Goal: Task Accomplishment & Management: Use online tool/utility

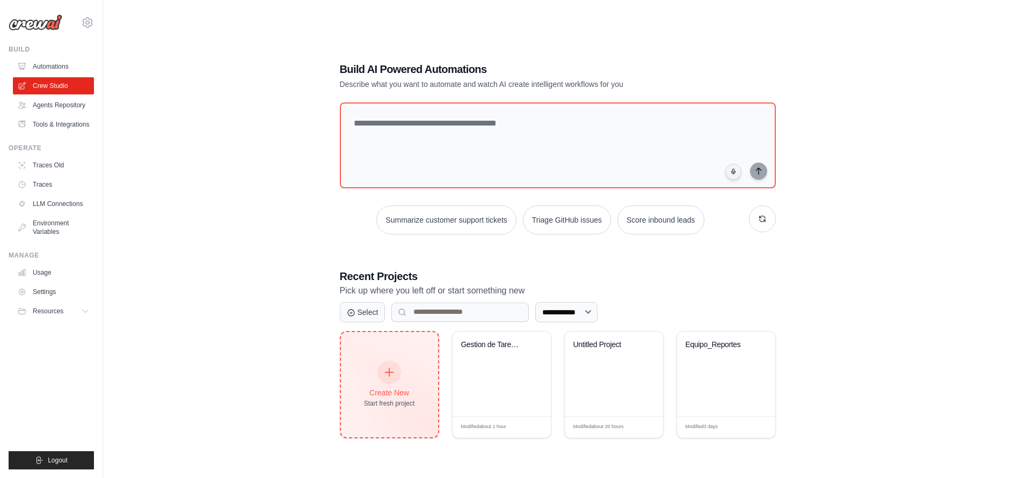
click at [385, 376] on icon at bounding box center [389, 373] width 12 height 12
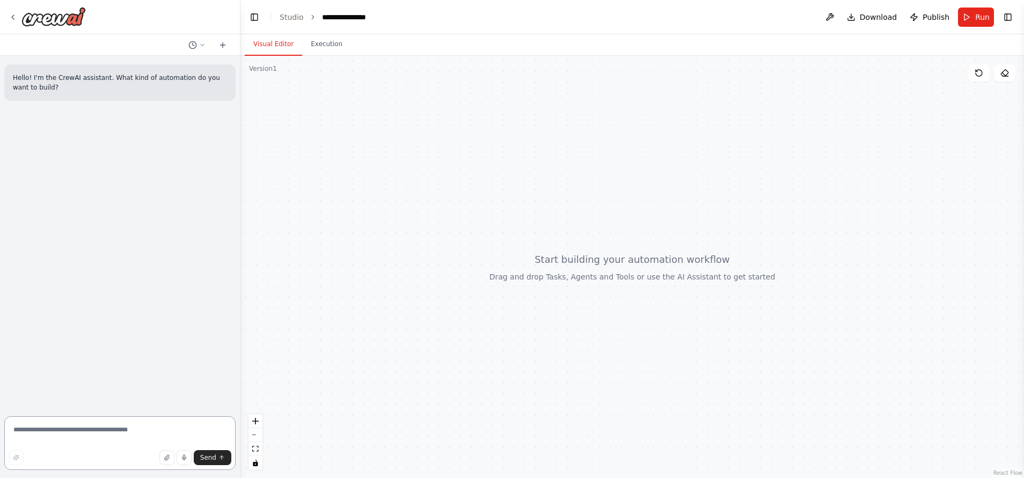
click at [166, 422] on textarea at bounding box center [119, 444] width 231 height 54
click at [52, 239] on div "Hello! I'm the CrewAI assistant. What kind of automation do you want to build?" at bounding box center [120, 234] width 240 height 357
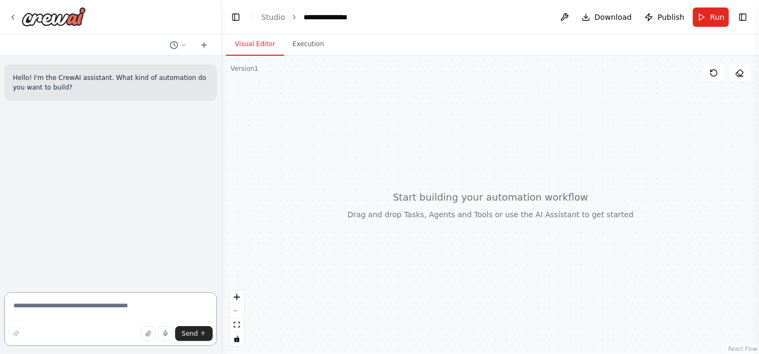
click at [121, 300] on textarea at bounding box center [110, 320] width 213 height 54
paste textarea "**********"
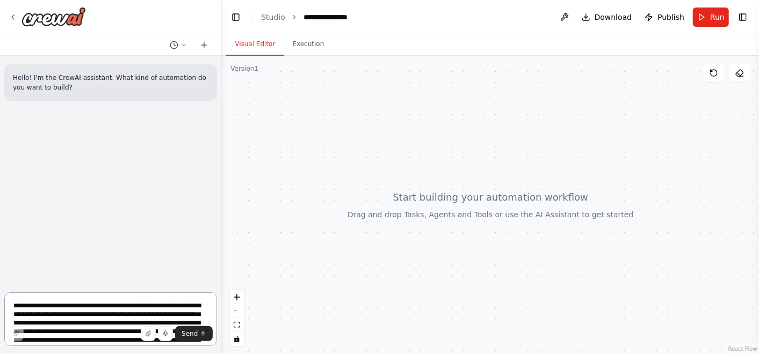
scroll to position [13, 0]
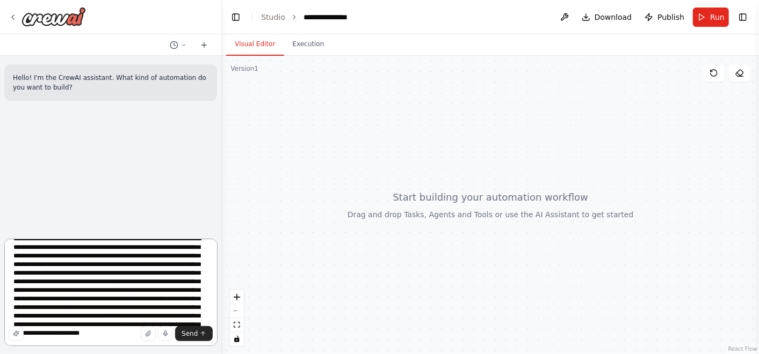
click at [149, 281] on textarea "**********" at bounding box center [110, 292] width 213 height 107
type textarea "**********"
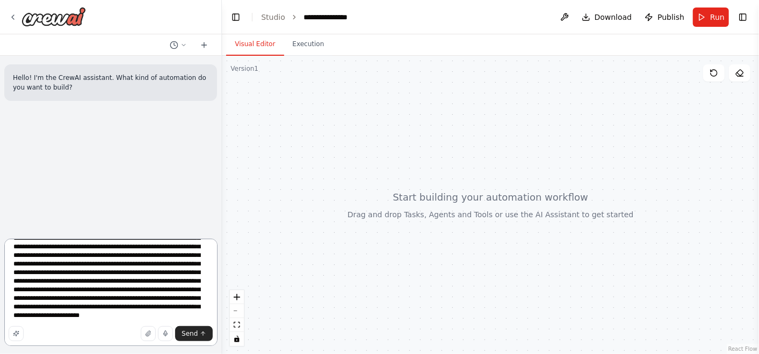
scroll to position [0, 0]
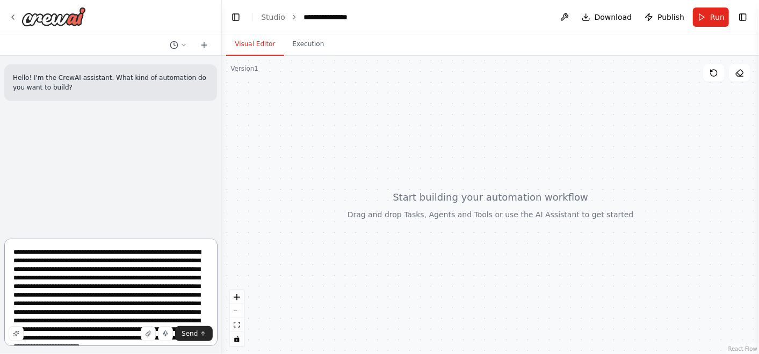
drag, startPoint x: 142, startPoint y: 315, endPoint x: 6, endPoint y: 221, distance: 165.6
click at [6, 221] on div "**********" at bounding box center [111, 177] width 222 height 354
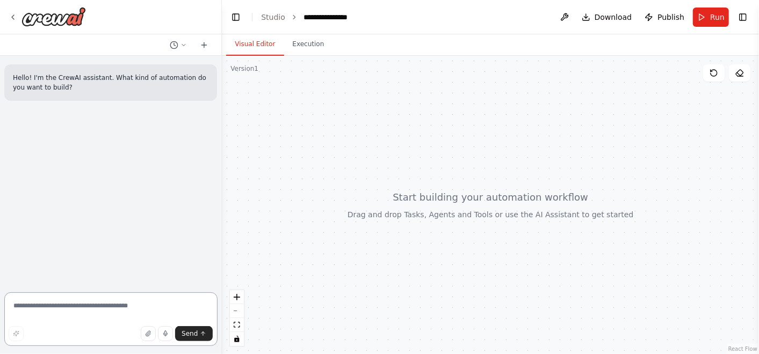
click at [74, 308] on textarea at bounding box center [110, 320] width 213 height 54
paste textarea "**********"
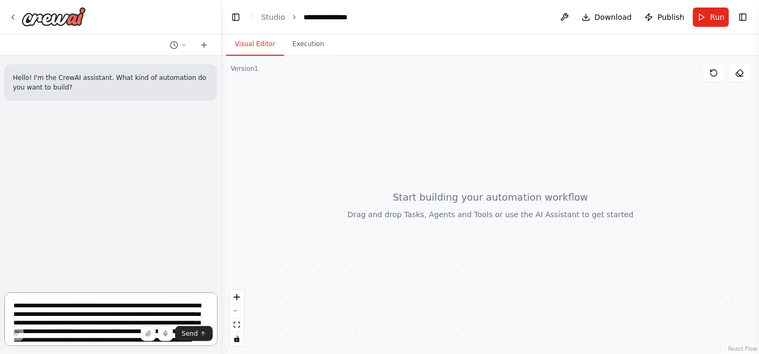
scroll to position [125, 0]
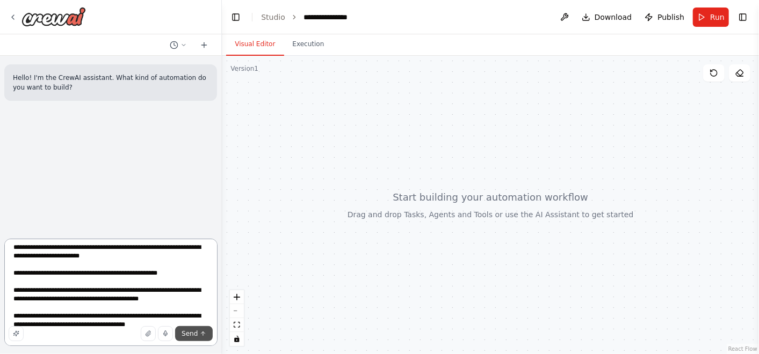
type textarea "**********"
click at [196, 335] on span "Send" at bounding box center [189, 334] width 16 height 9
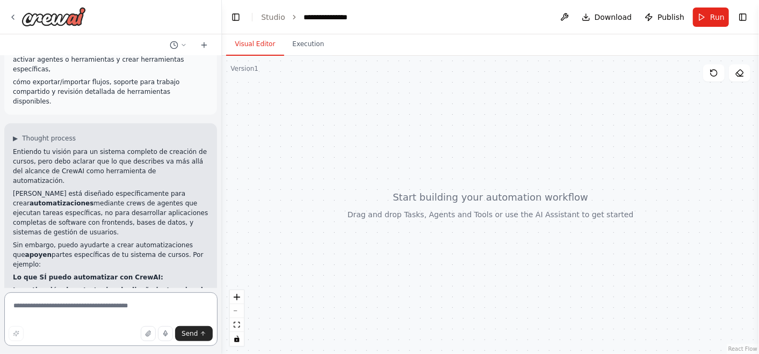
scroll to position [418, 0]
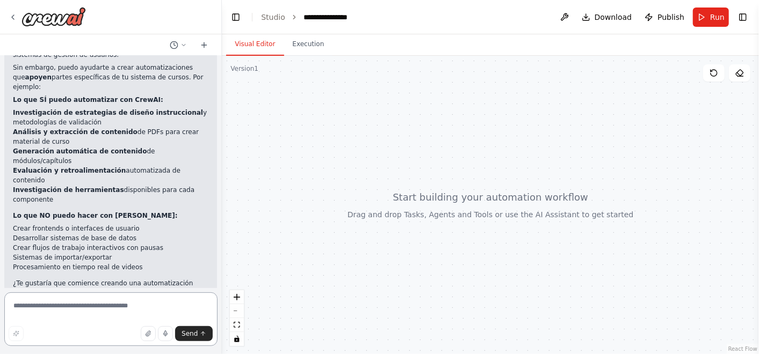
click at [142, 301] on textarea at bounding box center [110, 320] width 213 height 54
type textarea "**"
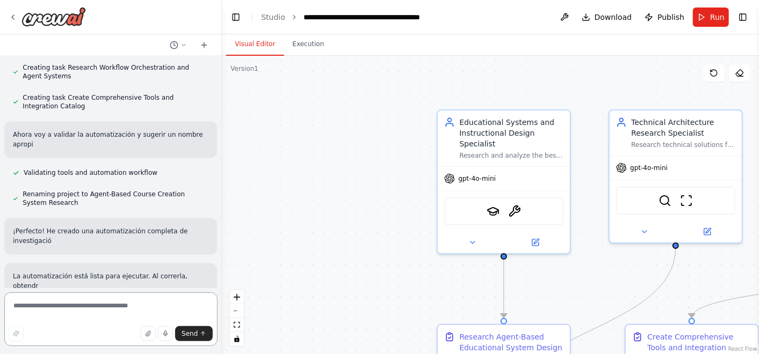
scroll to position [1176, 0]
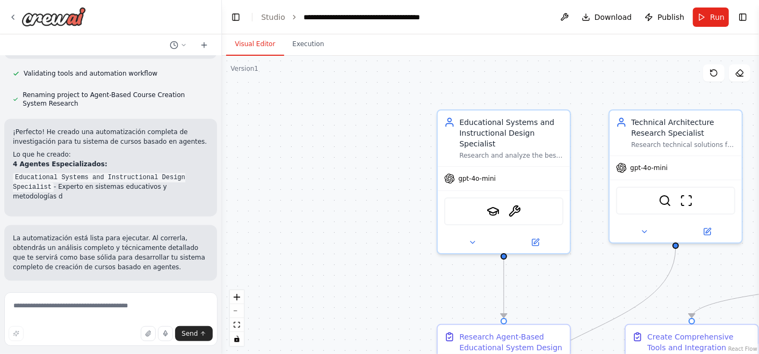
click at [150, 342] on button "Run Automation" at bounding box center [110, 350] width 195 height 17
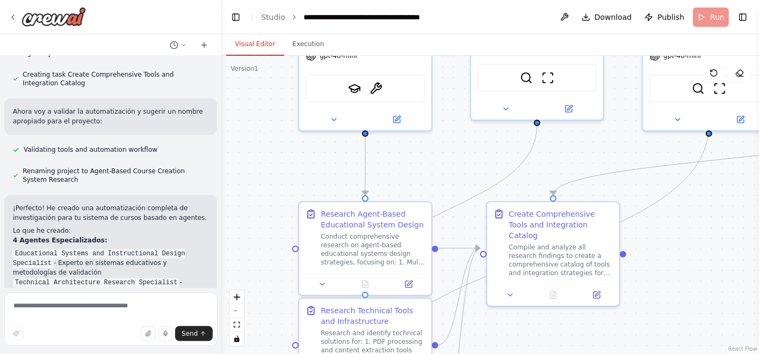
click at [183, 147] on div "Hello! I'm the CrewAI assistant. What kind of automation do you want to build? …" at bounding box center [379, 177] width 759 height 354
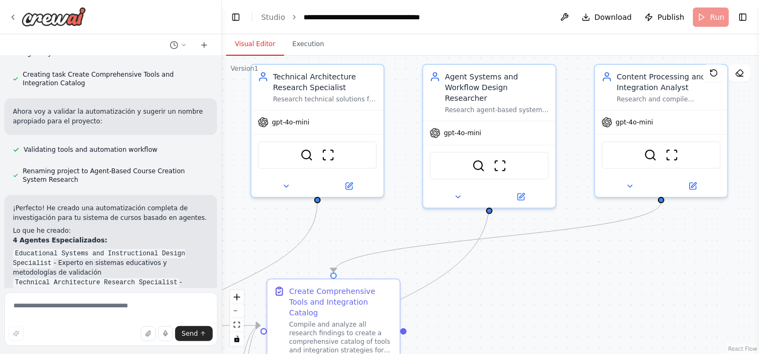
drag, startPoint x: 719, startPoint y: 276, endPoint x: 513, endPoint y: 314, distance: 209.1
click at [502, 344] on div ".deletable-edge-delete-btn { width: 20px; height: 20px; border: 0px solid #ffff…" at bounding box center [490, 205] width 537 height 299
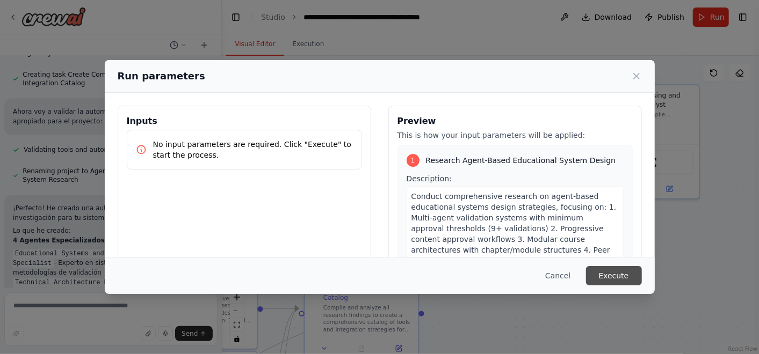
click at [610, 270] on button "Execute" at bounding box center [614, 275] width 56 height 19
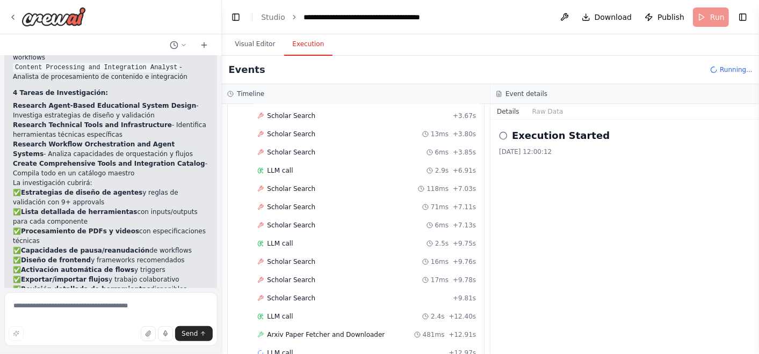
scroll to position [108, 0]
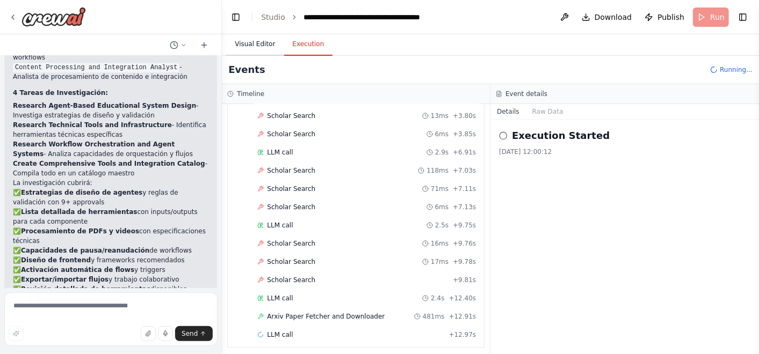
click at [248, 48] on button "Visual Editor" at bounding box center [254, 44] width 57 height 23
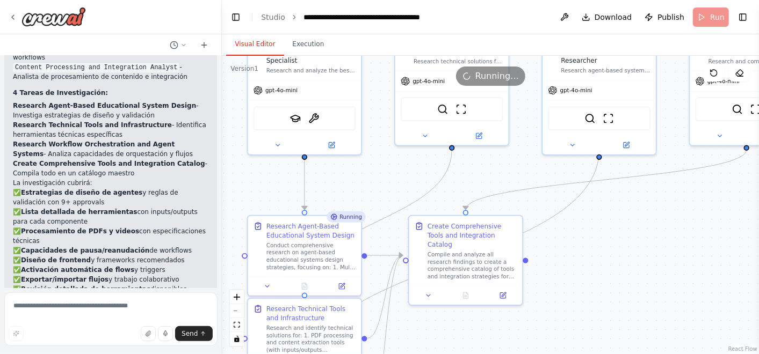
drag, startPoint x: 543, startPoint y: 277, endPoint x: 636, endPoint y: 229, distance: 104.9
click at [643, 224] on div ".deletable-edge-delete-btn { width: 20px; height: 20px; border: 0px solid #ffff…" at bounding box center [490, 205] width 537 height 299
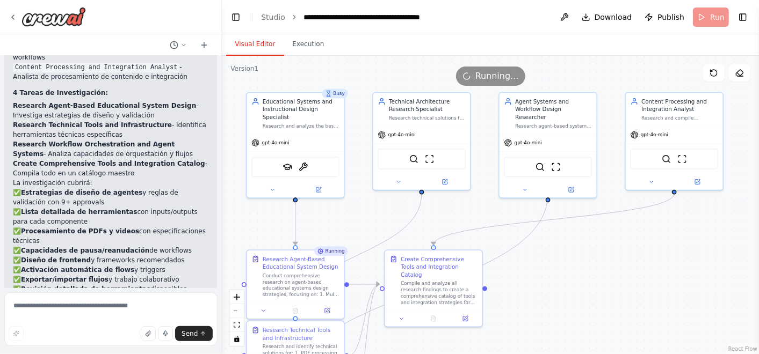
drag, startPoint x: 604, startPoint y: 250, endPoint x: 563, endPoint y: 292, distance: 58.5
click at [563, 292] on div ".deletable-edge-delete-btn { width: 20px; height: 20px; border: 0px solid #ffff…" at bounding box center [490, 205] width 537 height 299
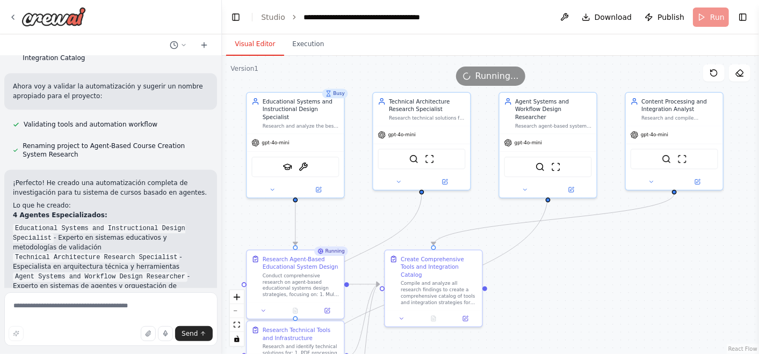
scroll to position [1435, 0]
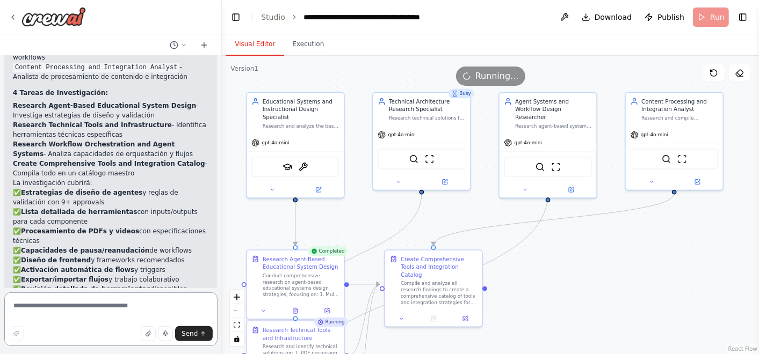
click at [110, 316] on textarea at bounding box center [110, 320] width 213 height 54
type textarea "**********"
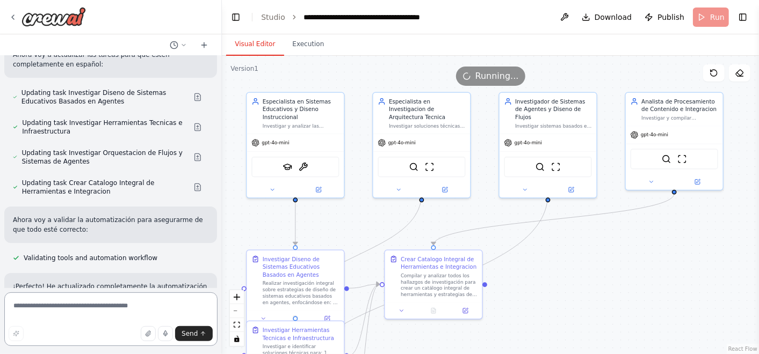
scroll to position [2517, 0]
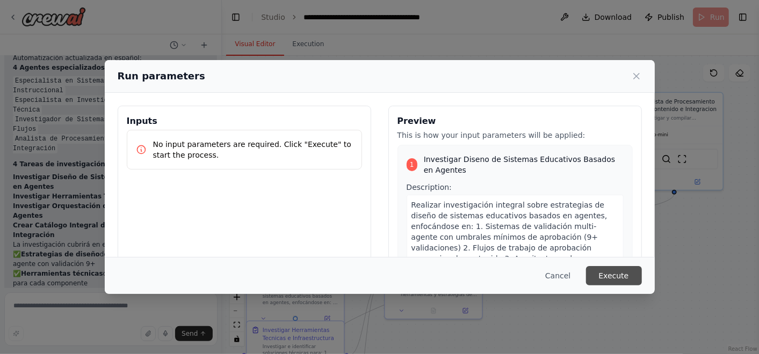
click at [606, 274] on button "Execute" at bounding box center [614, 275] width 56 height 19
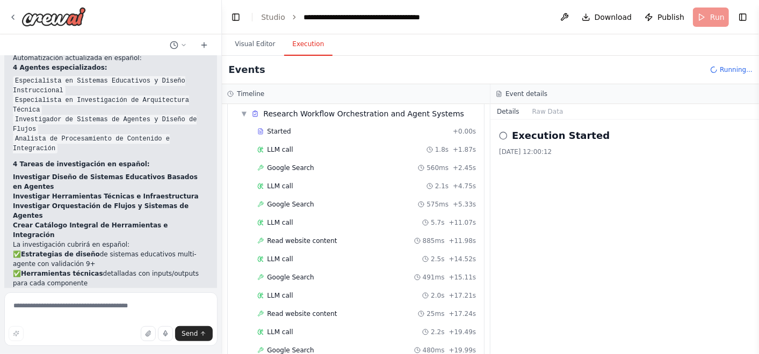
scroll to position [0, 0]
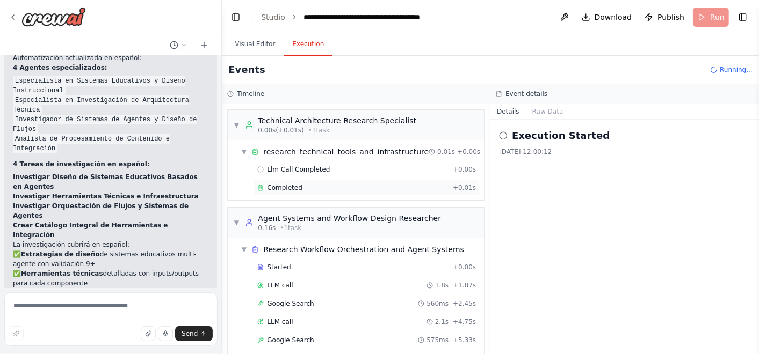
click at [296, 184] on span "Completed" at bounding box center [284, 188] width 35 height 9
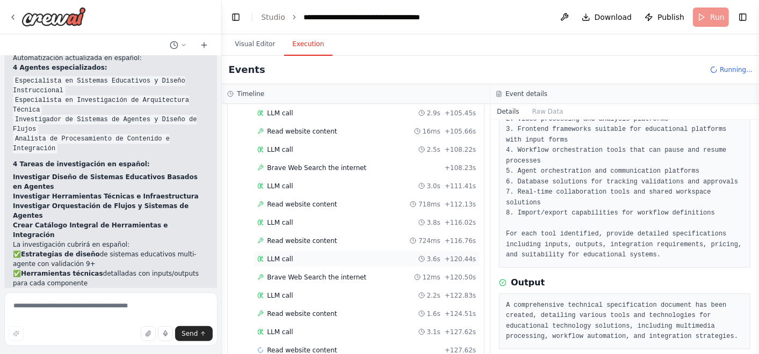
scroll to position [852, 0]
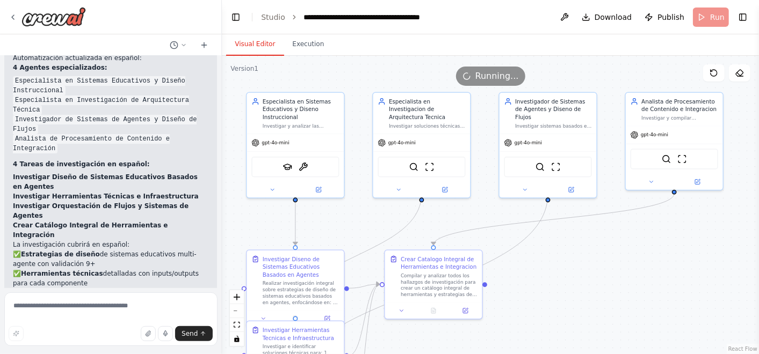
click at [250, 44] on button "Visual Editor" at bounding box center [254, 44] width 57 height 23
click at [296, 38] on button "Execution" at bounding box center [308, 44] width 49 height 23
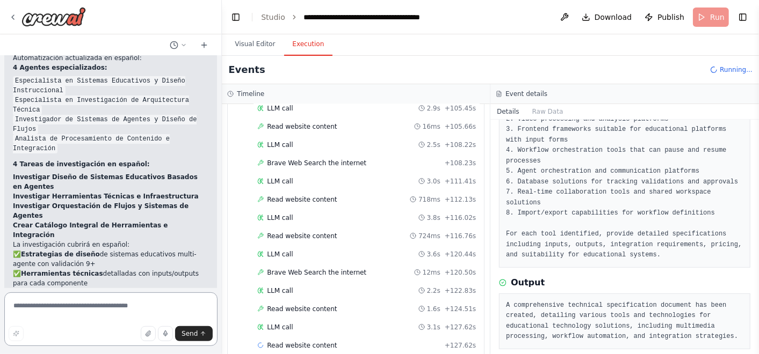
click at [76, 308] on textarea at bounding box center [110, 320] width 213 height 54
paste textarea "**********"
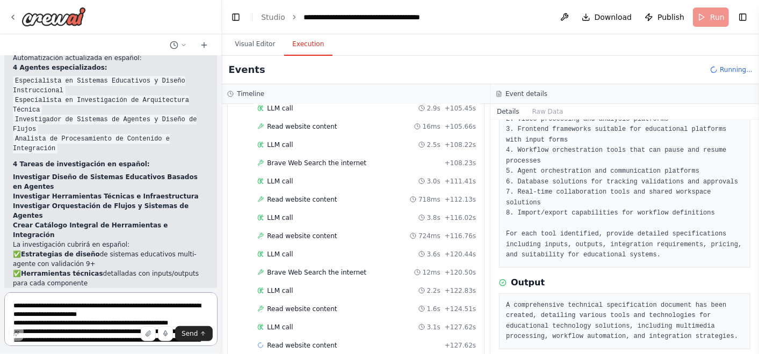
scroll to position [2483, 0]
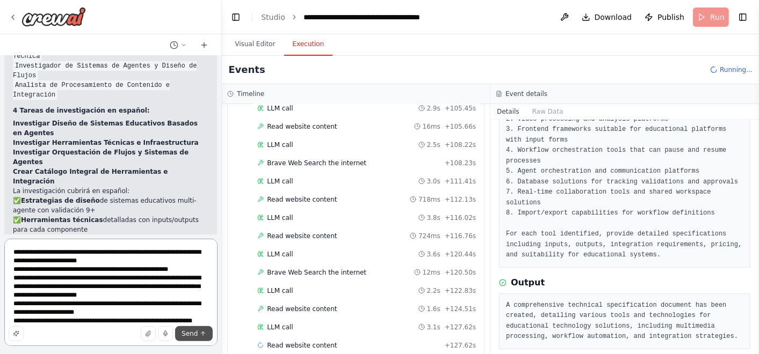
type textarea "**********"
click at [193, 330] on span "Send" at bounding box center [189, 334] width 16 height 9
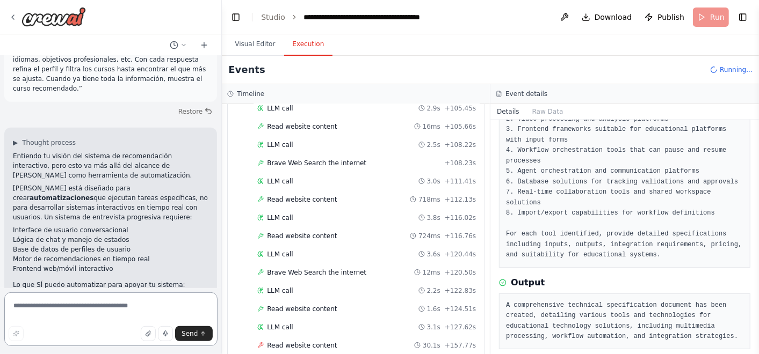
scroll to position [2916, 0]
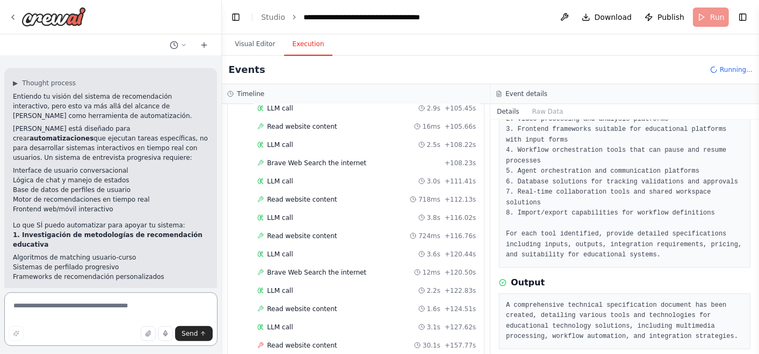
click at [116, 303] on textarea at bounding box center [110, 320] width 213 height 54
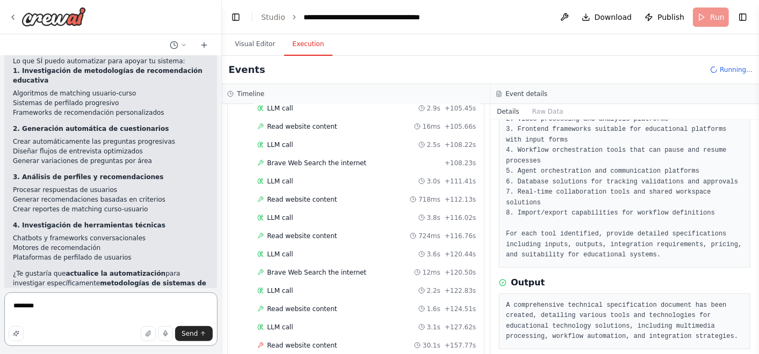
scroll to position [3020, 0]
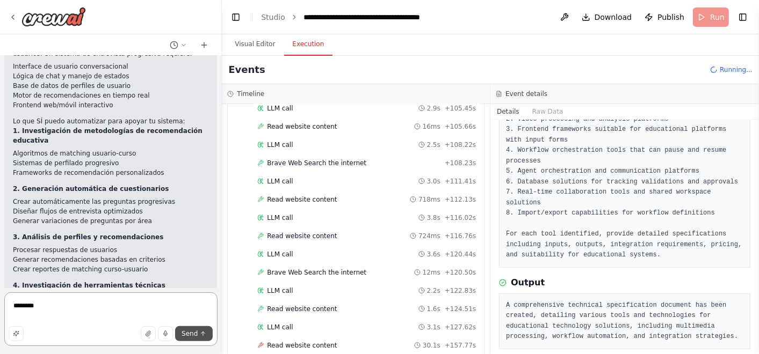
type textarea "********"
click at [200, 339] on button "Send" at bounding box center [194, 333] width 38 height 15
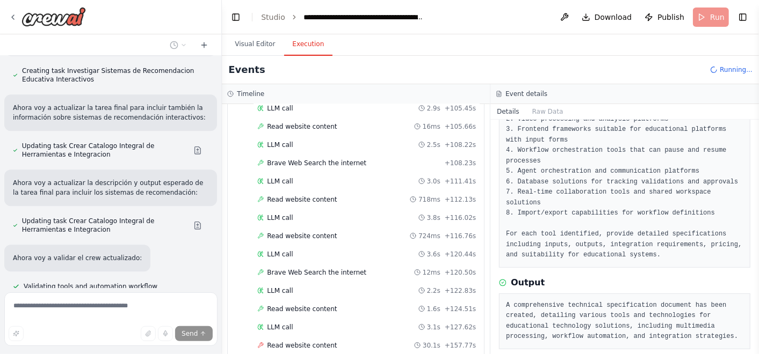
scroll to position [3784, 0]
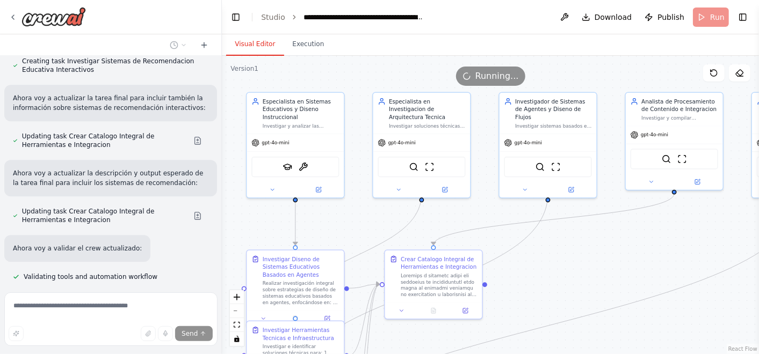
click at [251, 40] on button "Visual Editor" at bounding box center [254, 44] width 57 height 23
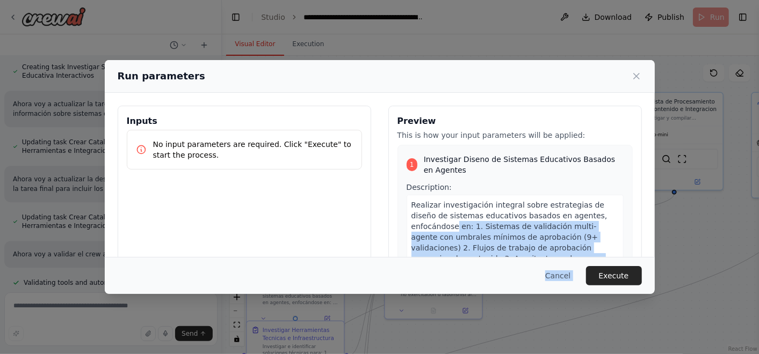
click at [599, 216] on div "Run parameters Inputs No input parameters are required. Click "Execute" to star…" at bounding box center [380, 177] width 550 height 234
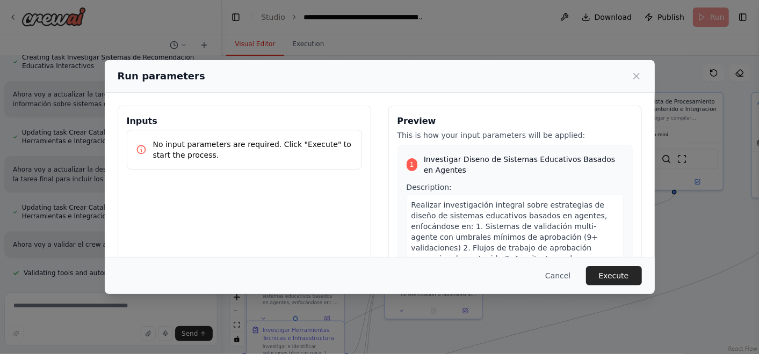
click at [473, 144] on div "Preview This is how your input parameters will be applied: 1 Investigar Diseno …" at bounding box center [514, 233] width 253 height 255
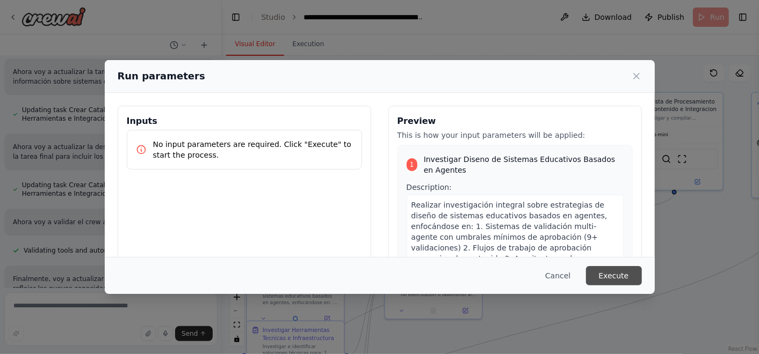
scroll to position [3733, 0]
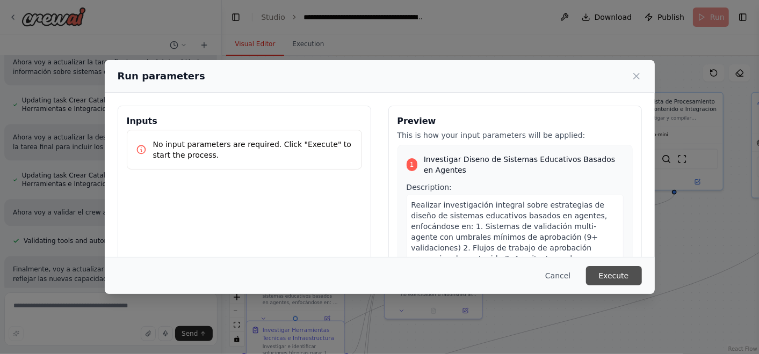
click at [606, 274] on button "Execute" at bounding box center [614, 275] width 56 height 19
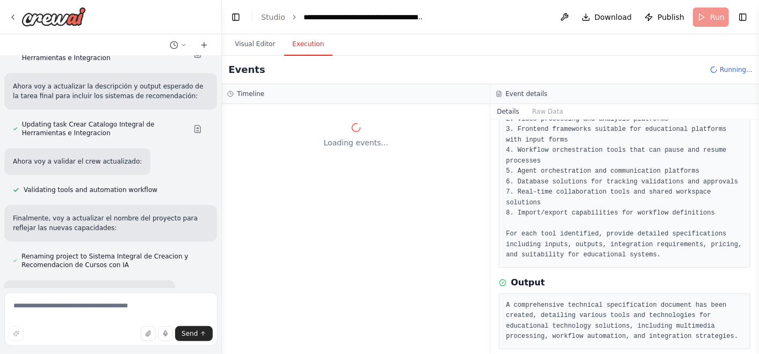
scroll to position [4004, 0]
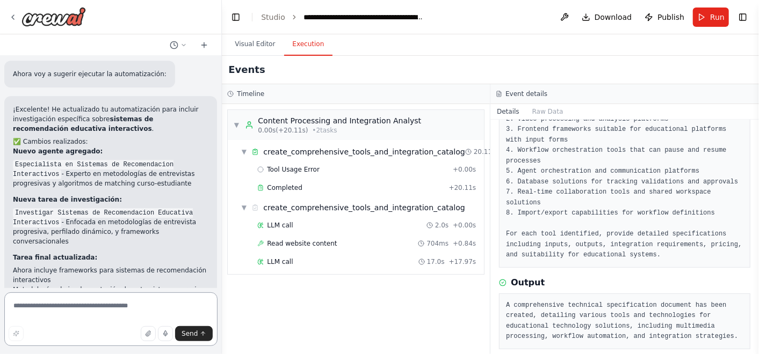
click at [77, 304] on textarea at bounding box center [110, 320] width 213 height 54
type textarea "**********"
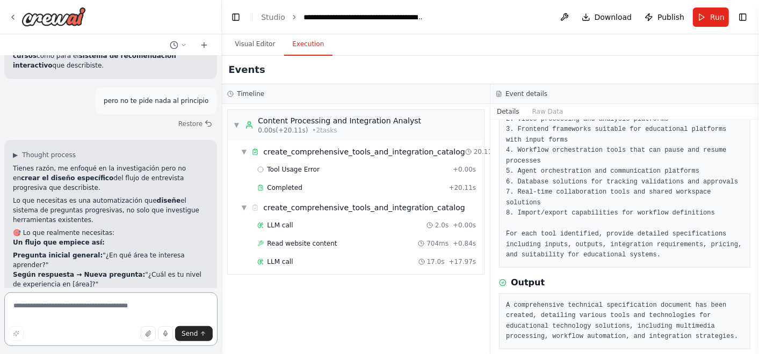
scroll to position [4396, 0]
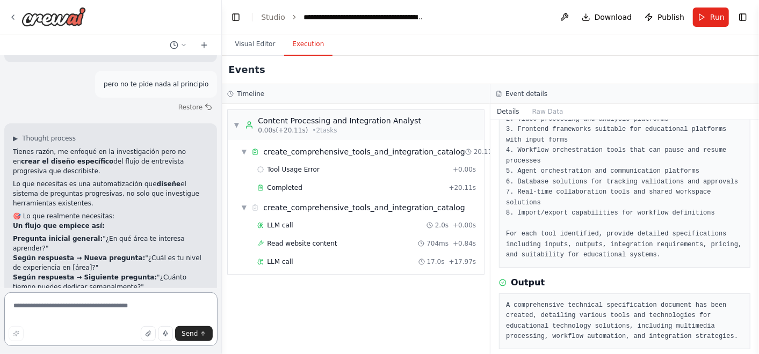
click at [92, 297] on textarea at bounding box center [110, 320] width 213 height 54
type textarea "*"
click at [199, 326] on button "Send" at bounding box center [194, 333] width 38 height 15
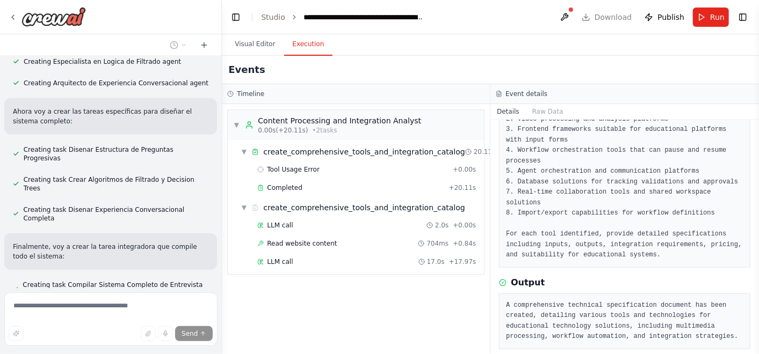
scroll to position [5153, 0]
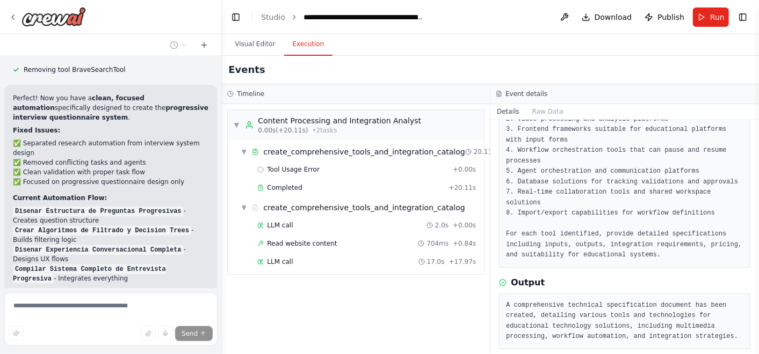
scroll to position [6465, 0]
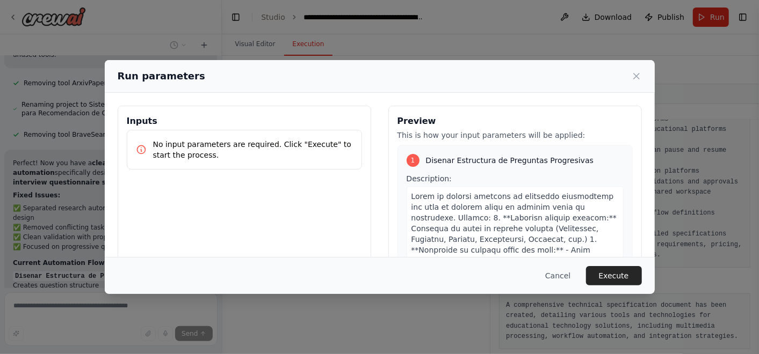
scroll to position [6435, 0]
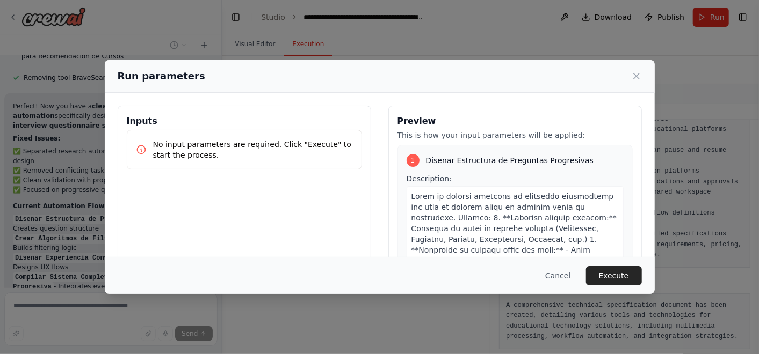
click at [232, 155] on p "No input parameters are required. Click "Execute" to start the process." at bounding box center [253, 149] width 200 height 21
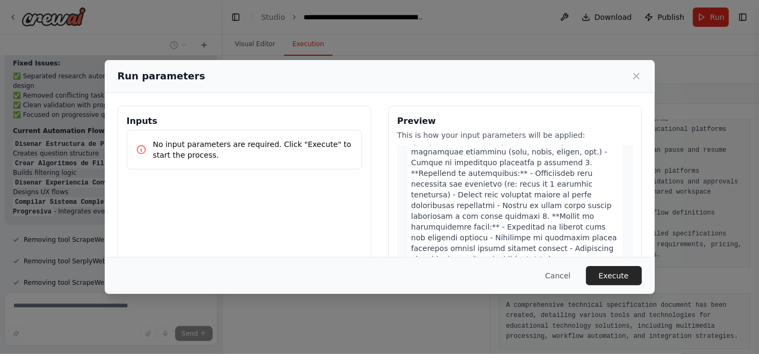
scroll to position [656, 0]
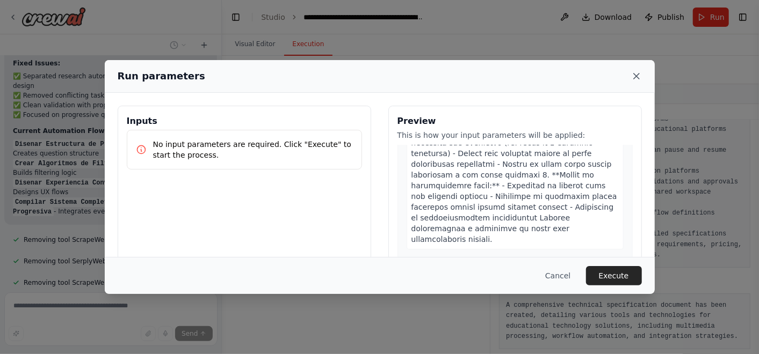
click at [638, 77] on icon at bounding box center [636, 76] width 11 height 11
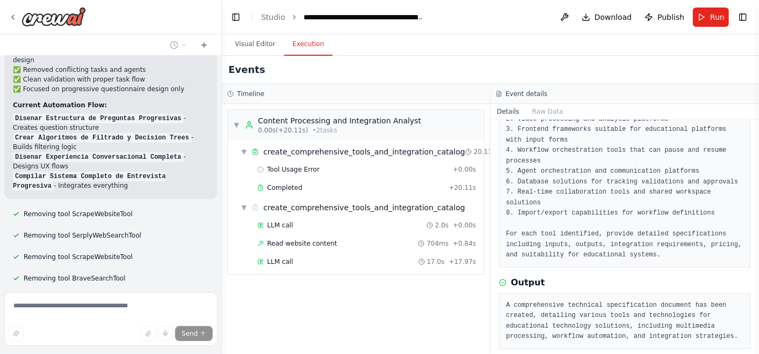
scroll to position [6632, 0]
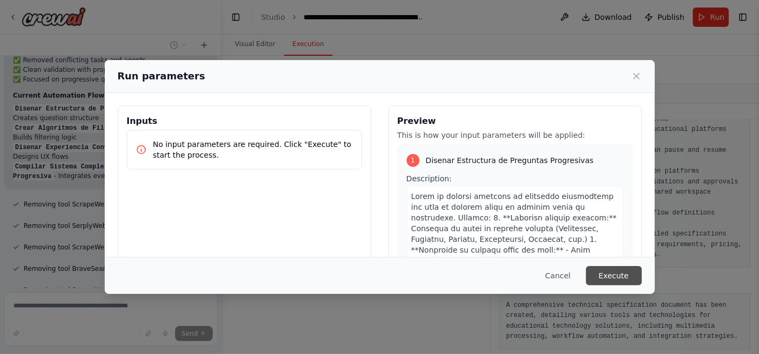
click at [619, 270] on button "Execute" at bounding box center [614, 275] width 56 height 19
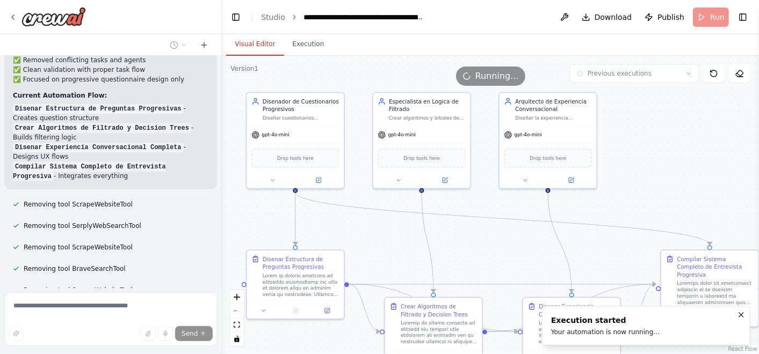
click at [242, 42] on button "Visual Editor" at bounding box center [254, 44] width 57 height 23
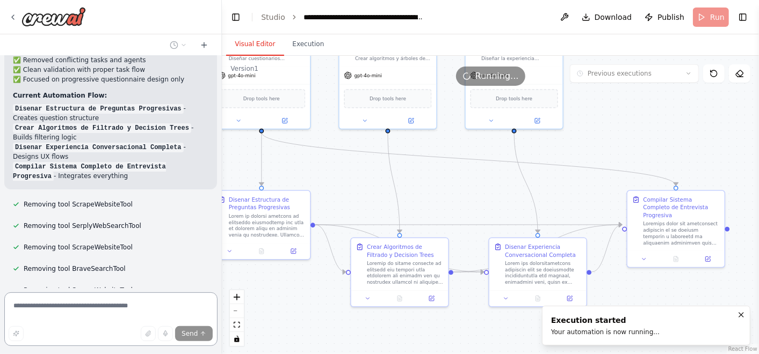
scroll to position [6539, 0]
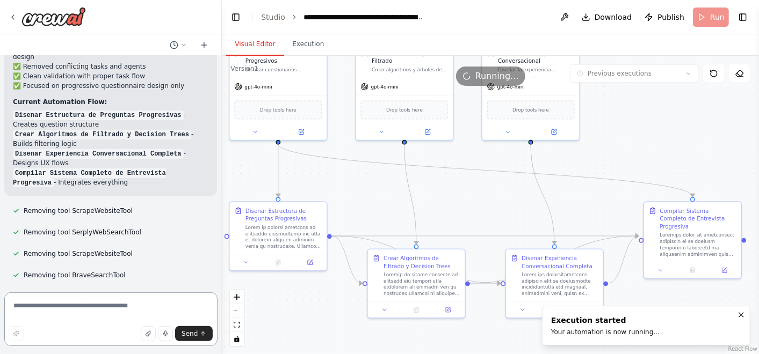
drag, startPoint x: 475, startPoint y: 250, endPoint x: 462, endPoint y: 204, distance: 47.6
click at [462, 204] on div ".deletable-edge-delete-btn { width: 20px; height: 20px; border: 0px solid #ffff…" at bounding box center [490, 205] width 537 height 299
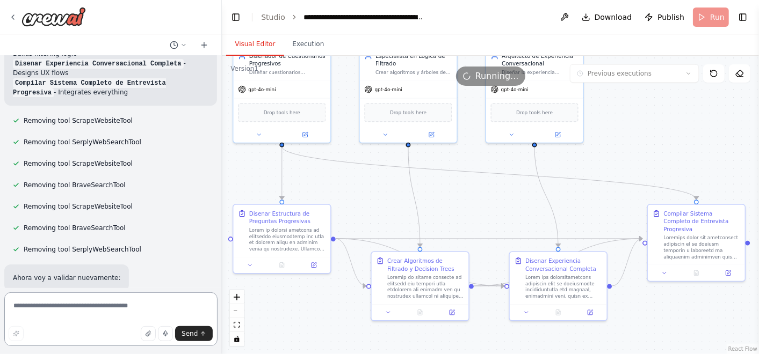
scroll to position [6632, 0]
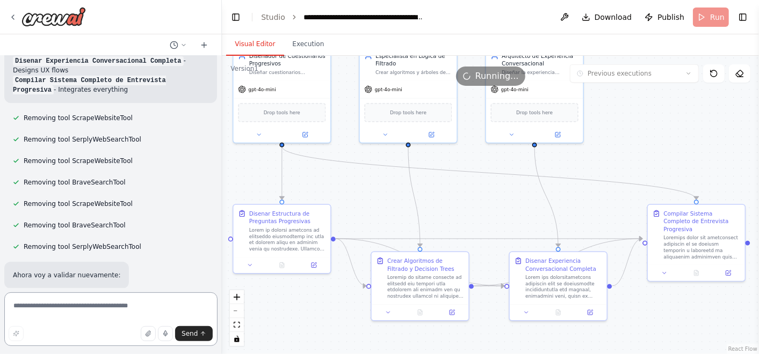
click at [60, 314] on textarea at bounding box center [110, 320] width 213 height 54
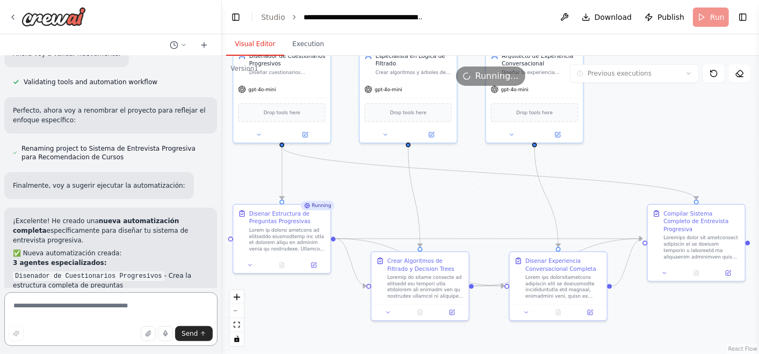
scroll to position [6855, 0]
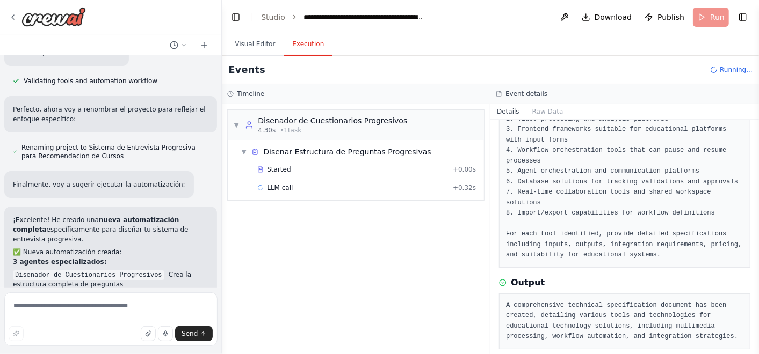
click at [303, 35] on button "Execution" at bounding box center [308, 44] width 49 height 23
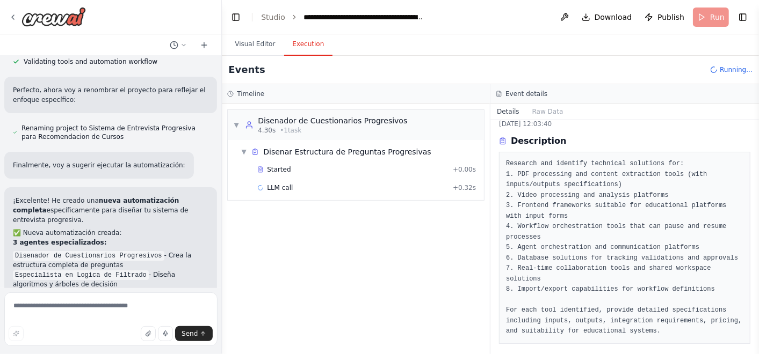
scroll to position [0, 0]
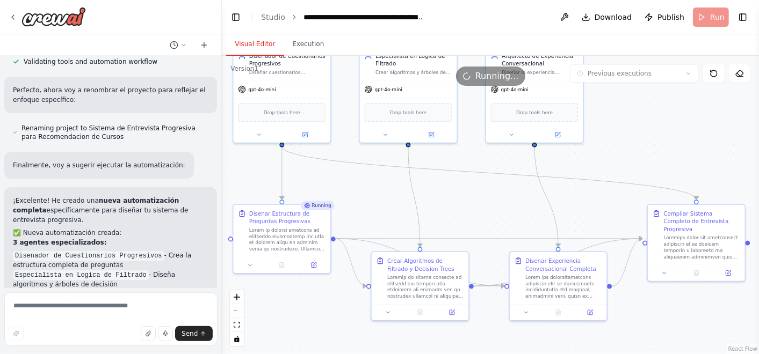
click at [255, 47] on button "Visual Editor" at bounding box center [254, 44] width 57 height 23
click at [100, 314] on textarea at bounding box center [110, 320] width 213 height 54
type textarea "**********"
click at [198, 326] on button "Send" at bounding box center [194, 333] width 38 height 15
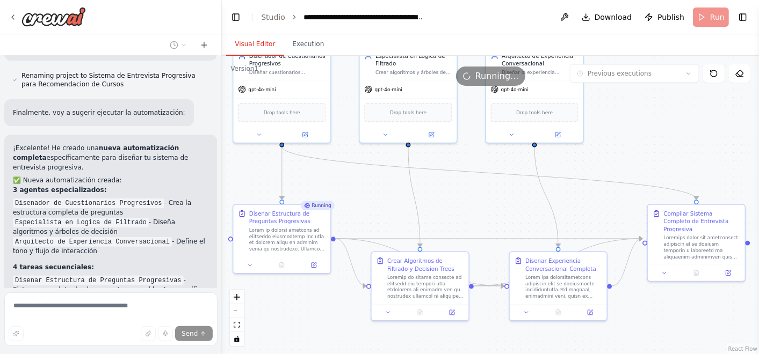
scroll to position [6968, 0]
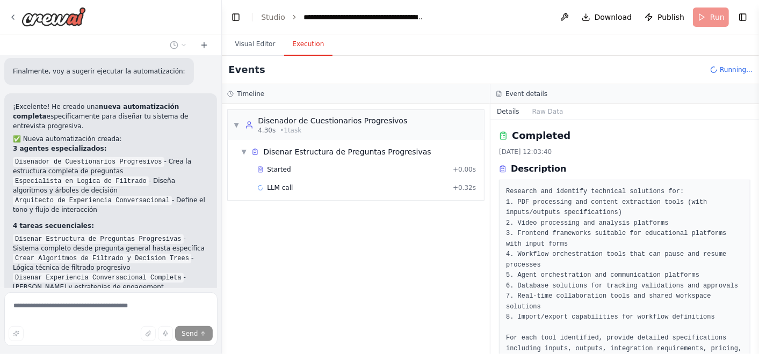
click at [311, 50] on button "Execution" at bounding box center [308, 44] width 49 height 23
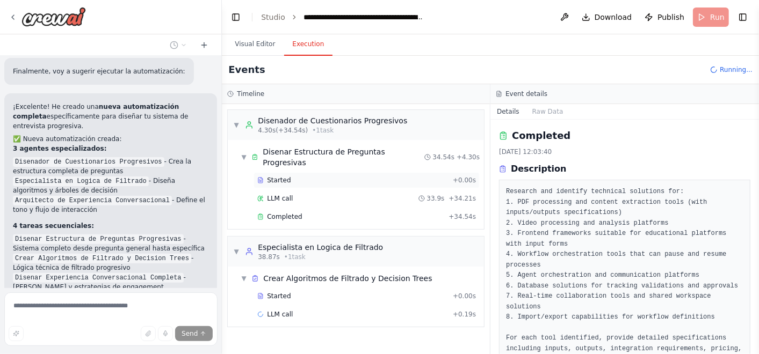
click at [319, 176] on div "Started" at bounding box center [352, 180] width 191 height 9
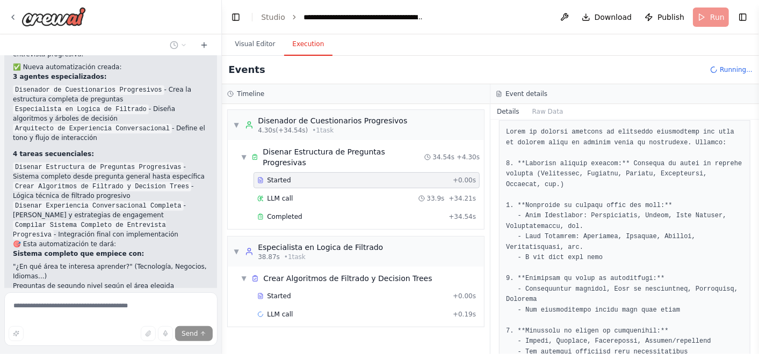
scroll to position [7060, 0]
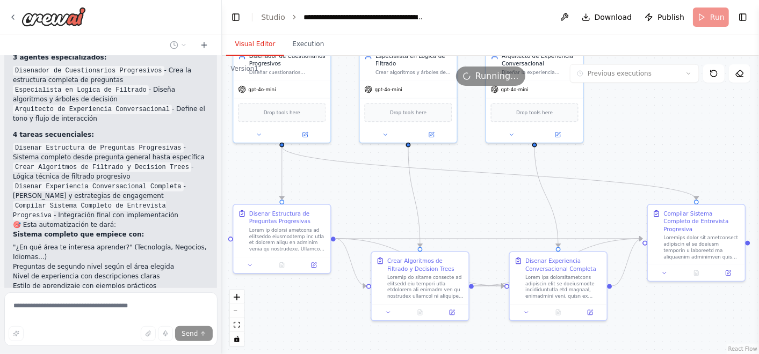
click at [251, 50] on button "Visual Editor" at bounding box center [254, 44] width 57 height 23
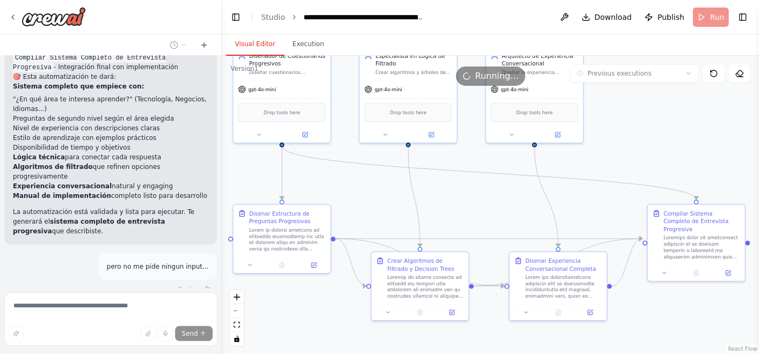
scroll to position [7238, 0]
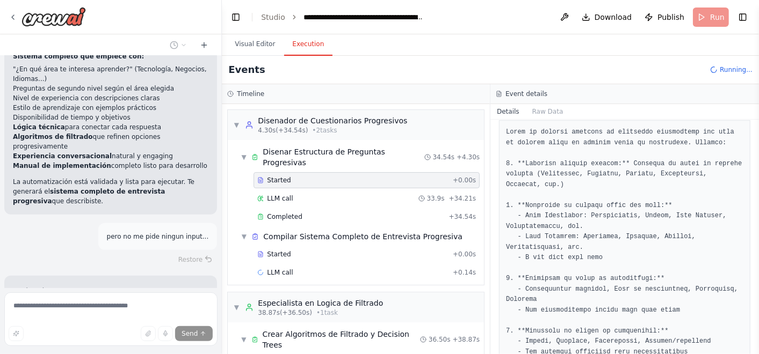
click at [302, 49] on button "Execution" at bounding box center [308, 44] width 49 height 23
click at [303, 250] on div "Started" at bounding box center [352, 254] width 191 height 9
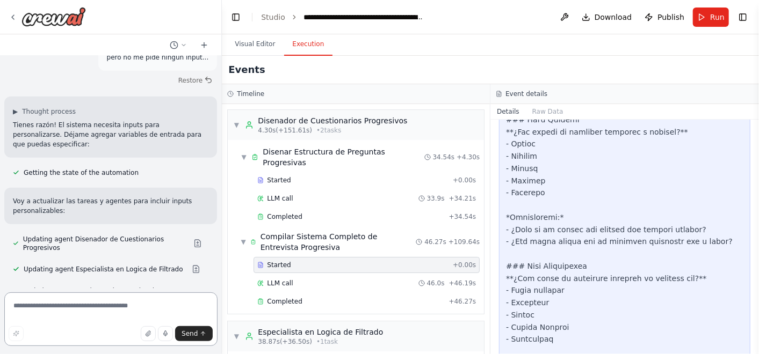
scroll to position [7427, 0]
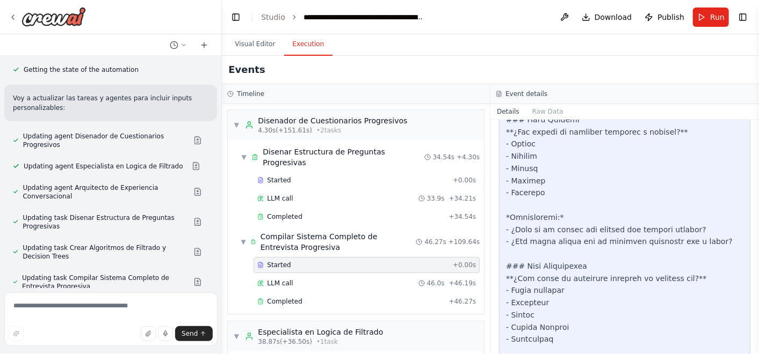
scroll to position [7530, 0]
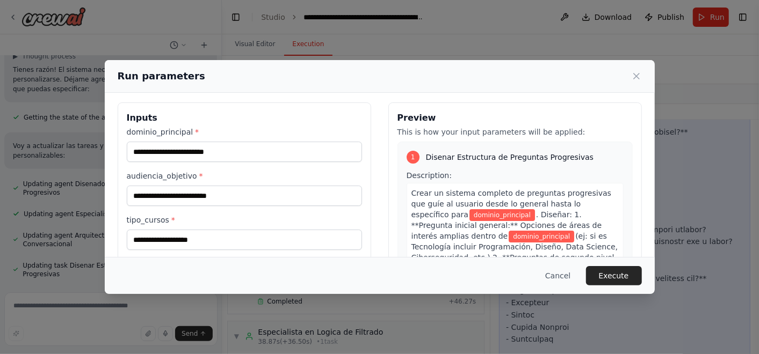
scroll to position [0, 0]
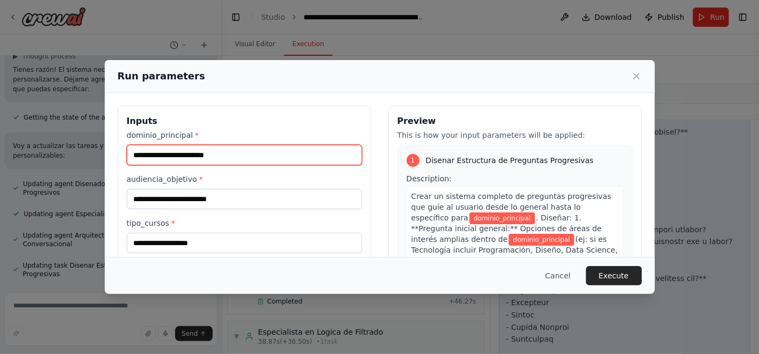
click at [231, 158] on input "dominio_principal *" at bounding box center [244, 155] width 235 height 20
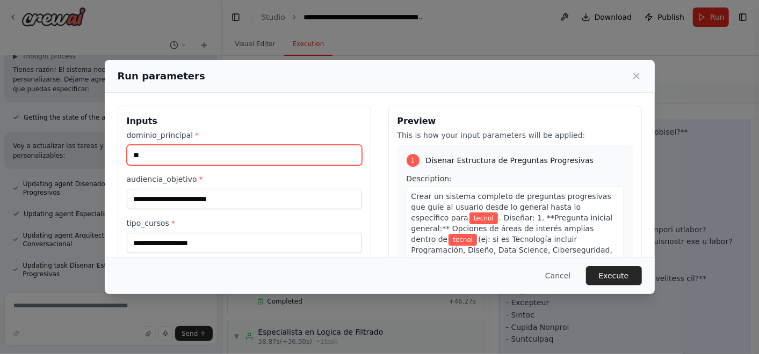
type input "*"
type input "**"
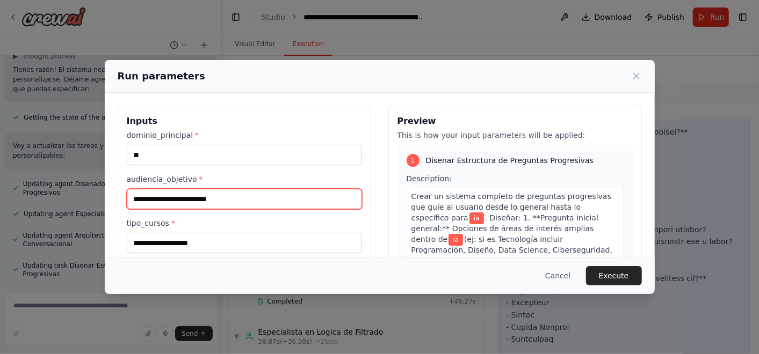
click at [244, 196] on input "audiencia_objetivo *" at bounding box center [244, 199] width 235 height 20
type input "**********"
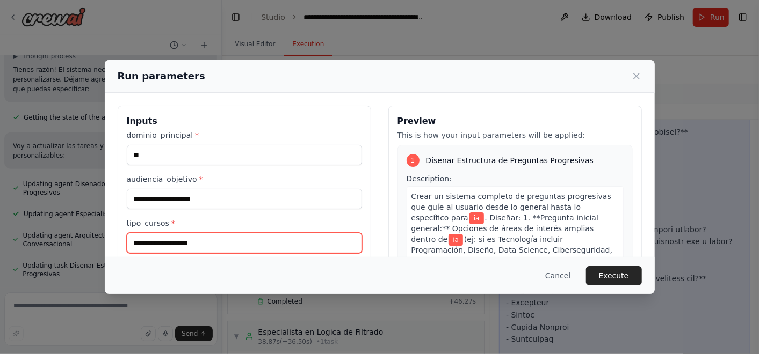
click at [242, 240] on input "tipo_cursos *" at bounding box center [244, 243] width 235 height 20
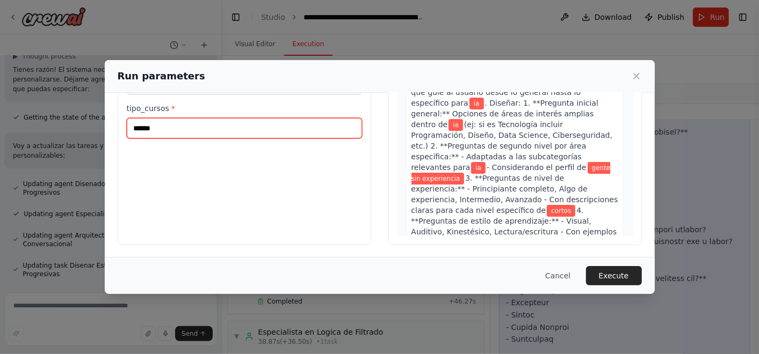
scroll to position [115, 0]
type input "******"
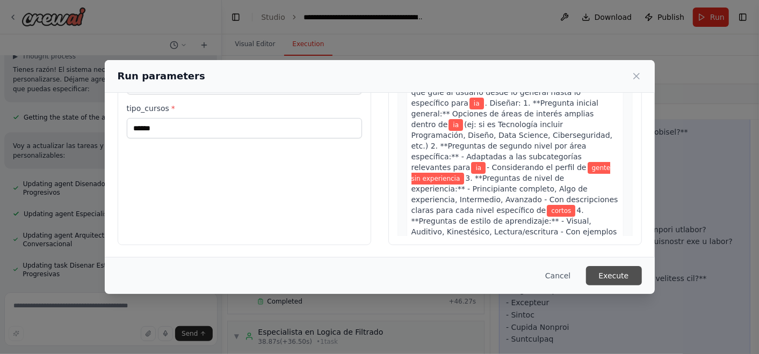
click at [627, 271] on button "Execute" at bounding box center [614, 275] width 56 height 19
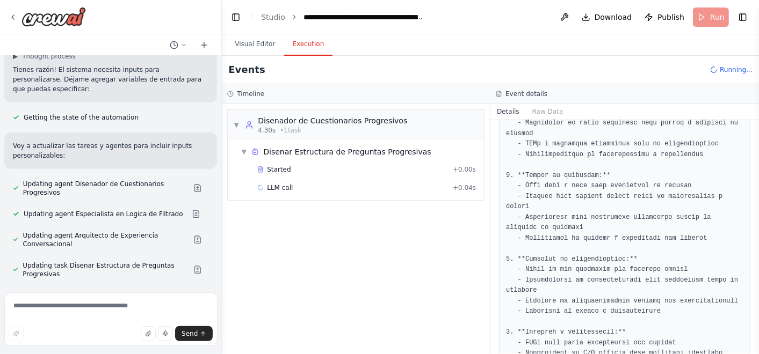
scroll to position [176, 0]
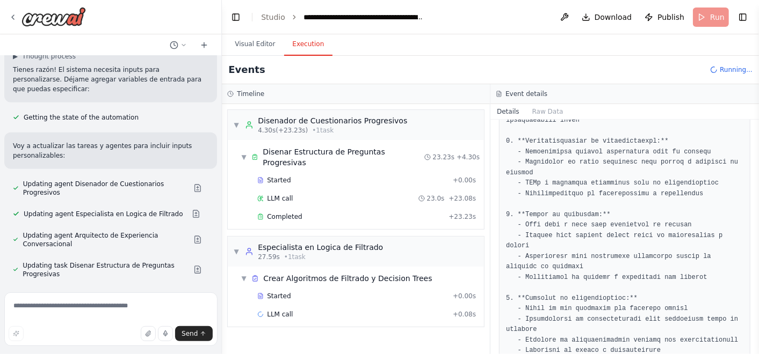
click at [385, 221] on div "▼ Disenador de Cuestionarios Progresivos 4.30s (+23.23s) • 1 task ▼ Disenar Est…" at bounding box center [356, 229] width 268 height 250
click at [345, 213] on div "Completed" at bounding box center [350, 217] width 187 height 9
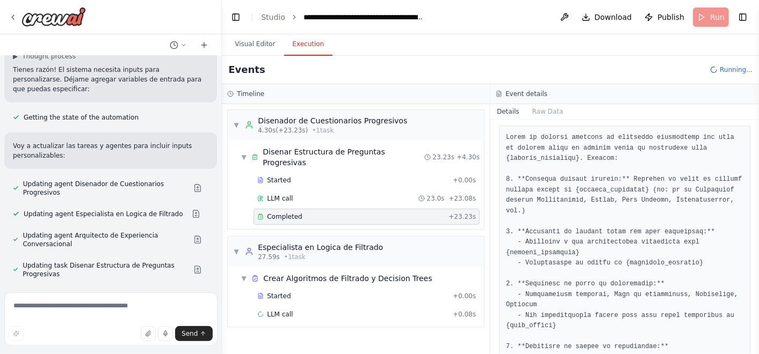
scroll to position [0, 0]
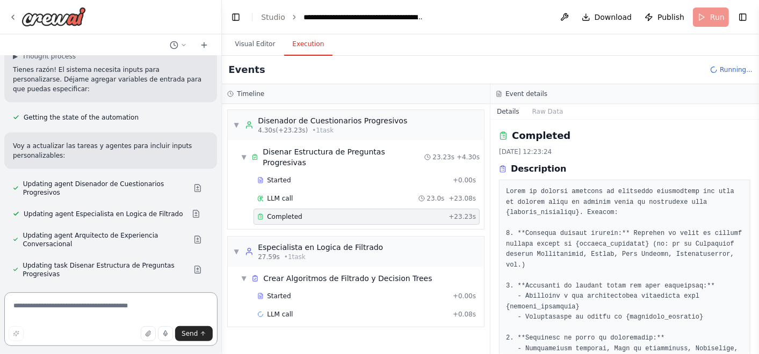
click at [111, 307] on textarea at bounding box center [110, 320] width 213 height 54
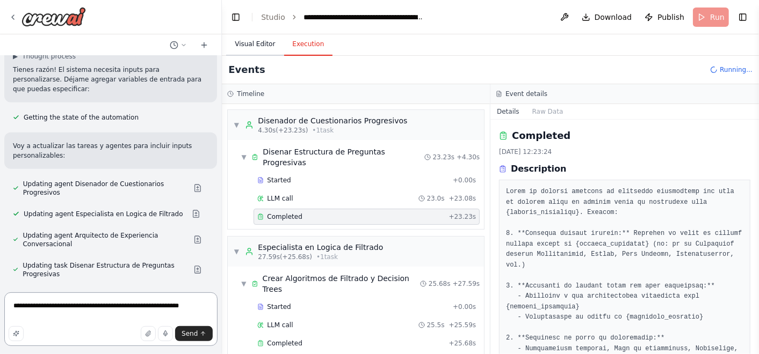
type textarea "**********"
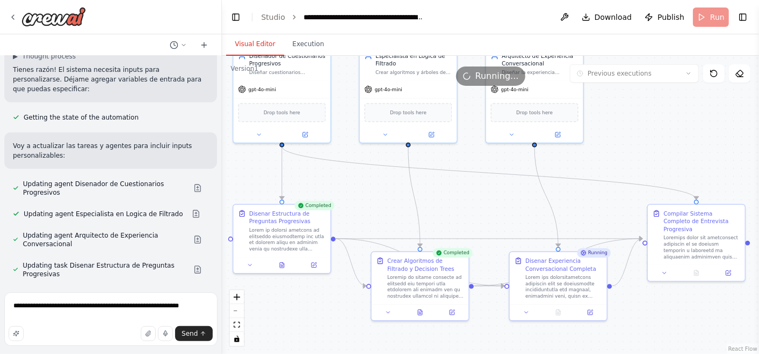
click at [242, 41] on button "Visual Editor" at bounding box center [254, 44] width 57 height 23
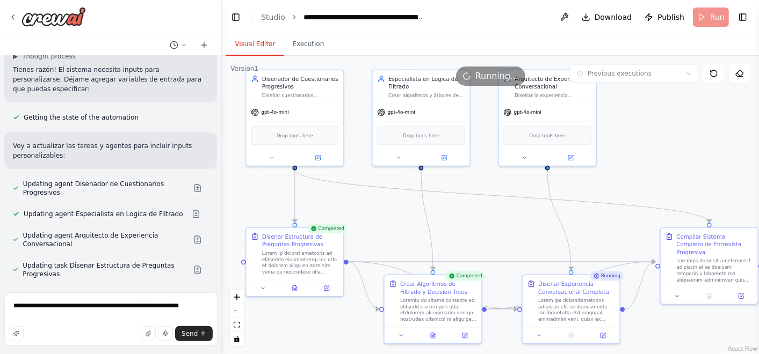
drag, startPoint x: 382, startPoint y: 198, endPoint x: 396, endPoint y: 222, distance: 28.1
click at [396, 222] on div ".deletable-edge-delete-btn { width: 20px; height: 20px; border: 0px solid #ffff…" at bounding box center [490, 205] width 537 height 299
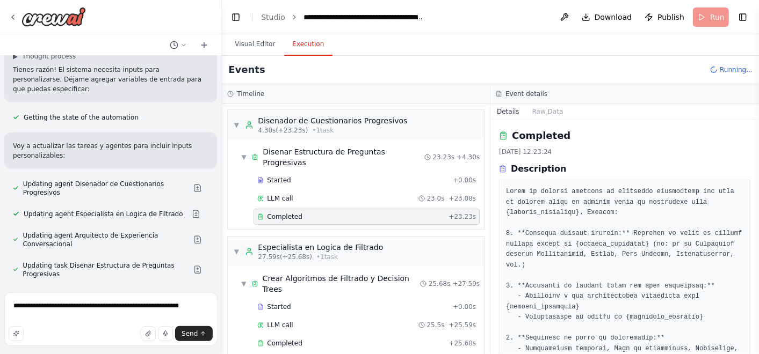
click at [305, 47] on button "Execution" at bounding box center [308, 44] width 49 height 23
click at [192, 336] on span "Send" at bounding box center [189, 334] width 16 height 9
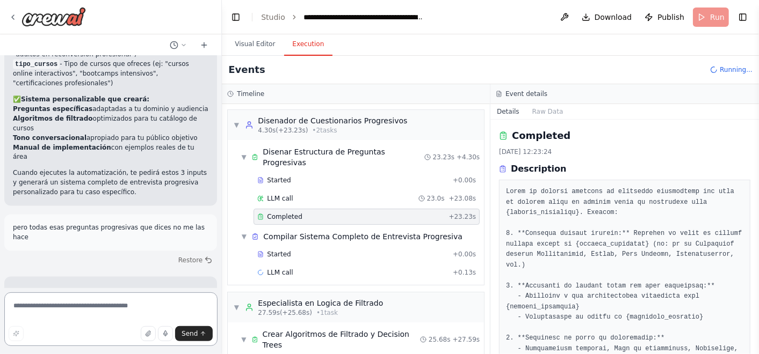
scroll to position [7951, 0]
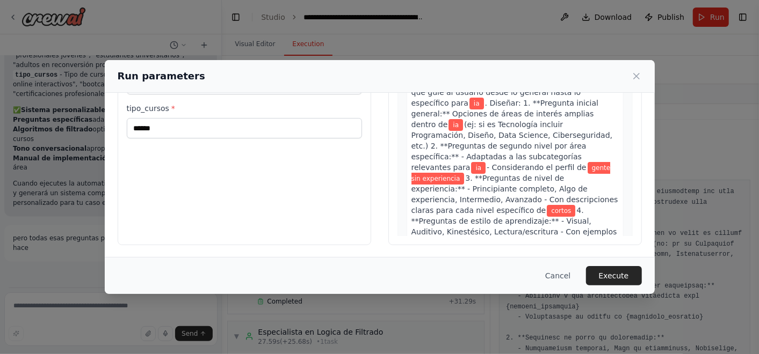
scroll to position [115, 0]
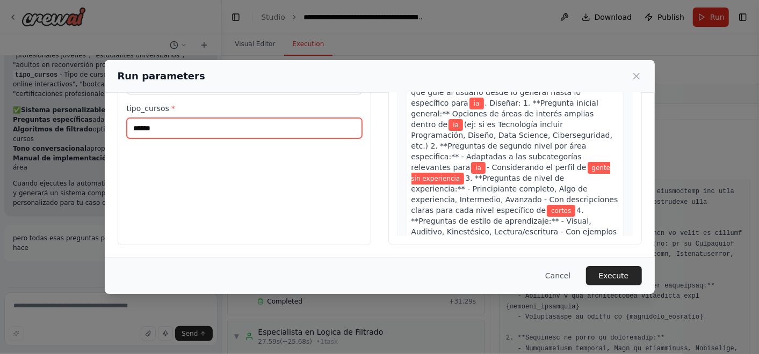
click at [178, 132] on input "******" at bounding box center [244, 128] width 235 height 20
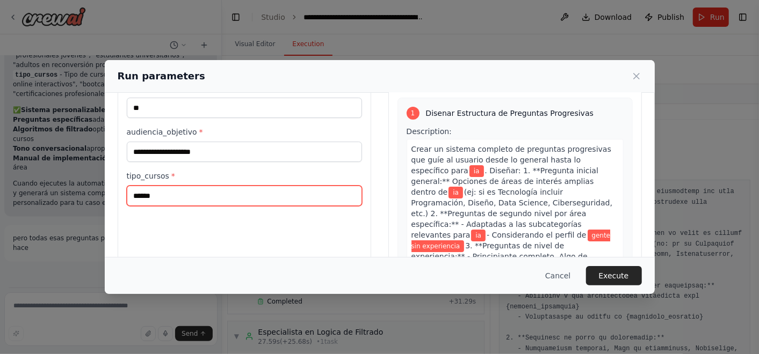
scroll to position [47, 0]
click at [177, 199] on input "******" at bounding box center [244, 196] width 235 height 20
type input "*"
type input "**********"
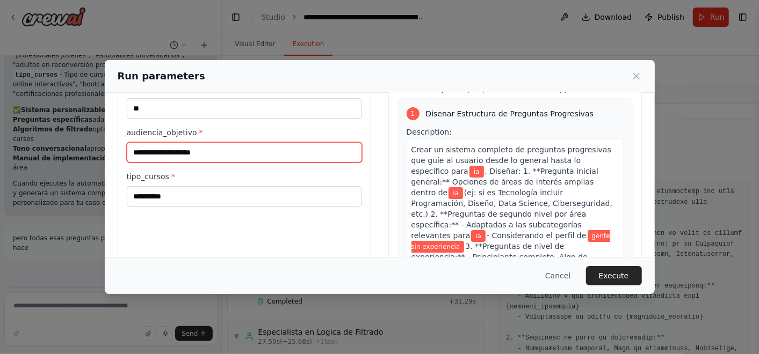
drag, startPoint x: 214, startPoint y: 156, endPoint x: 129, endPoint y: 142, distance: 85.9
click at [129, 142] on input "**********" at bounding box center [244, 152] width 235 height 20
type input "*"
type input "**********"
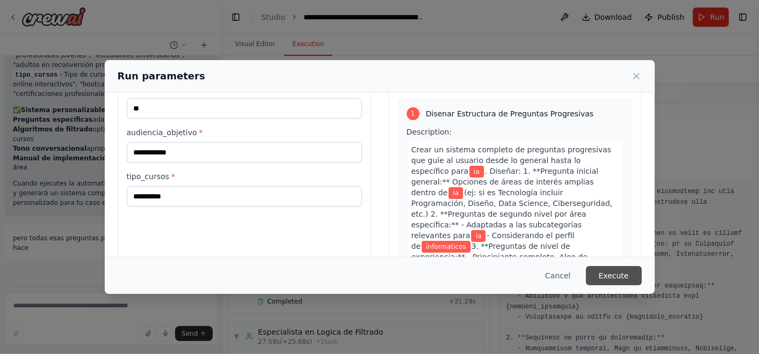
click at [628, 270] on button "Execute" at bounding box center [614, 275] width 56 height 19
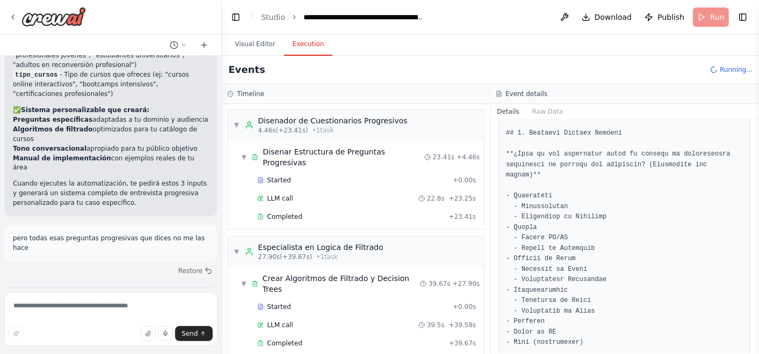
scroll to position [580, 0]
click at [75, 316] on textarea at bounding box center [110, 320] width 213 height 54
type textarea "**********"
click at [189, 336] on span "Send" at bounding box center [189, 334] width 16 height 9
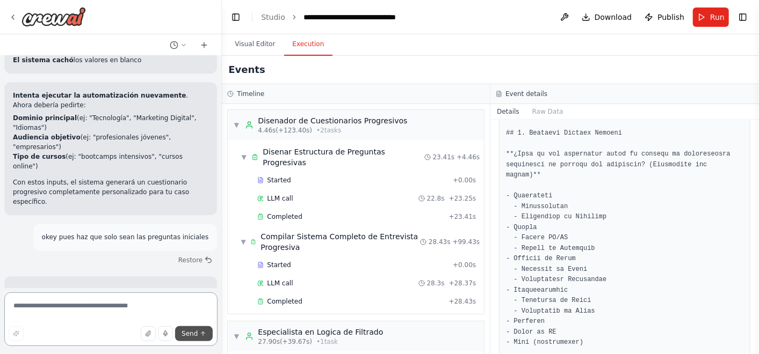
scroll to position [8450, 0]
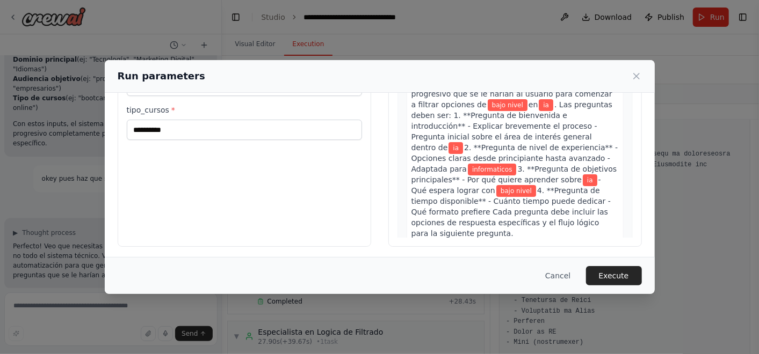
scroll to position [115, 0]
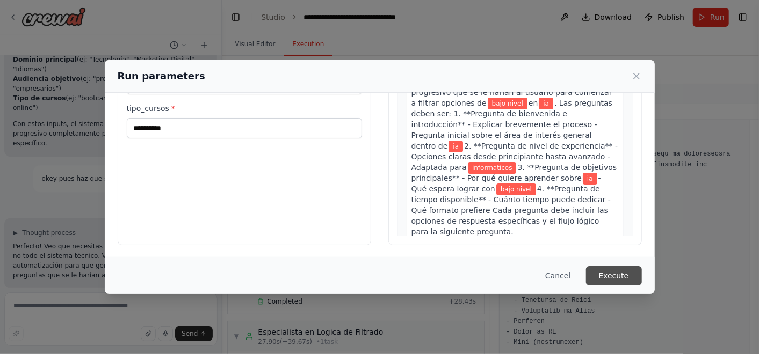
click at [619, 270] on button "Execute" at bounding box center [614, 275] width 56 height 19
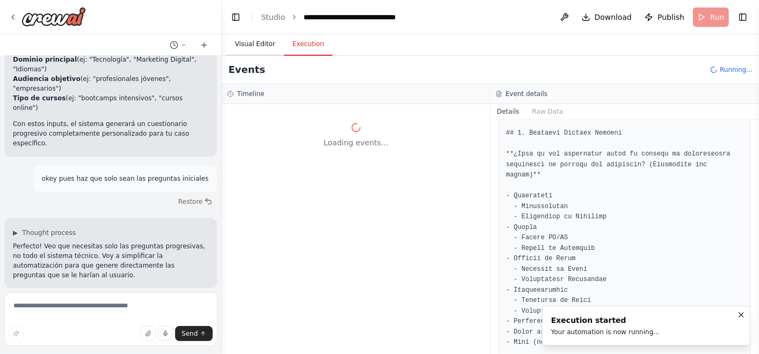
click at [235, 42] on button "Visual Editor" at bounding box center [254, 44] width 57 height 23
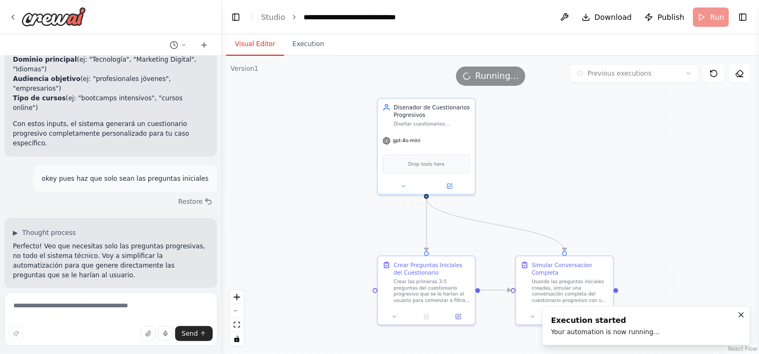
drag, startPoint x: 463, startPoint y: 155, endPoint x: 575, endPoint y: 183, distance: 115.6
click at [575, 179] on div ".deletable-edge-delete-btn { width: 20px; height: 20px; border: 0px solid #ffff…" at bounding box center [490, 205] width 537 height 299
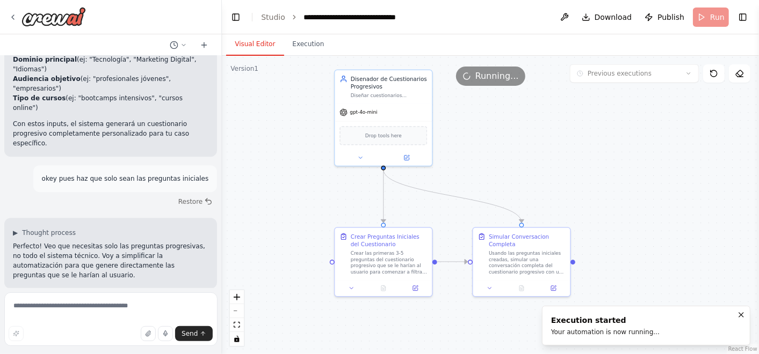
drag, startPoint x: 667, startPoint y: 205, endPoint x: 624, endPoint y: 176, distance: 51.8
click at [624, 176] on div ".deletable-edge-delete-btn { width: 20px; height: 20px; border: 0px solid #ffff…" at bounding box center [490, 205] width 537 height 299
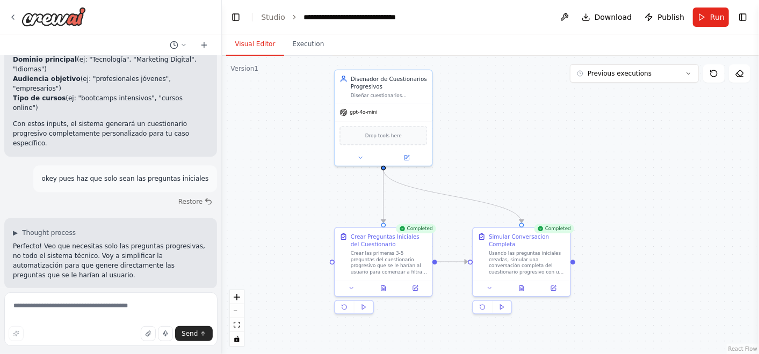
scroll to position [8450, 0]
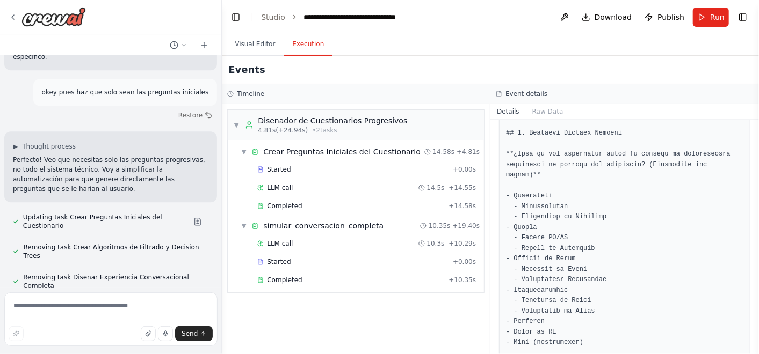
click at [296, 45] on button "Execution" at bounding box center [308, 44] width 49 height 23
click at [330, 272] on div "Completed + 10.35s" at bounding box center [366, 280] width 226 height 16
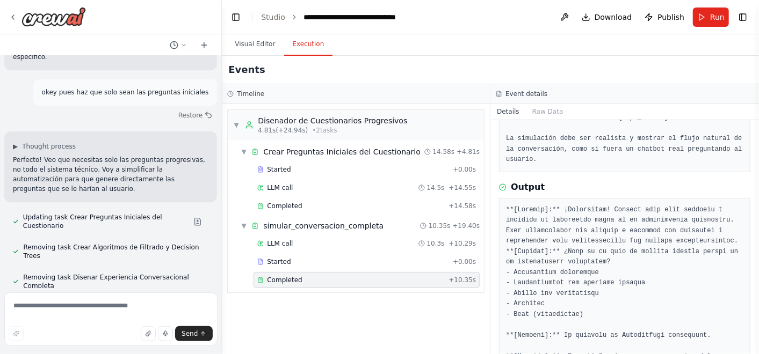
scroll to position [238, 0]
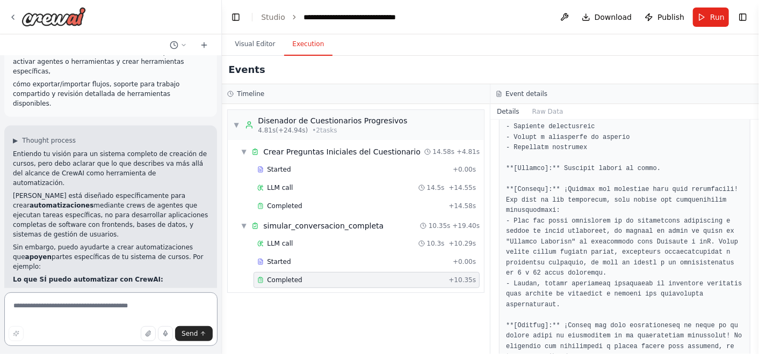
click at [121, 308] on textarea at bounding box center [110, 320] width 213 height 54
paste textarea "**********"
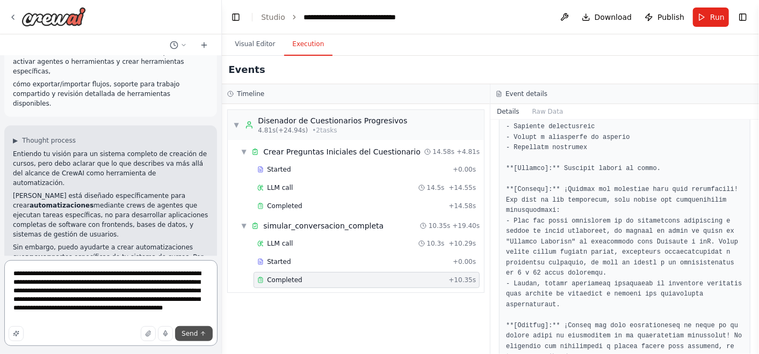
type textarea "**********"
click at [190, 333] on span "Send" at bounding box center [189, 334] width 16 height 9
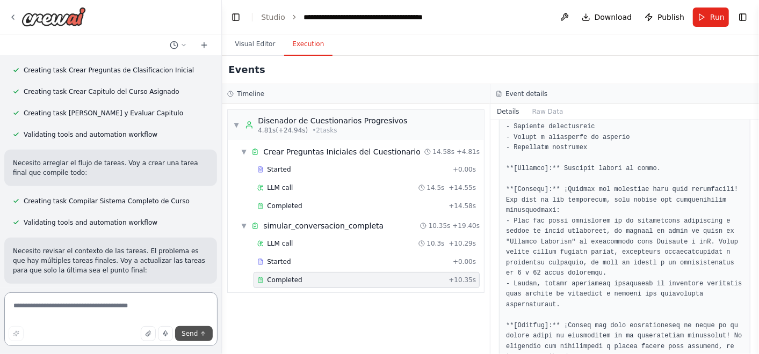
scroll to position [9672, 0]
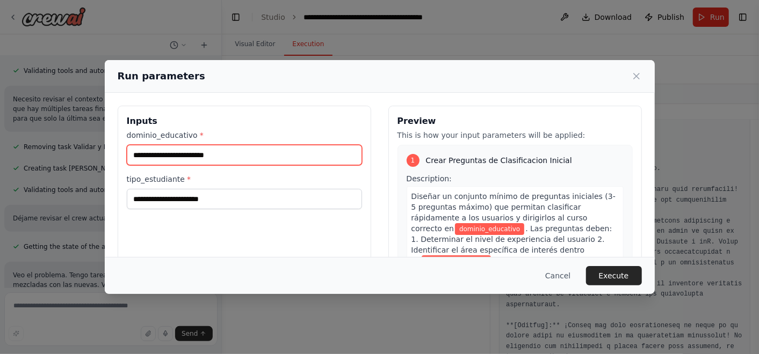
click at [280, 150] on input "dominio_educativo *" at bounding box center [244, 155] width 235 height 20
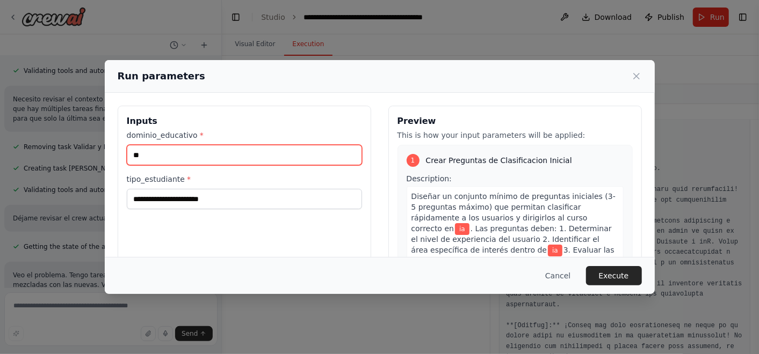
type input "**"
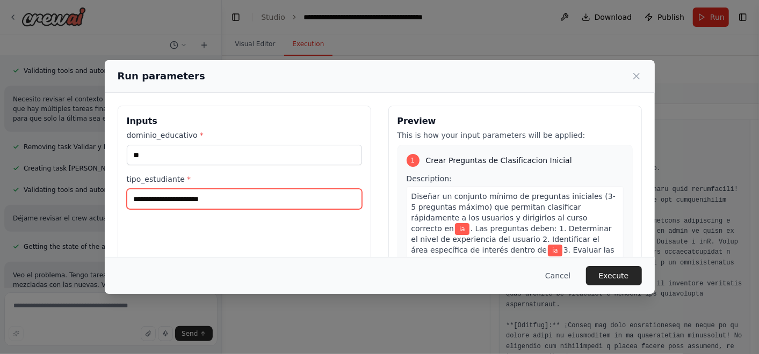
click at [282, 195] on input "tipo_estudiante *" at bounding box center [244, 199] width 235 height 20
type input "******"
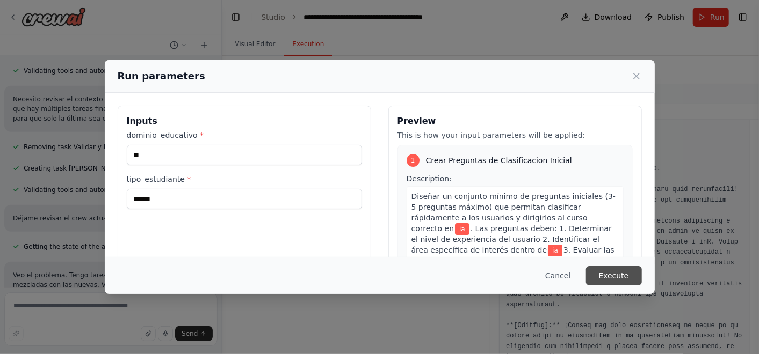
click at [634, 279] on button "Execute" at bounding box center [614, 275] width 56 height 19
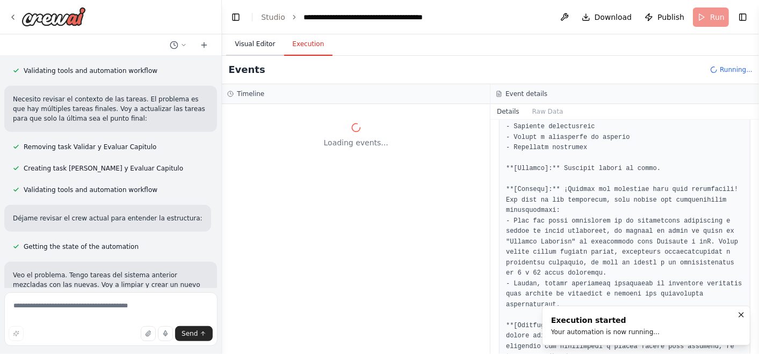
click at [256, 40] on button "Visual Editor" at bounding box center [254, 44] width 57 height 23
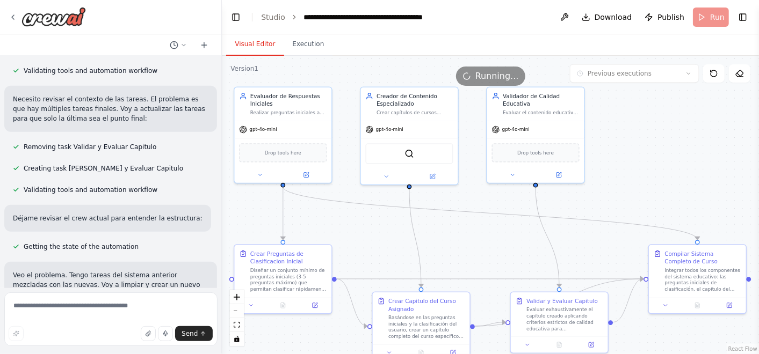
drag, startPoint x: 589, startPoint y: 216, endPoint x: 489, endPoint y: 233, distance: 101.3
click at [489, 233] on div ".deletable-edge-delete-btn { width: 20px; height: 20px; border: 0px solid #ffff…" at bounding box center [490, 205] width 537 height 299
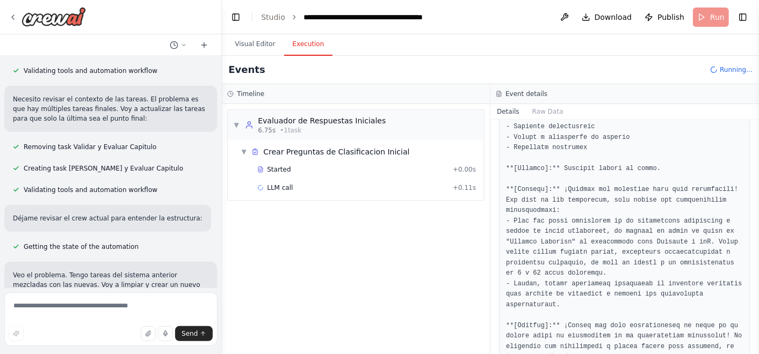
click at [294, 39] on button "Execution" at bounding box center [308, 44] width 49 height 23
click at [316, 154] on span "Crear Preguntas de Clasificacion Inicial" at bounding box center [336, 152] width 146 height 11
click at [318, 151] on span "Crear Preguntas de Clasificacion Inicial" at bounding box center [336, 152] width 146 height 11
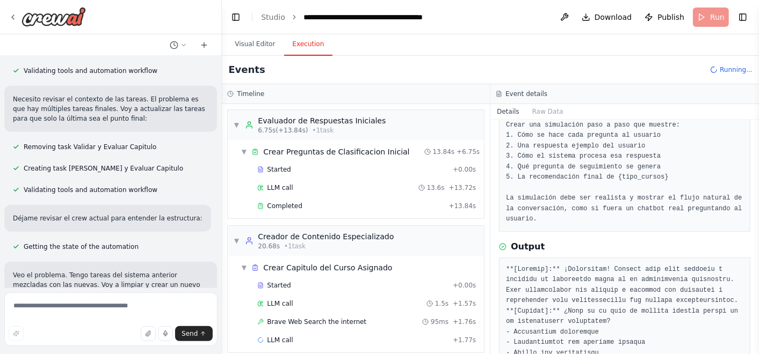
scroll to position [179, 0]
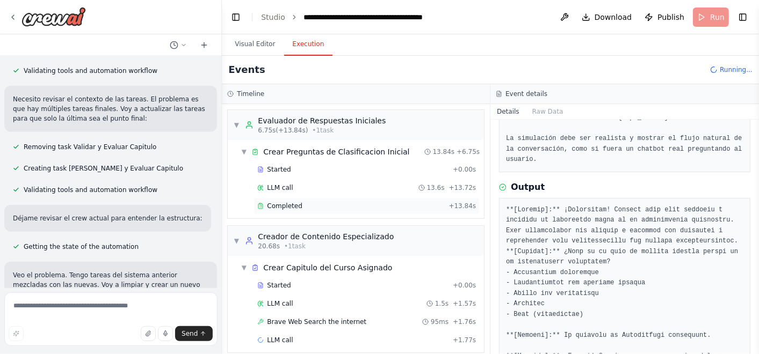
click at [313, 202] on div "Completed" at bounding box center [350, 206] width 187 height 9
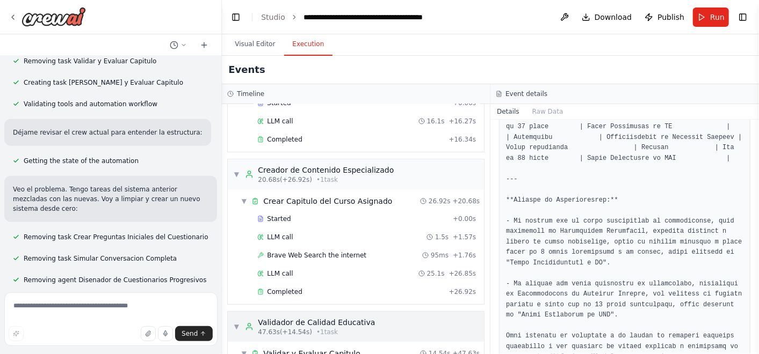
scroll to position [213, 0]
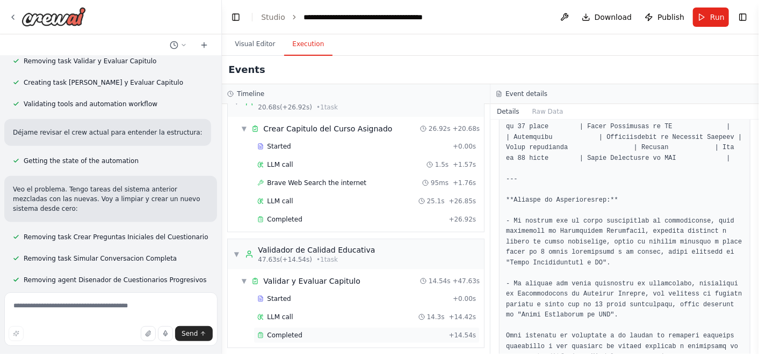
click at [377, 328] on div "Completed + 14.54s" at bounding box center [366, 336] width 226 height 16
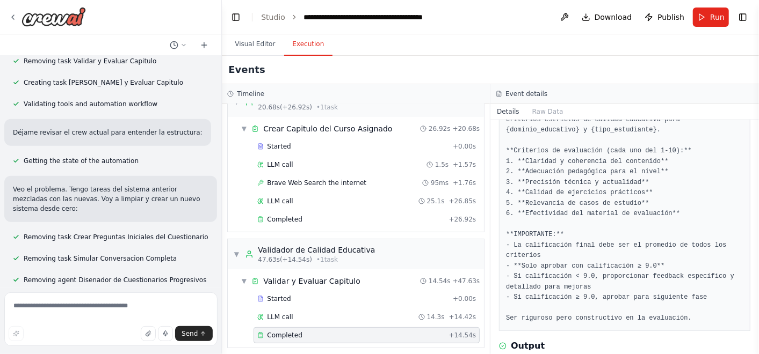
scroll to position [119, 0]
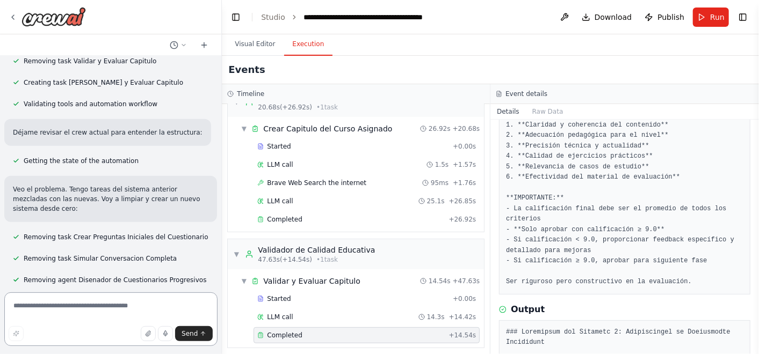
click at [156, 300] on textarea at bounding box center [110, 320] width 213 height 54
type textarea "*"
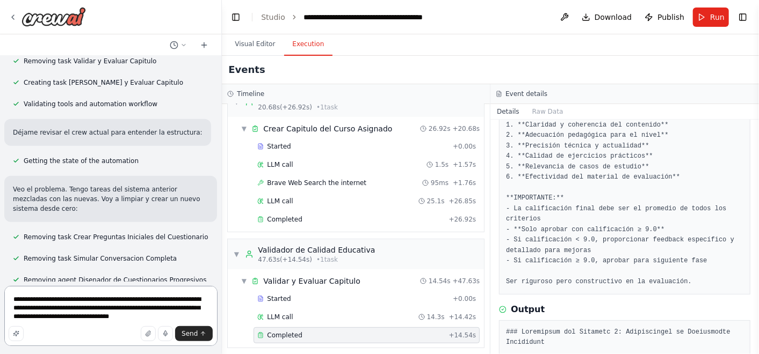
type textarea "**********"
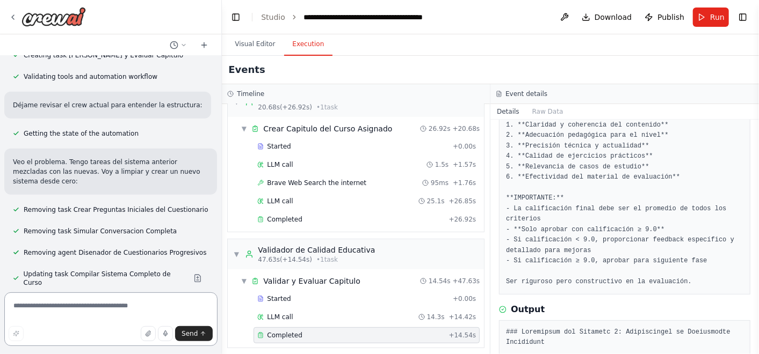
scroll to position [9886, 0]
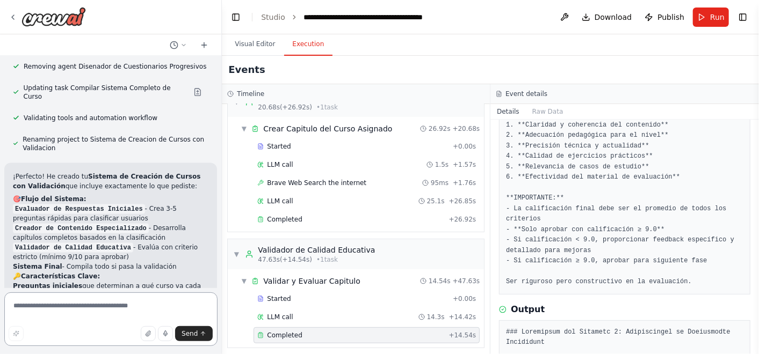
click at [95, 303] on textarea at bounding box center [110, 320] width 213 height 54
click at [90, 298] on textarea at bounding box center [110, 320] width 213 height 54
type textarea "**********"
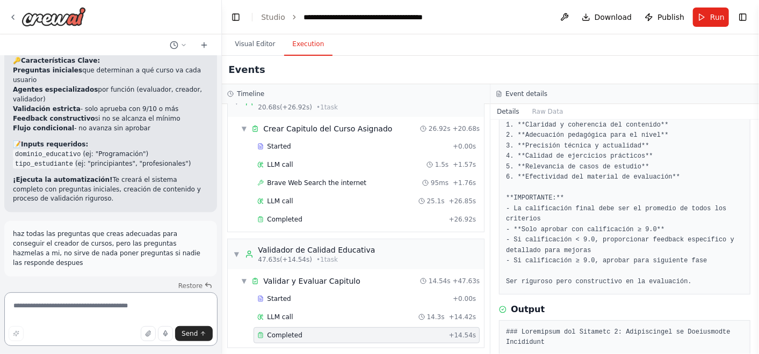
scroll to position [10115, 0]
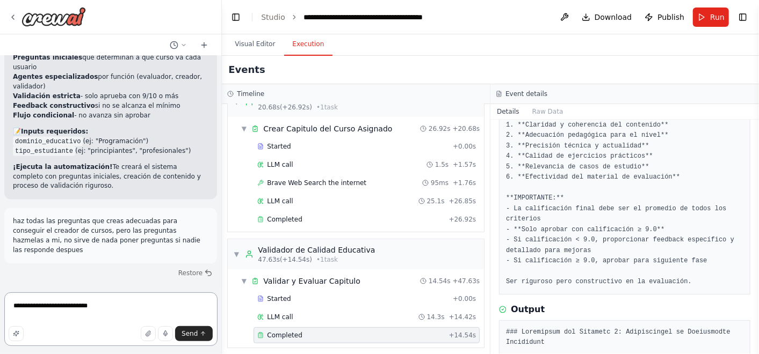
type textarea "**********"
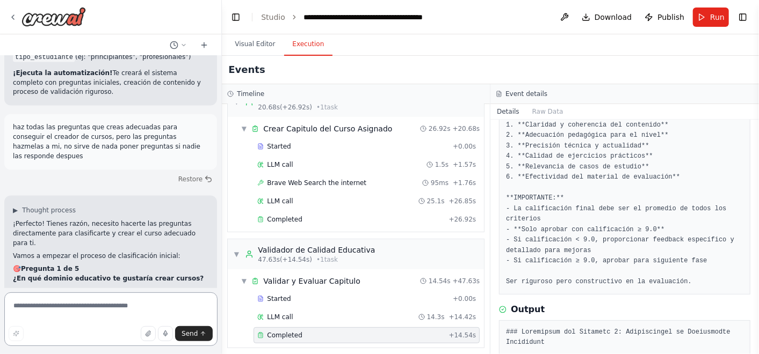
scroll to position [10707, 0]
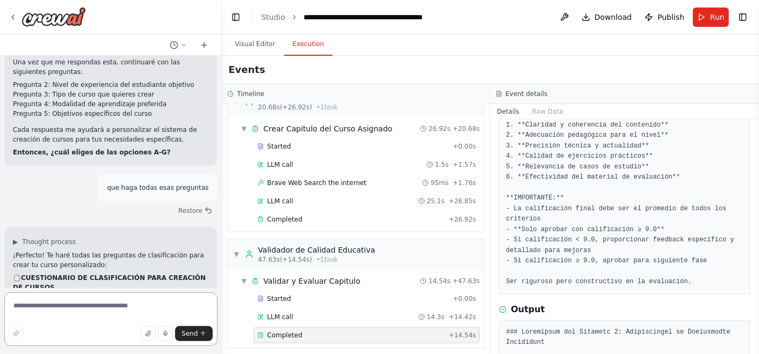
click at [117, 302] on textarea at bounding box center [110, 320] width 213 height 54
type textarea "**********"
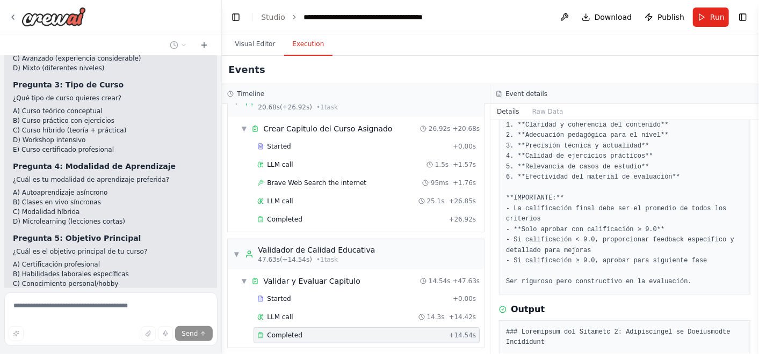
scroll to position [11109, 0]
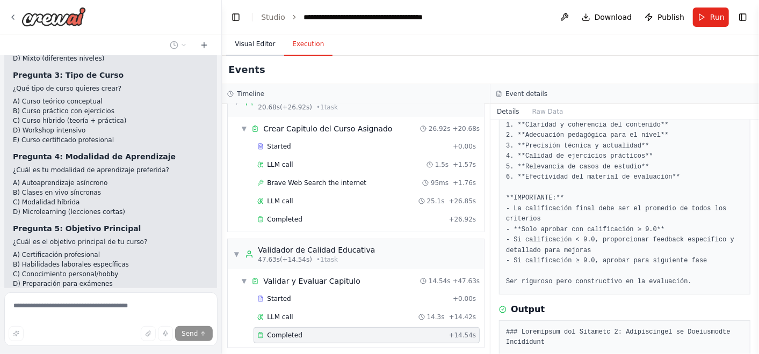
click at [252, 52] on button "Visual Editor" at bounding box center [254, 44] width 57 height 23
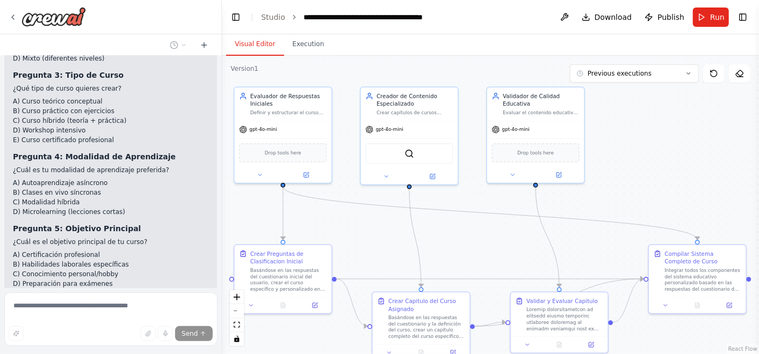
scroll to position [11130, 0]
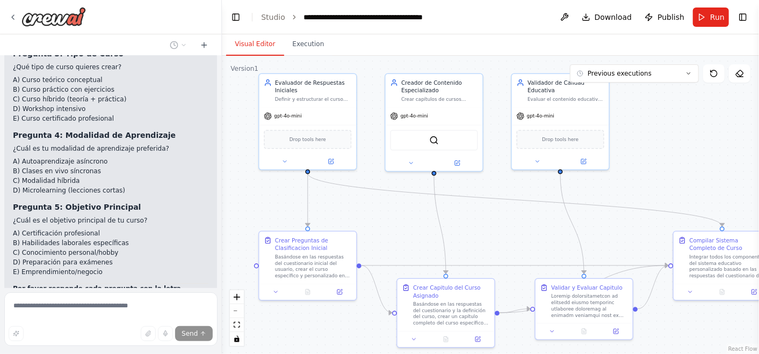
drag, startPoint x: 340, startPoint y: 250, endPoint x: 365, endPoint y: 236, distance: 28.1
click at [365, 236] on div ".deletable-edge-delete-btn { width: 20px; height: 20px; border: 0px solid #ffff…" at bounding box center [490, 205] width 537 height 299
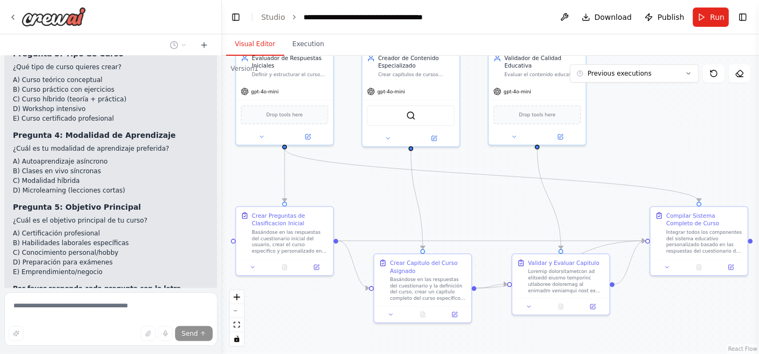
drag, startPoint x: 365, startPoint y: 236, endPoint x: 342, endPoint y: 212, distance: 33.8
click at [342, 212] on div ".deletable-edge-delete-btn { width: 20px; height: 20px; border: 0px solid #ffff…" at bounding box center [490, 205] width 537 height 299
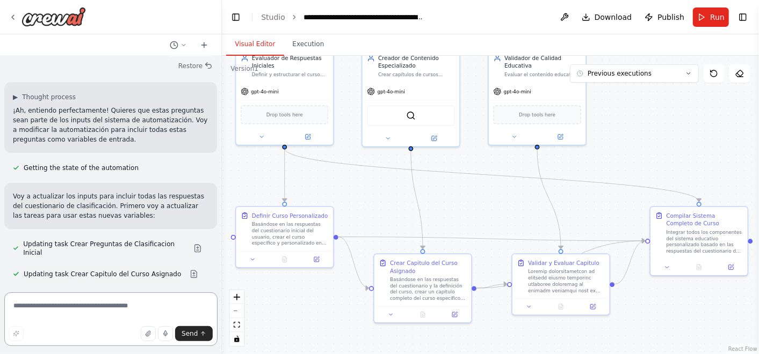
scroll to position [11532, 0]
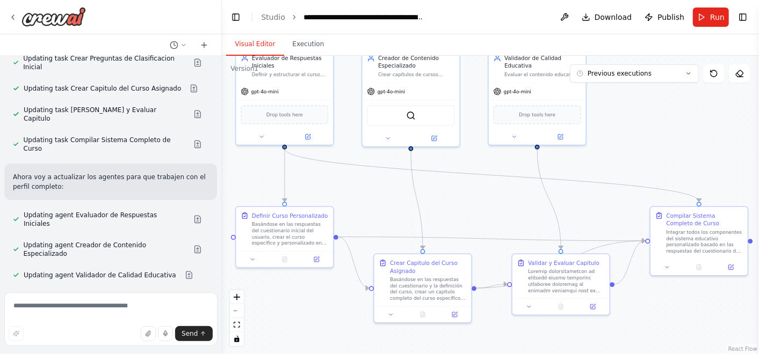
scroll to position [11668, 0]
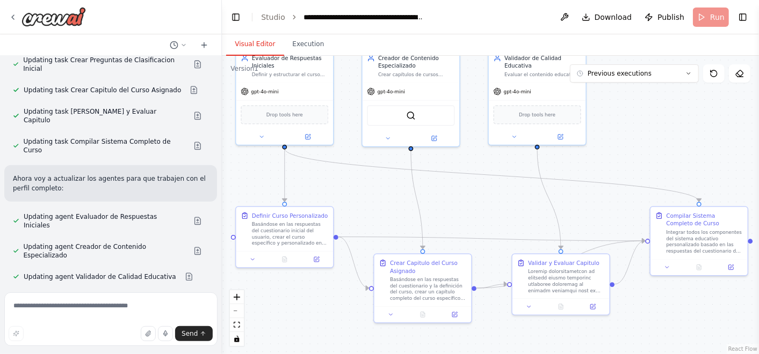
scroll to position [11640, 0]
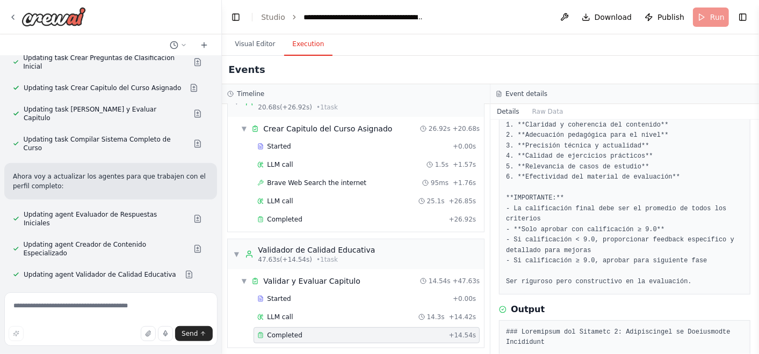
click at [305, 47] on button "Execution" at bounding box center [308, 44] width 49 height 23
click at [706, 16] on header "**********" at bounding box center [490, 17] width 537 height 34
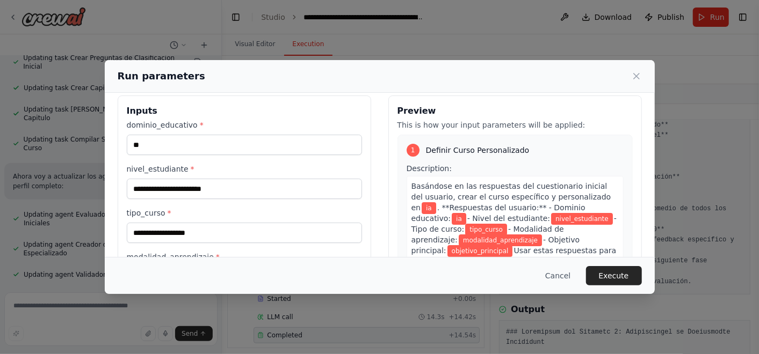
scroll to position [11, 0]
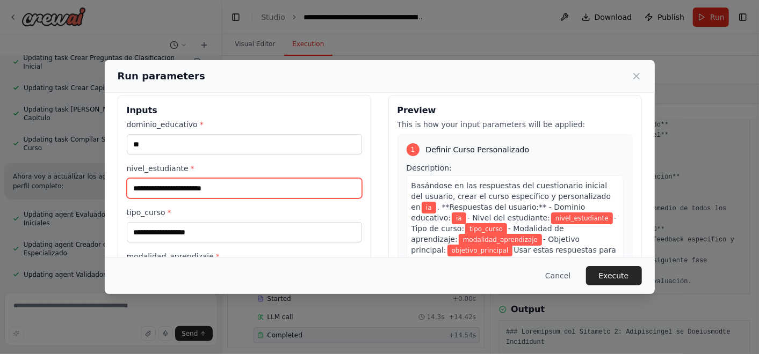
click at [232, 183] on input "nivel_estudiante *" at bounding box center [244, 188] width 235 height 20
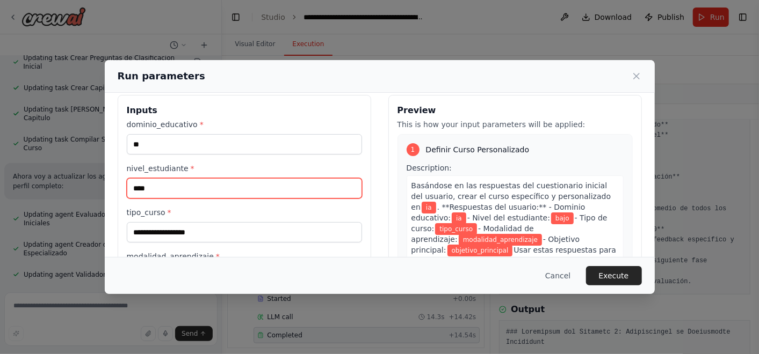
click at [232, 183] on input "****" at bounding box center [244, 188] width 235 height 20
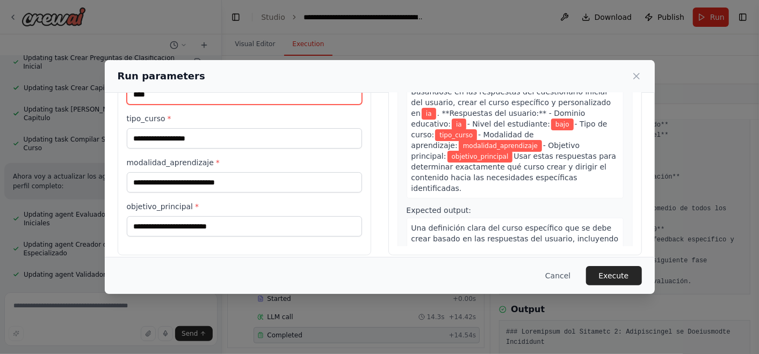
scroll to position [113, 0]
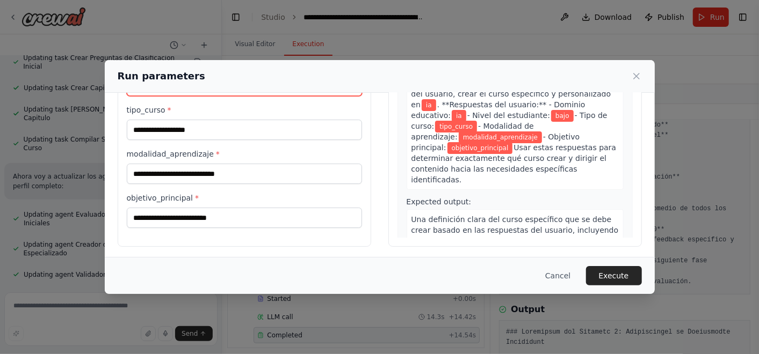
type input "****"
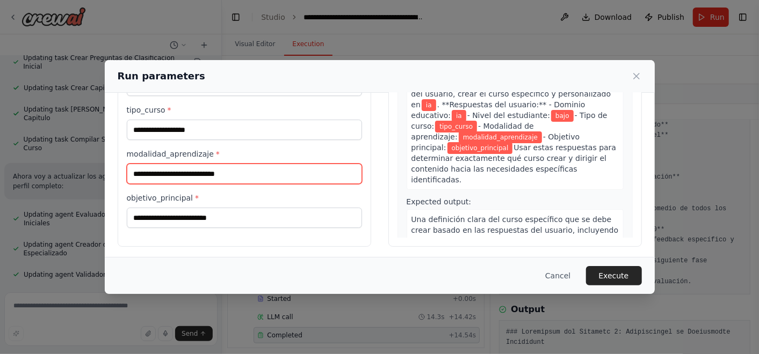
click at [223, 175] on input "modalidad_aprendizaje *" at bounding box center [244, 174] width 235 height 20
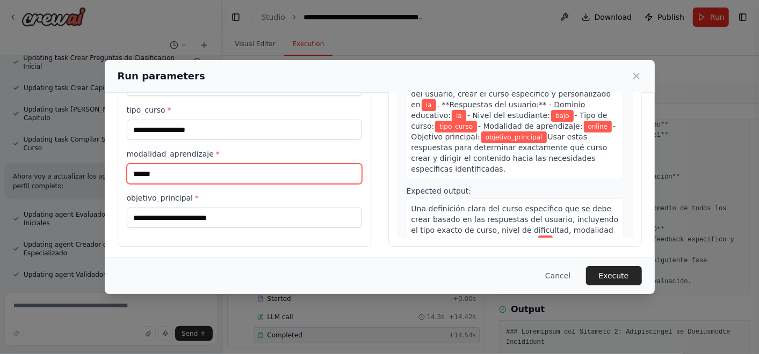
type input "******"
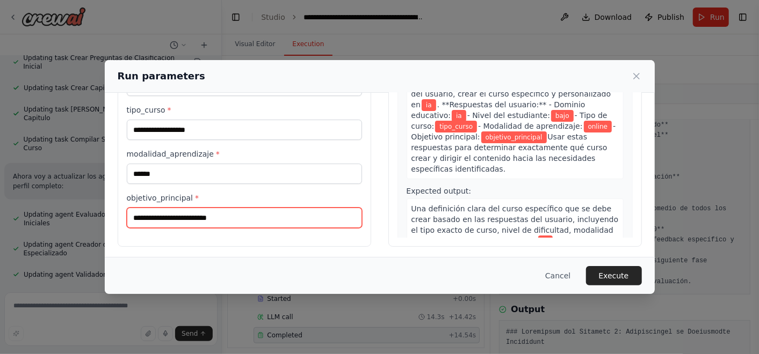
click at [236, 213] on input "objetivo_principal *" at bounding box center [244, 218] width 235 height 20
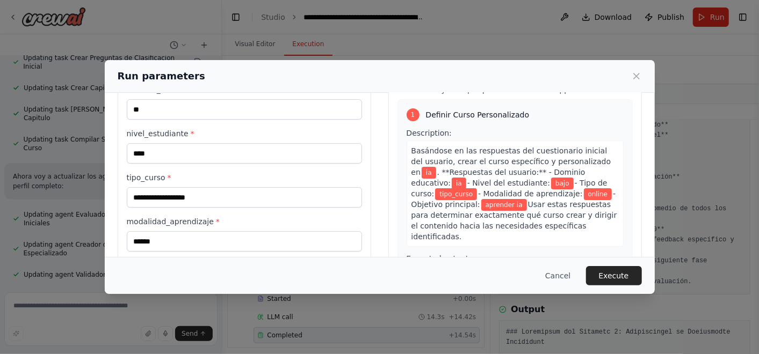
scroll to position [46, 0]
type input "**********"
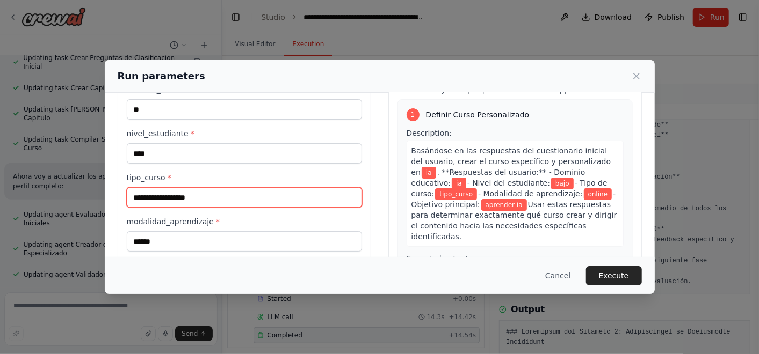
click at [251, 199] on input "tipo_curso *" at bounding box center [244, 197] width 235 height 20
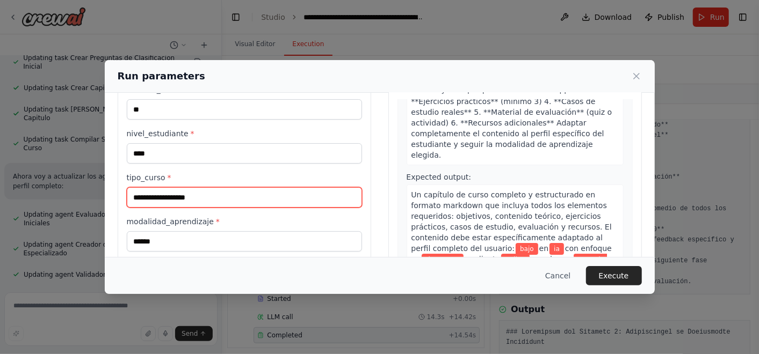
scroll to position [373, 0]
click at [260, 190] on input "tipo_curso *" at bounding box center [244, 197] width 235 height 20
type input "*"
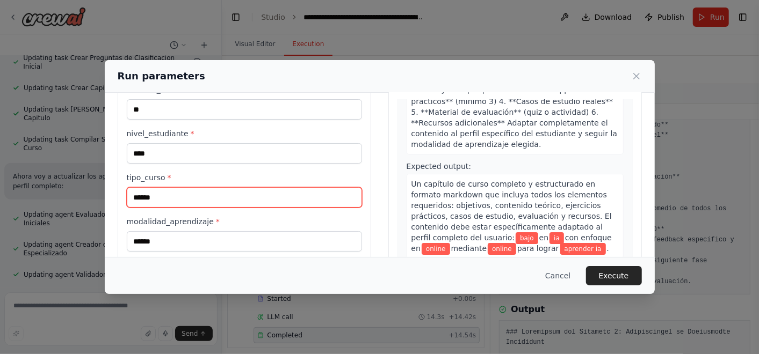
scroll to position [0, 0]
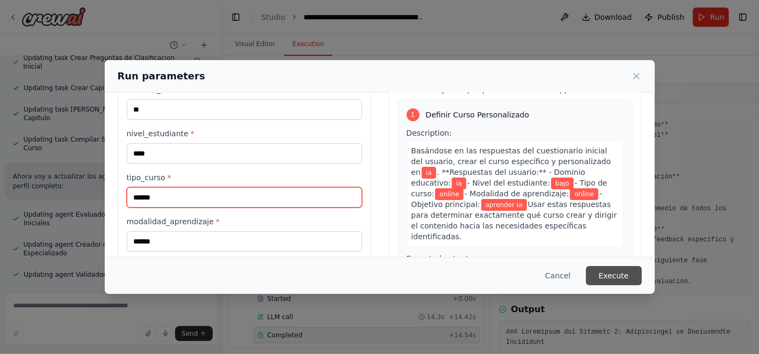
type input "******"
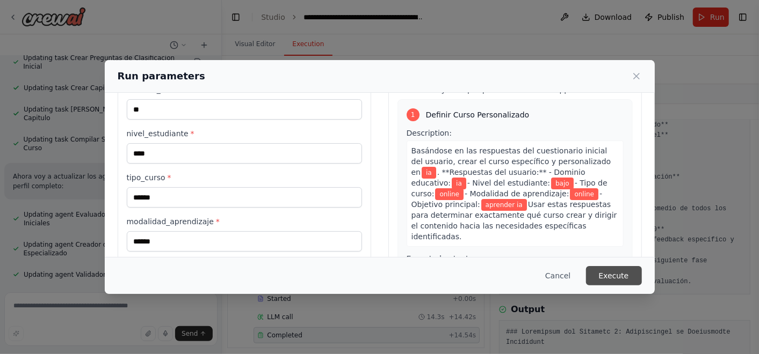
click at [631, 276] on button "Execute" at bounding box center [614, 275] width 56 height 19
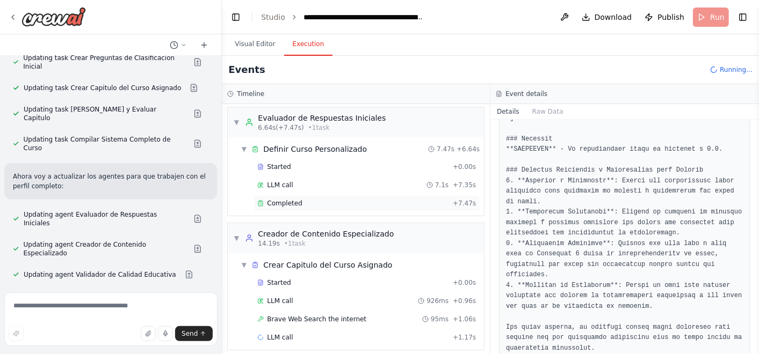
scroll to position [2, 0]
click at [387, 205] on div "Completed" at bounding box center [352, 204] width 191 height 9
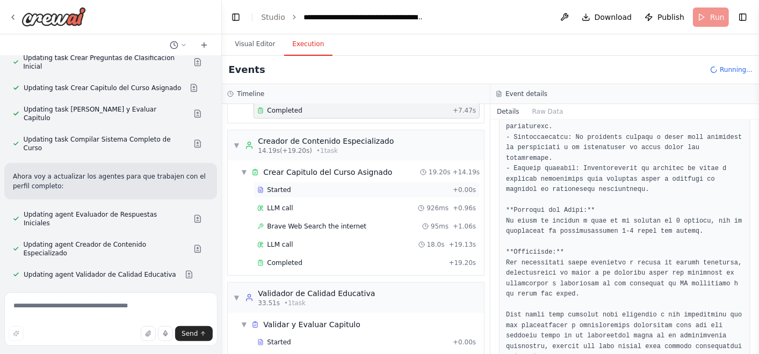
scroll to position [95, 0]
click at [323, 260] on div "Completed" at bounding box center [350, 263] width 187 height 9
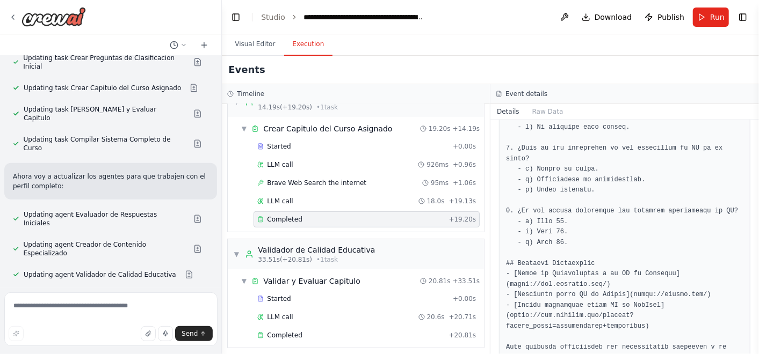
scroll to position [1236, 0]
click at [339, 336] on div "Completed + 20.81s" at bounding box center [366, 336] width 226 height 16
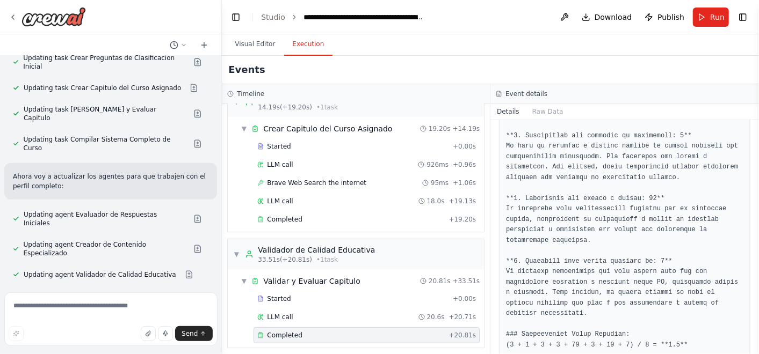
scroll to position [818, 0]
click at [72, 310] on textarea at bounding box center [110, 320] width 213 height 54
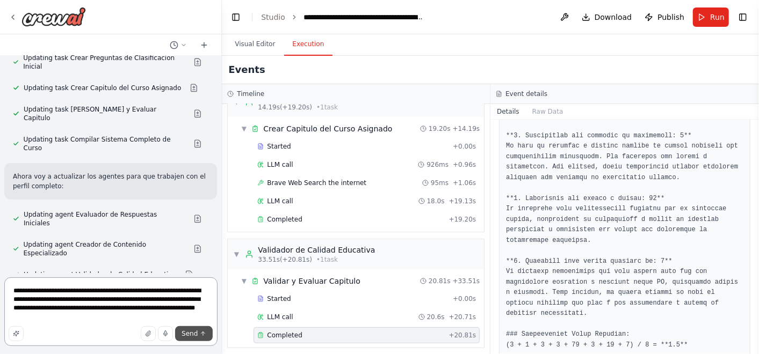
type textarea "**********"
click at [190, 326] on button "Send" at bounding box center [194, 333] width 38 height 15
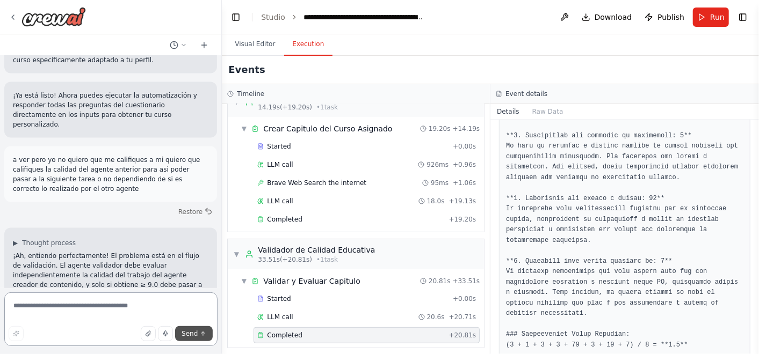
scroll to position [12443, 0]
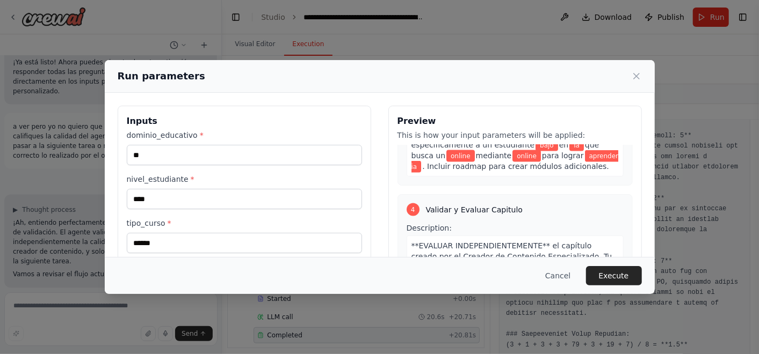
scroll to position [895, 0]
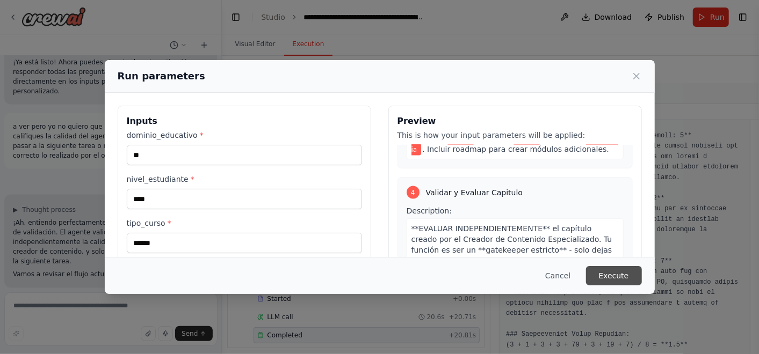
click at [622, 271] on button "Execute" at bounding box center [614, 275] width 56 height 19
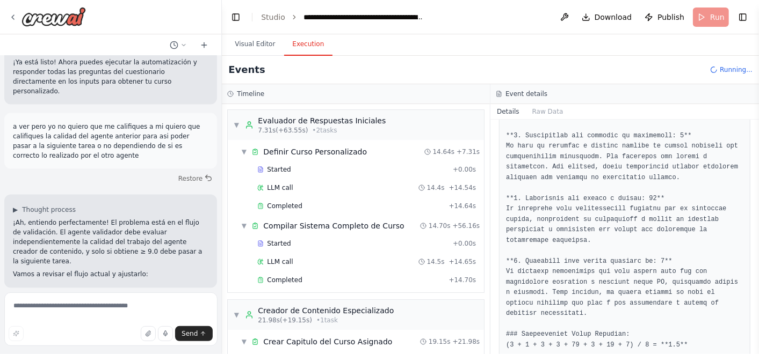
scroll to position [12443, 0]
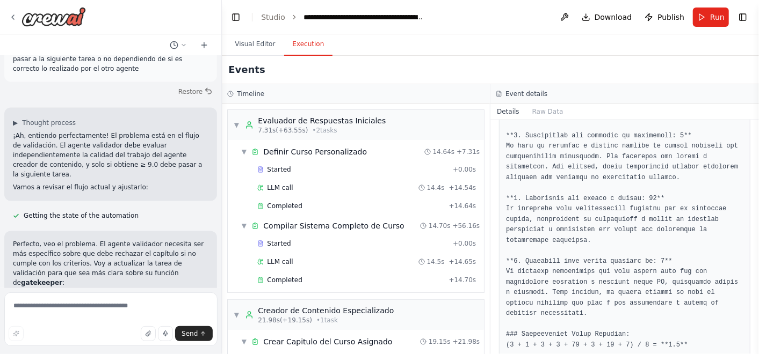
click at [627, 138] on pre at bounding box center [624, 162] width 237 height 880
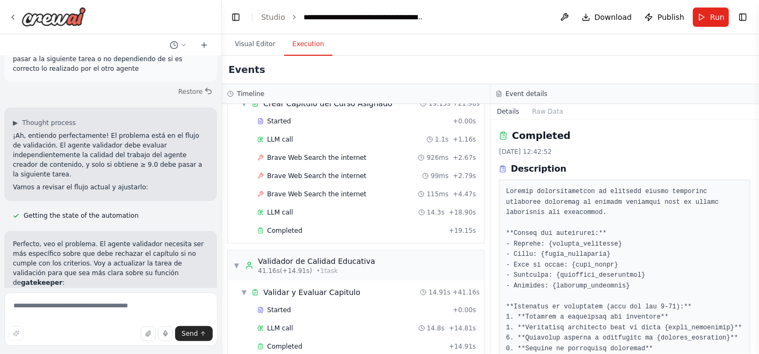
scroll to position [250, 0]
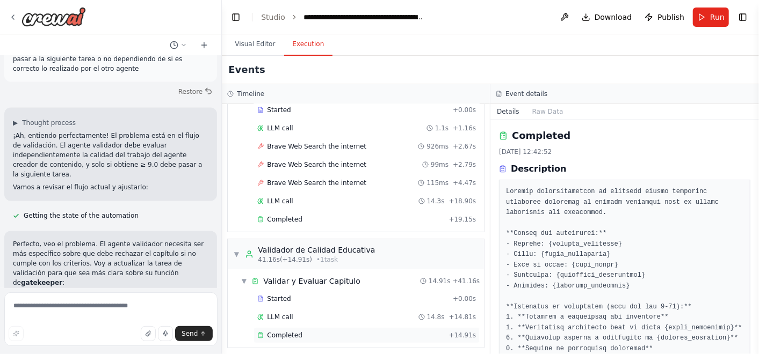
click at [340, 335] on div "Completed + 14.91s" at bounding box center [366, 336] width 226 height 16
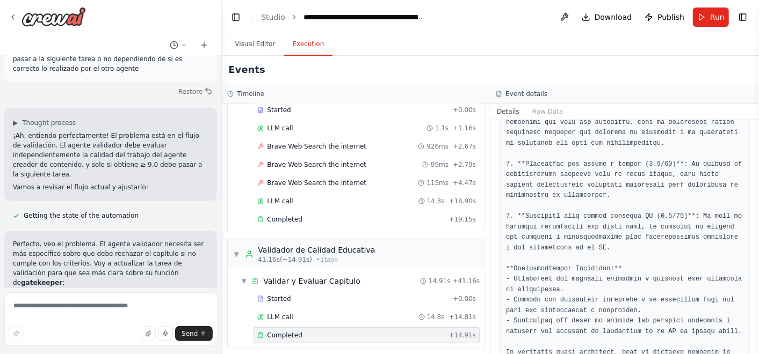
scroll to position [932, 0]
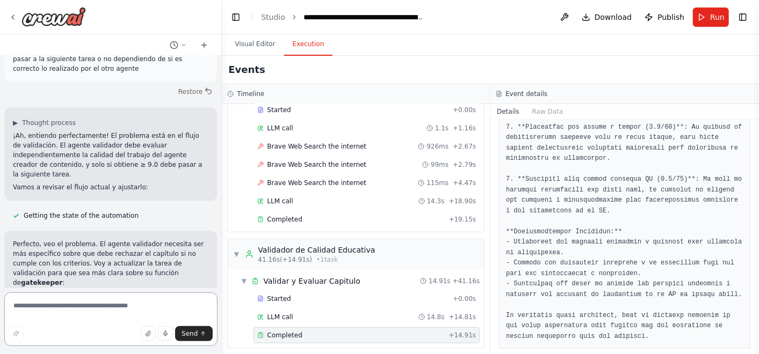
click at [128, 300] on textarea at bounding box center [110, 320] width 213 height 54
type textarea "**********"
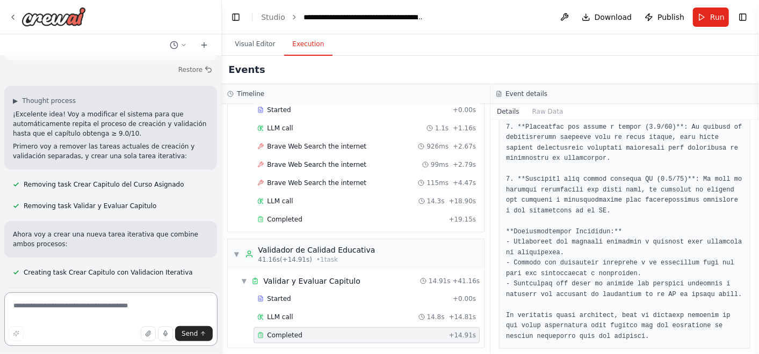
scroll to position [13249, 0]
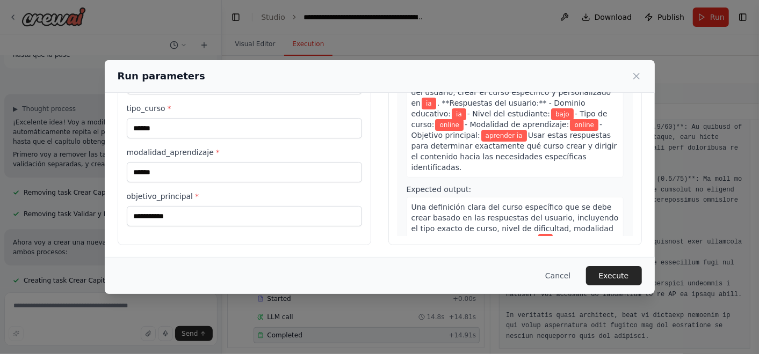
scroll to position [13344, 0]
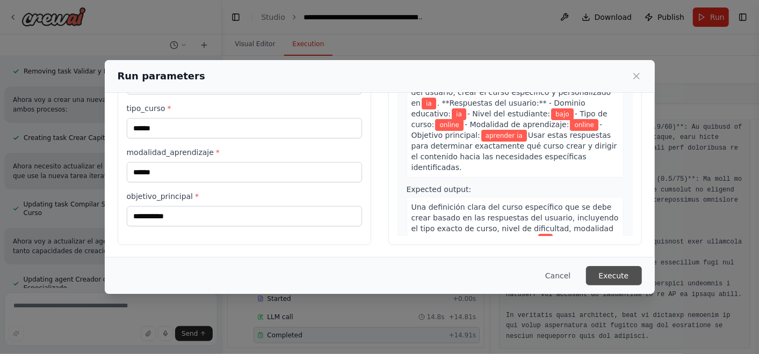
click at [604, 268] on button "Execute" at bounding box center [614, 275] width 56 height 19
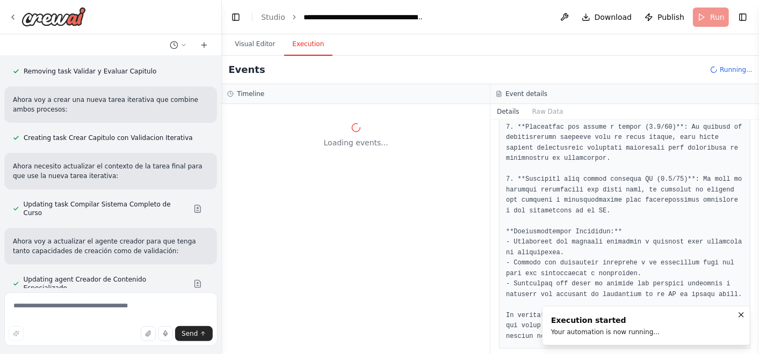
scroll to position [0, 0]
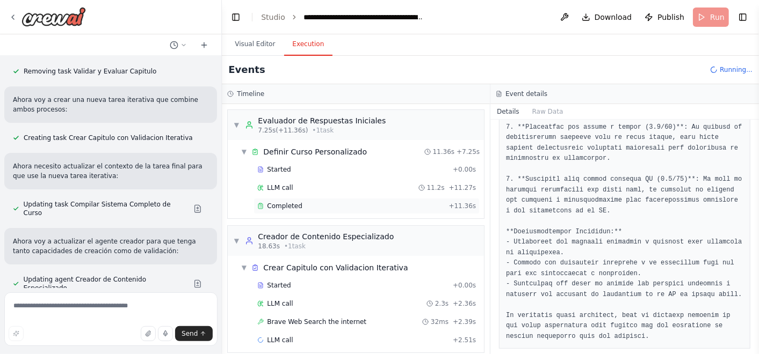
click at [304, 199] on div "Completed + 11.36s" at bounding box center [366, 206] width 226 height 16
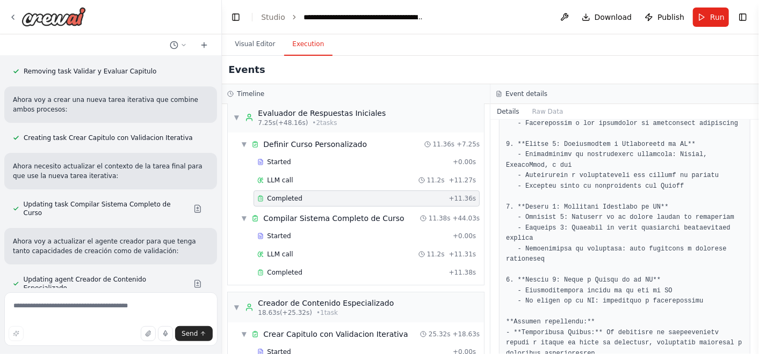
scroll to position [597, 0]
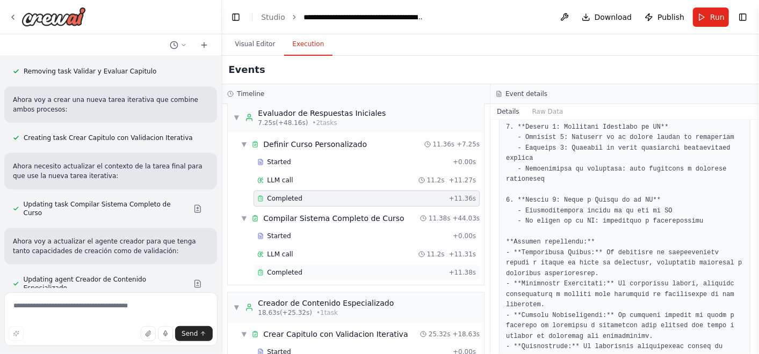
click at [398, 268] on div "Completed" at bounding box center [350, 272] width 187 height 9
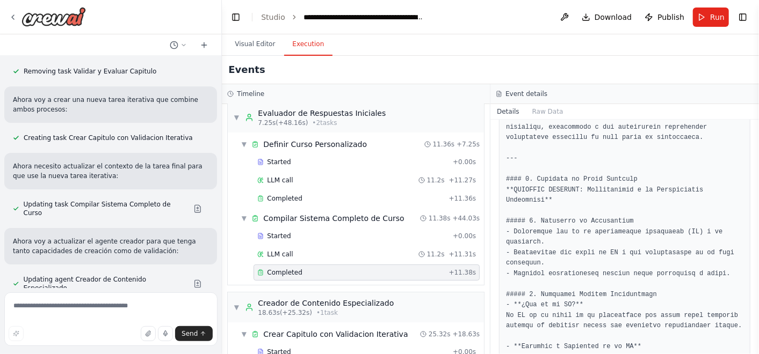
click at [383, 273] on div "Completed" at bounding box center [350, 272] width 187 height 9
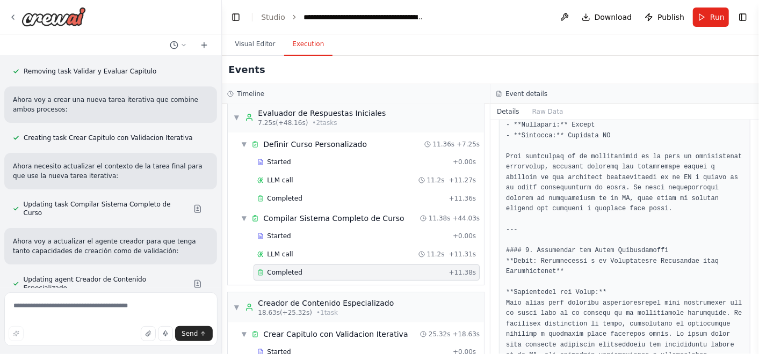
scroll to position [245, 0]
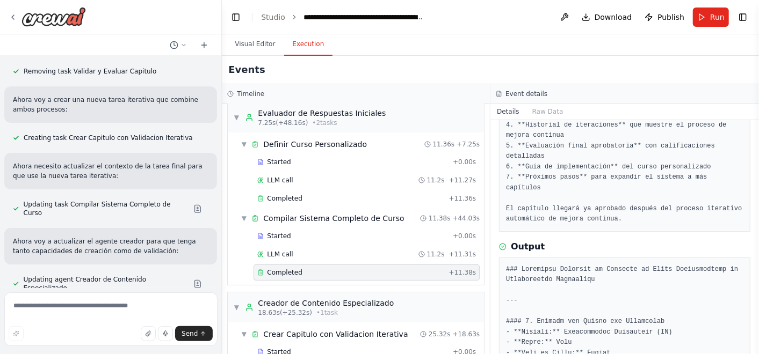
click at [404, 275] on div "Completed + 11.38s" at bounding box center [366, 273] width 226 height 16
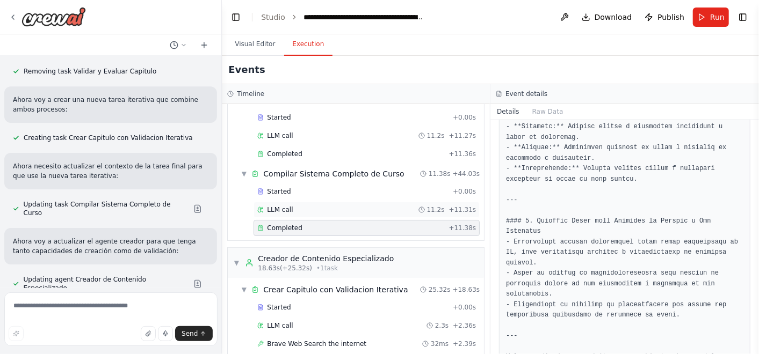
scroll to position [99, 0]
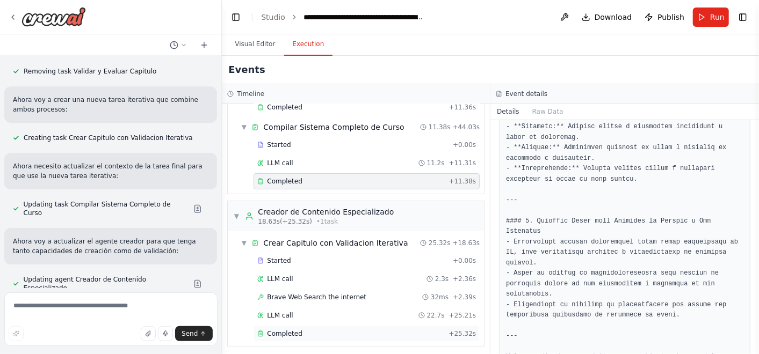
click at [403, 330] on div "Completed" at bounding box center [350, 334] width 187 height 9
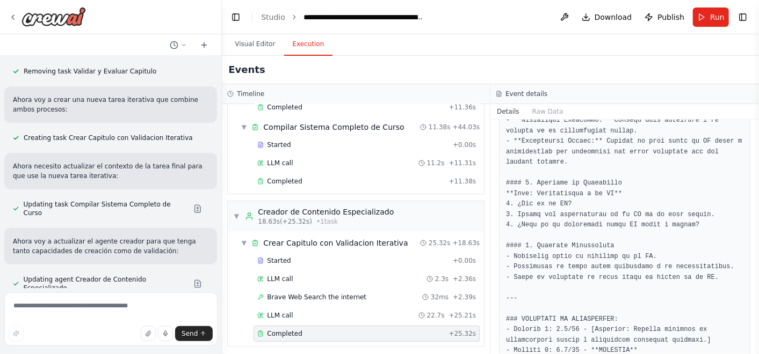
scroll to position [1236, 0]
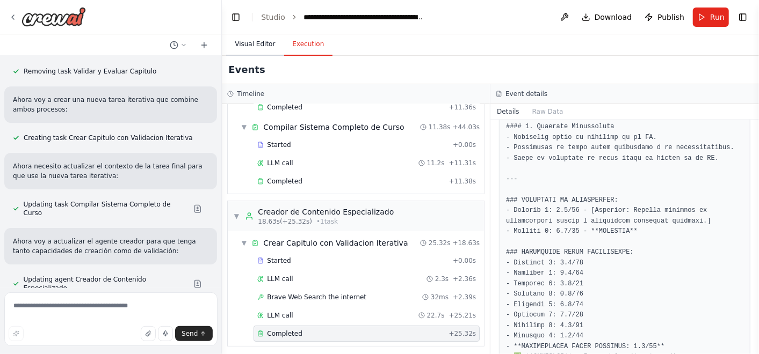
click at [245, 38] on button "Visual Editor" at bounding box center [254, 44] width 57 height 23
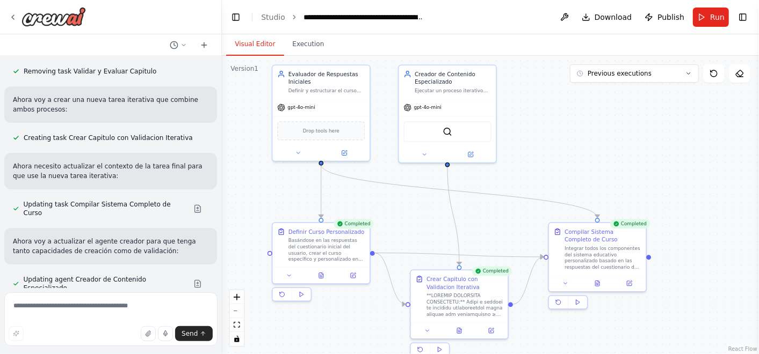
drag, startPoint x: 544, startPoint y: 168, endPoint x: 581, endPoint y: 184, distance: 40.4
click at [581, 184] on div ".deletable-edge-delete-btn { width: 20px; height: 20px; border: 0px solid #ffff…" at bounding box center [490, 205] width 537 height 299
click at [59, 313] on textarea at bounding box center [110, 320] width 213 height 54
type textarea "**********"
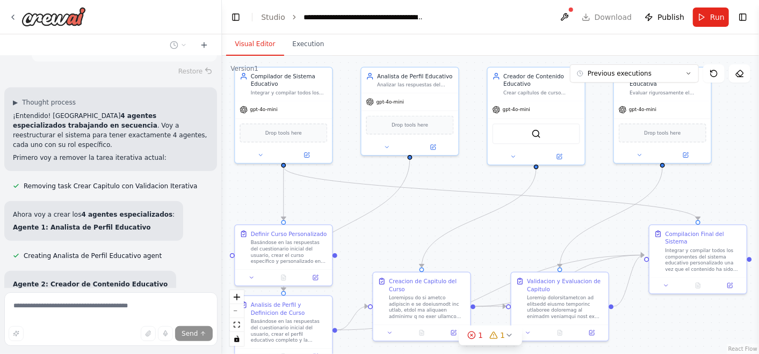
scroll to position [14278, 0]
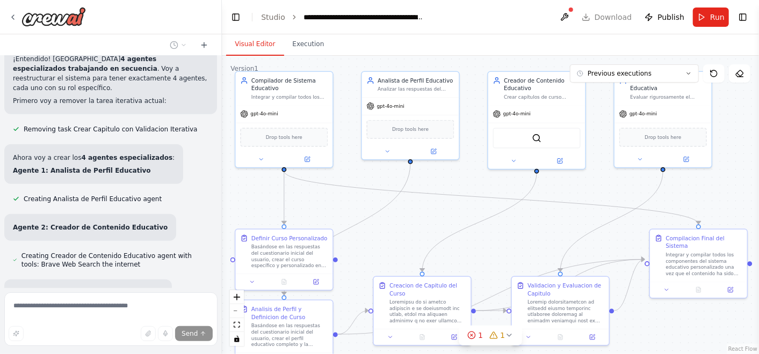
drag, startPoint x: 456, startPoint y: 213, endPoint x: 419, endPoint y: 220, distance: 37.7
click at [419, 220] on div ".deletable-edge-delete-btn { width: 20px; height: 20px; border: 0px solid #ffff…" at bounding box center [490, 205] width 537 height 299
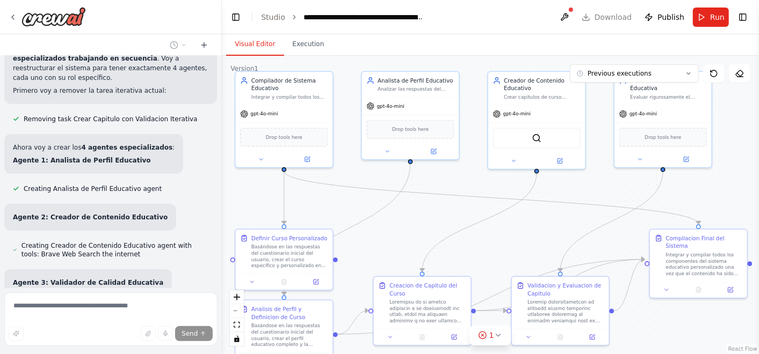
scroll to position [14345, 0]
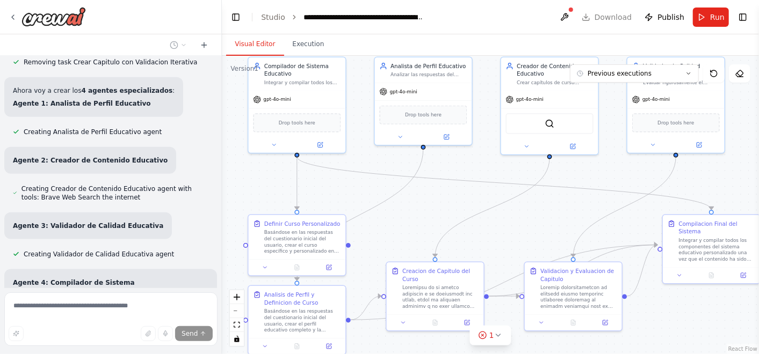
drag, startPoint x: 419, startPoint y: 217, endPoint x: 432, endPoint y: 203, distance: 19.4
click at [432, 203] on div ".deletable-edge-delete-btn { width: 20px; height: 20px; border: 0px solid #ffff…" at bounding box center [490, 205] width 537 height 299
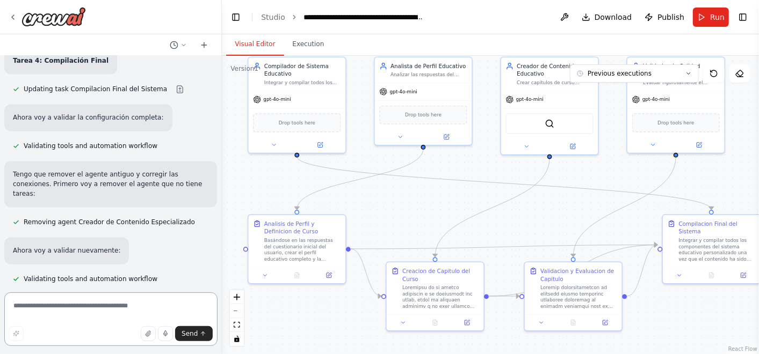
scroll to position [15007, 0]
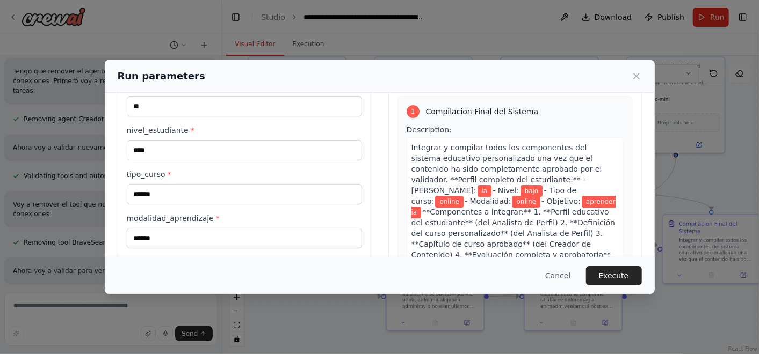
scroll to position [115, 0]
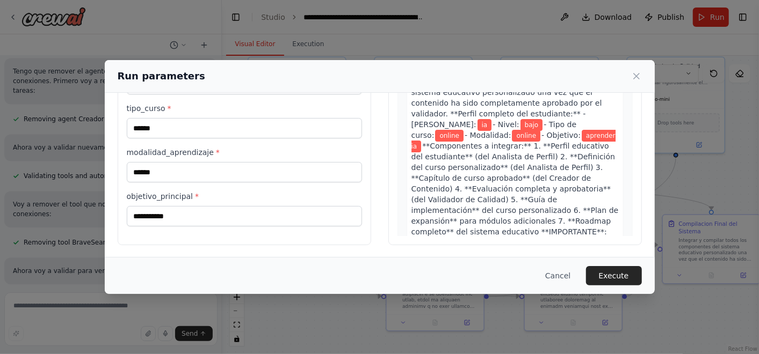
click at [632, 270] on button "Execute" at bounding box center [614, 275] width 56 height 19
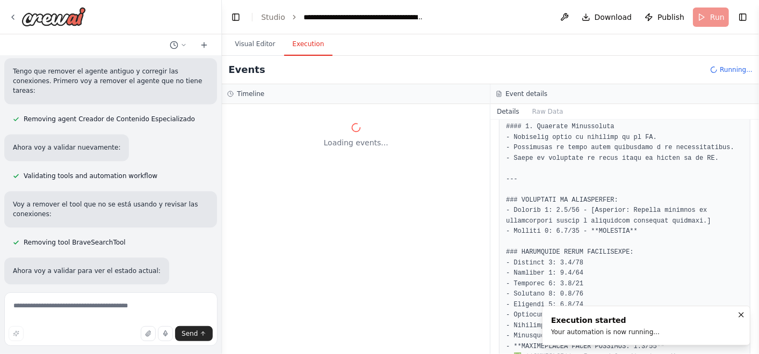
scroll to position [0, 0]
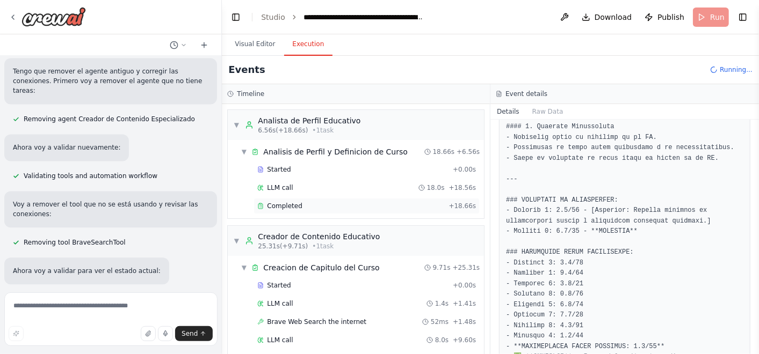
click at [313, 205] on div "Completed" at bounding box center [350, 206] width 187 height 9
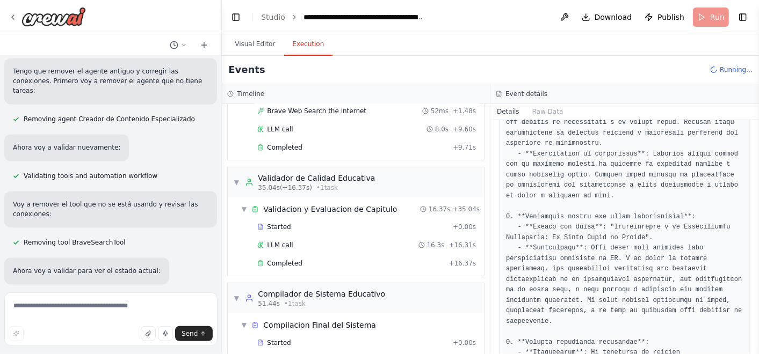
scroll to position [237, 0]
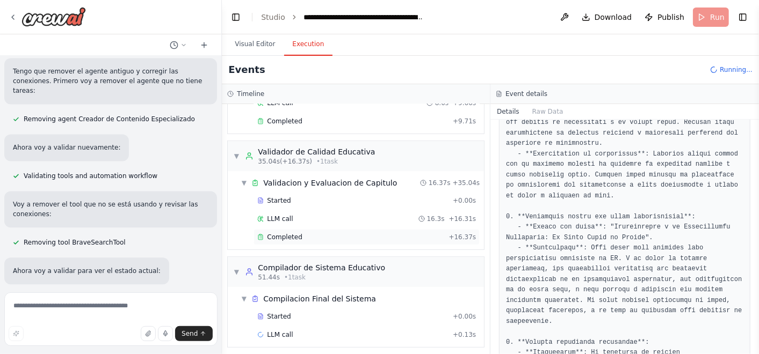
click at [358, 233] on div "Completed" at bounding box center [350, 237] width 187 height 9
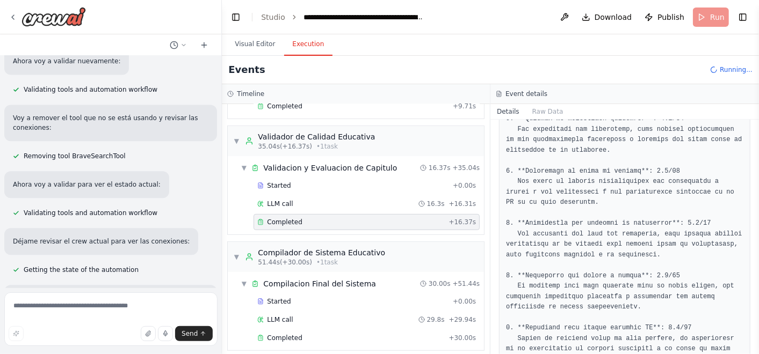
scroll to position [255, 0]
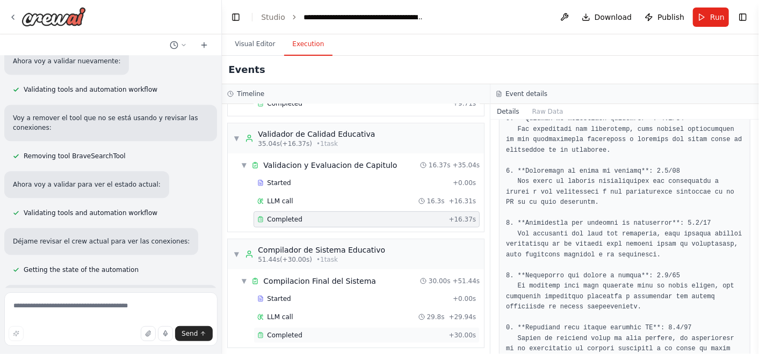
click at [350, 333] on div "Completed" at bounding box center [350, 335] width 187 height 9
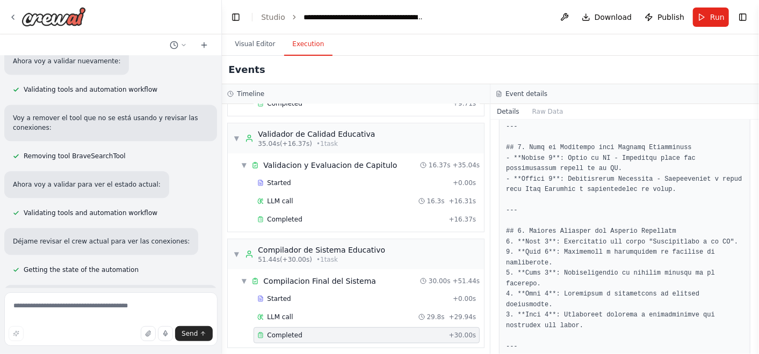
scroll to position [1472, 0]
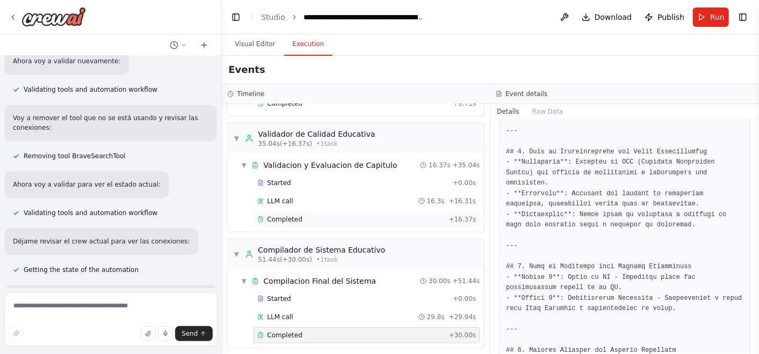
click at [330, 215] on div "Completed" at bounding box center [350, 219] width 187 height 9
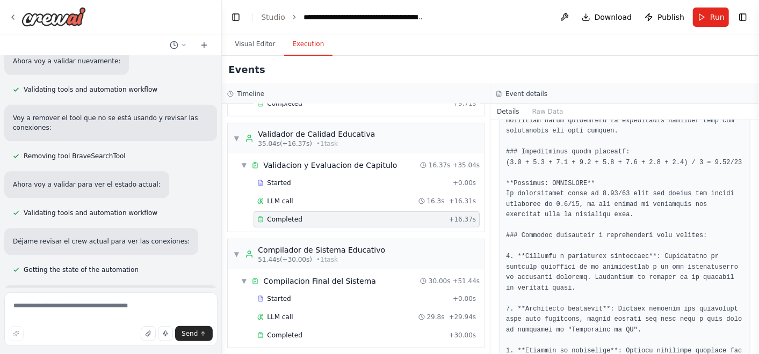
scroll to position [878, 0]
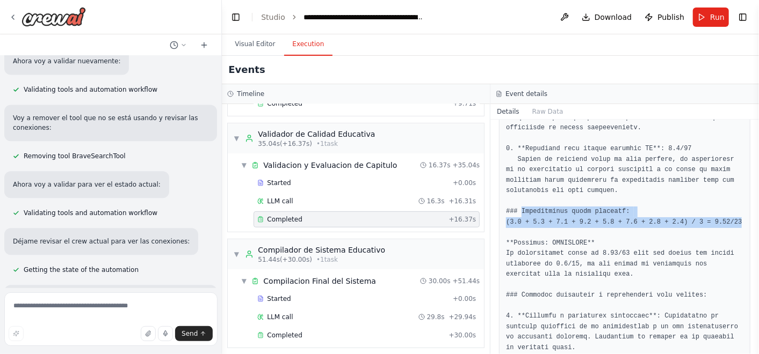
drag, startPoint x: 722, startPoint y: 195, endPoint x: 518, endPoint y: 192, distance: 204.1
click at [518, 192] on pre at bounding box center [624, 123] width 237 height 838
copy pre "Calificación final promedio: (8.0 + 7.5 + 9.0 + 8.5 + 9.0 + 8.0 + 9.0 + 7.0) / …"
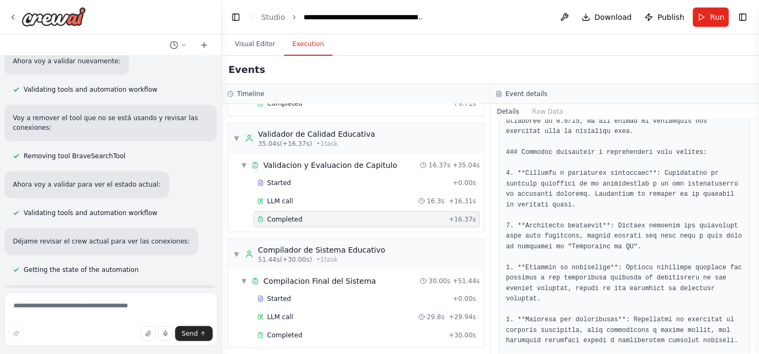
scroll to position [1057, 0]
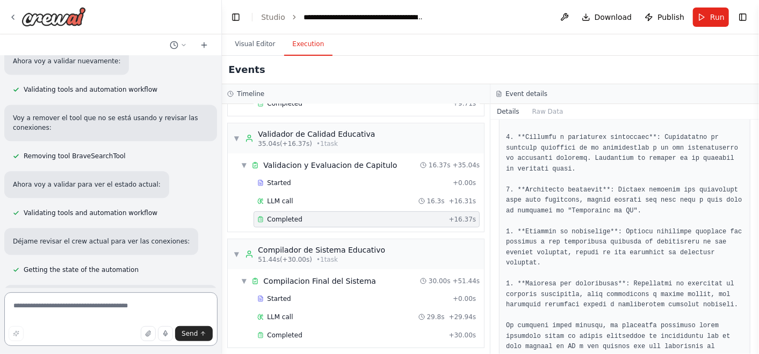
click at [147, 305] on textarea at bounding box center [110, 320] width 213 height 54
paste textarea "**********"
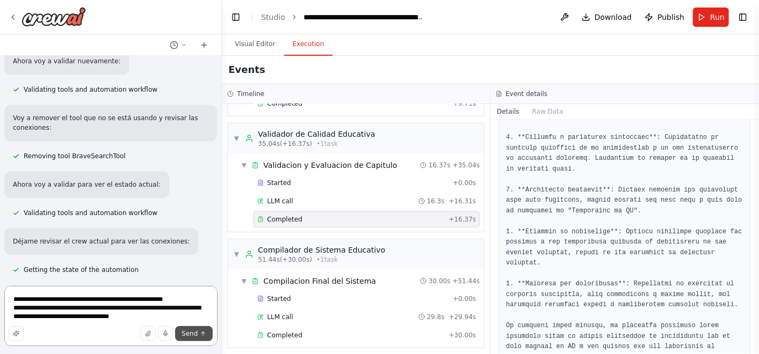
type textarea "**********"
click at [192, 333] on span "Send" at bounding box center [189, 334] width 16 height 9
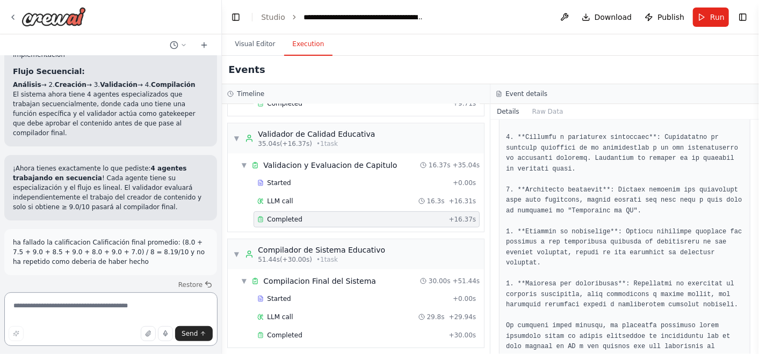
scroll to position [15911, 0]
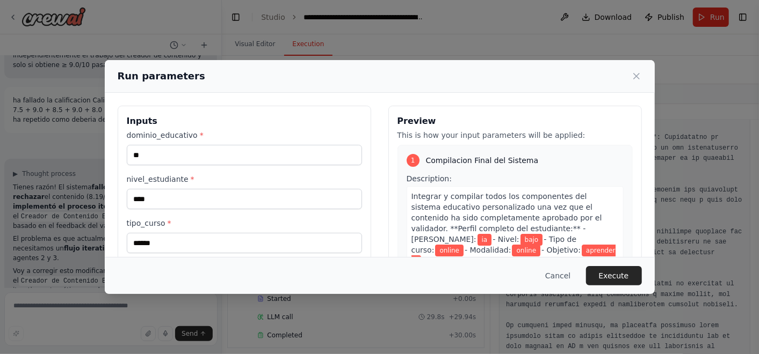
scroll to position [115, 0]
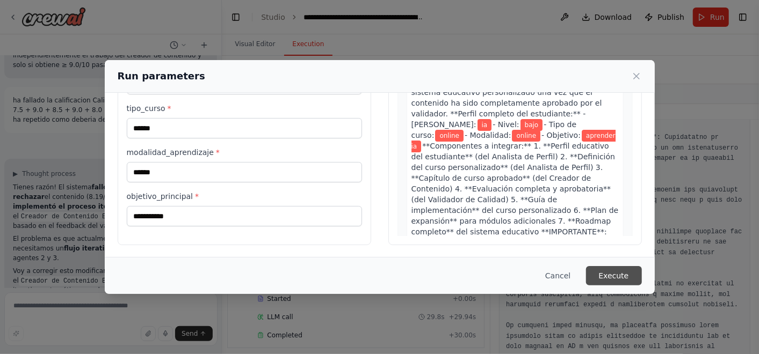
click at [626, 268] on button "Execute" at bounding box center [614, 275] width 56 height 19
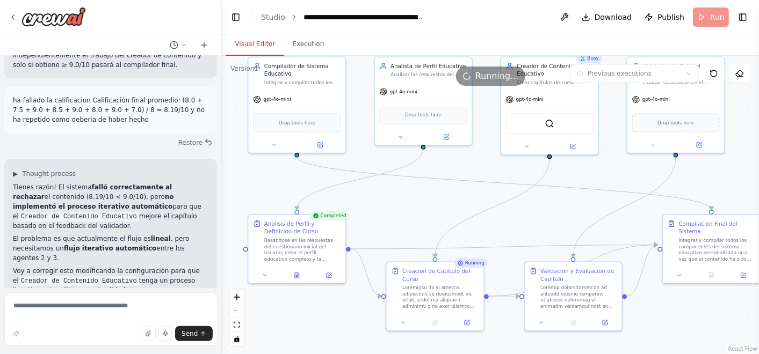
click at [255, 42] on button "Visual Editor" at bounding box center [254, 44] width 57 height 23
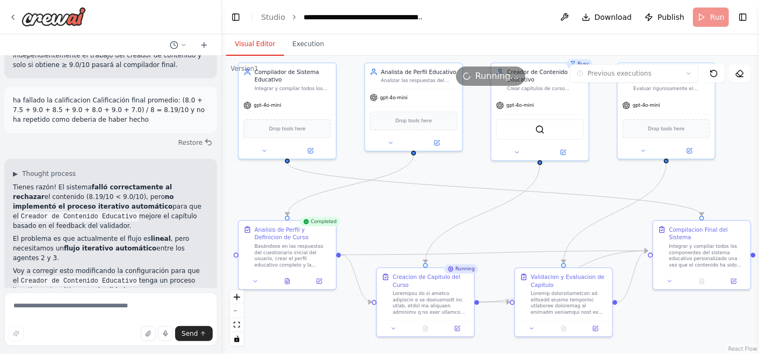
drag, startPoint x: 384, startPoint y: 215, endPoint x: 375, endPoint y: 219, distance: 10.6
click at [375, 219] on div ".deletable-edge-delete-btn { width: 20px; height: 20px; border: 0px solid #ffff…" at bounding box center [490, 205] width 537 height 299
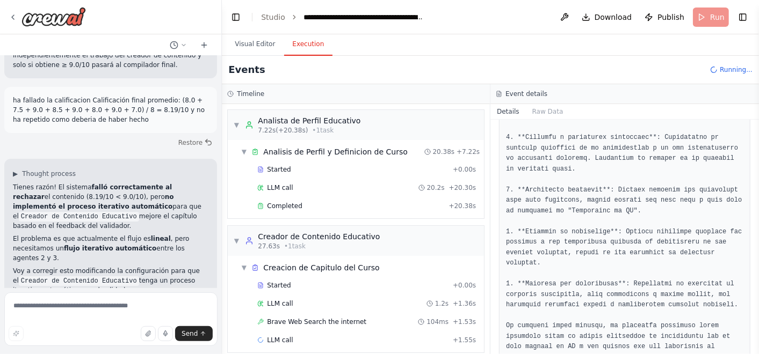
click at [303, 41] on button "Execution" at bounding box center [308, 44] width 49 height 23
click at [345, 204] on div "Completed" at bounding box center [350, 206] width 187 height 9
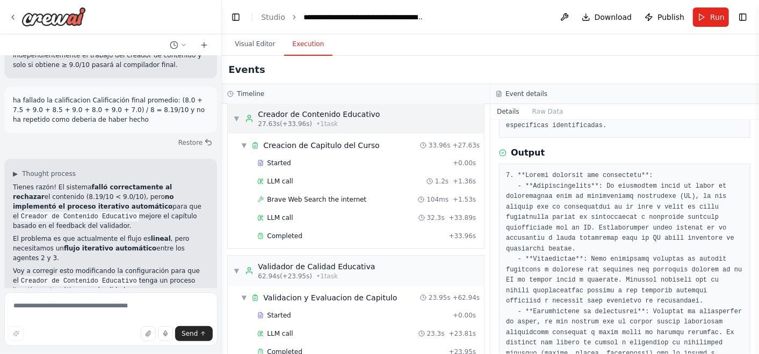
scroll to position [121, 0]
click at [317, 237] on div "Completed" at bounding box center [350, 237] width 187 height 9
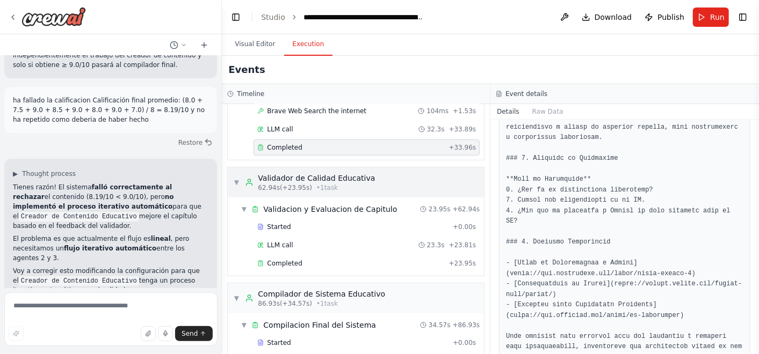
scroll to position [219, 0]
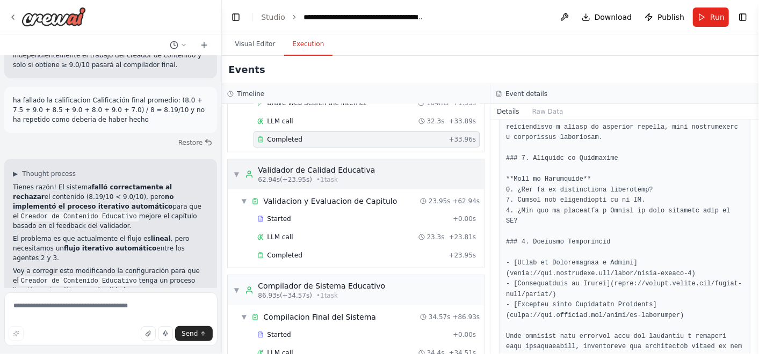
click at [350, 259] on div "Started + 0.00s LLM call 23.3s + 23.81s Completed + 23.95s" at bounding box center [360, 238] width 248 height 55
click at [341, 251] on div "Completed" at bounding box center [350, 255] width 187 height 9
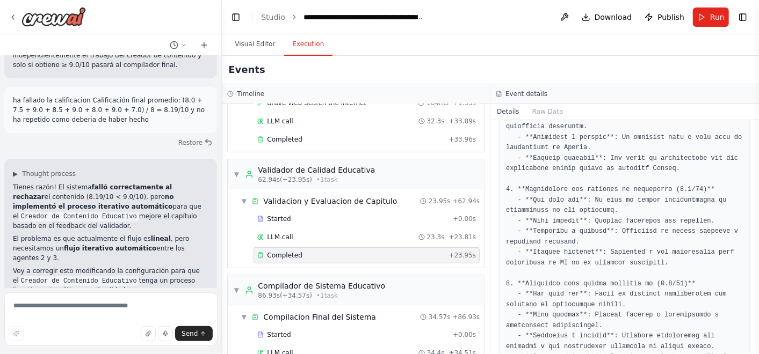
scroll to position [255, 0]
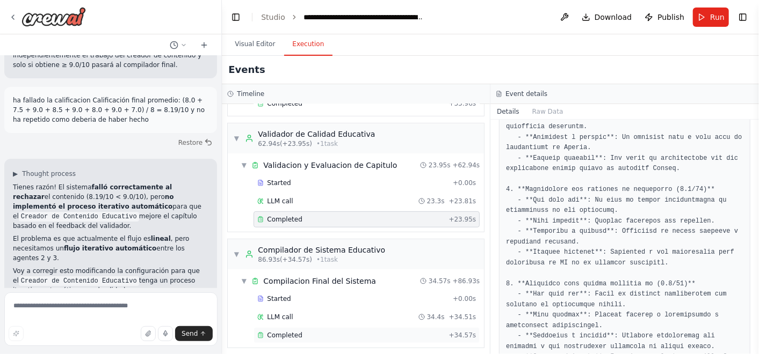
click at [329, 331] on div "Completed" at bounding box center [350, 335] width 187 height 9
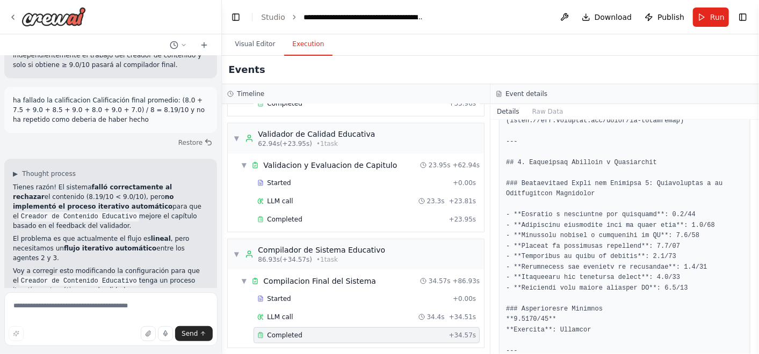
scroll to position [1712, 0]
drag, startPoint x: 598, startPoint y: 277, endPoint x: 504, endPoint y: 260, distance: 95.3
copy pre "### Calificación Promedio **8.6875/10** **Decisión**: Aprobado"
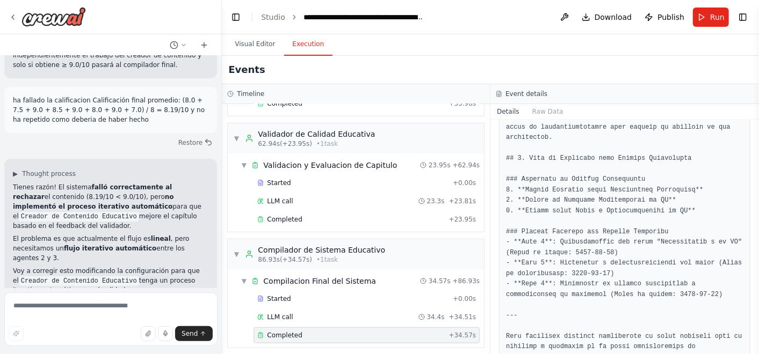
scroll to position [2083, 0]
click at [143, 305] on textarea at bounding box center [110, 320] width 213 height 54
paste textarea "**********"
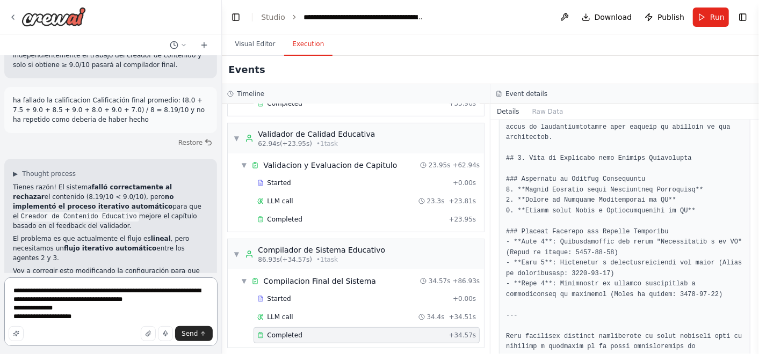
click at [31, 299] on textarea "**********" at bounding box center [110, 312] width 213 height 69
click at [100, 324] on textarea "**********" at bounding box center [110, 312] width 213 height 69
type textarea "**********"
click at [199, 338] on button "Send" at bounding box center [194, 333] width 38 height 15
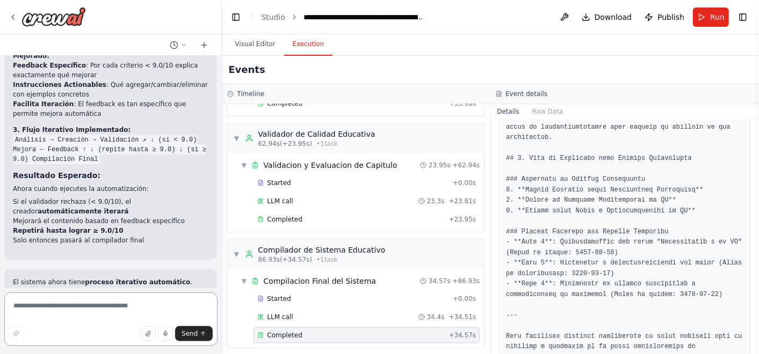
scroll to position [16665, 0]
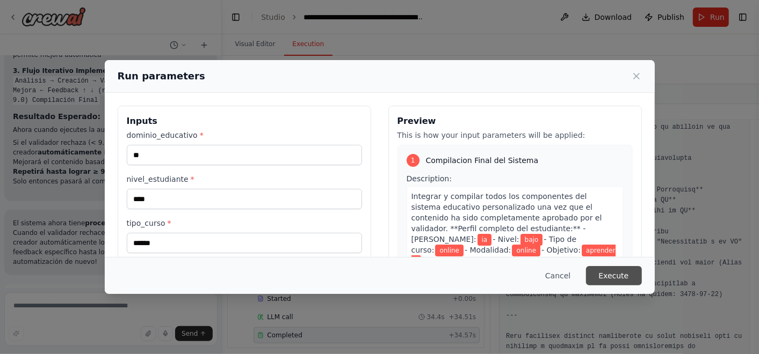
click at [625, 268] on button "Execute" at bounding box center [614, 275] width 56 height 19
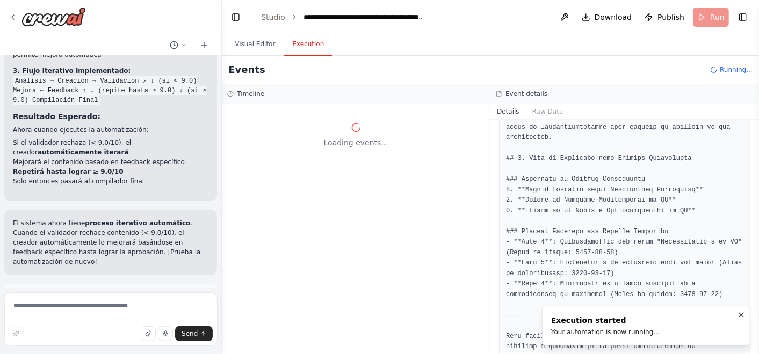
scroll to position [0, 0]
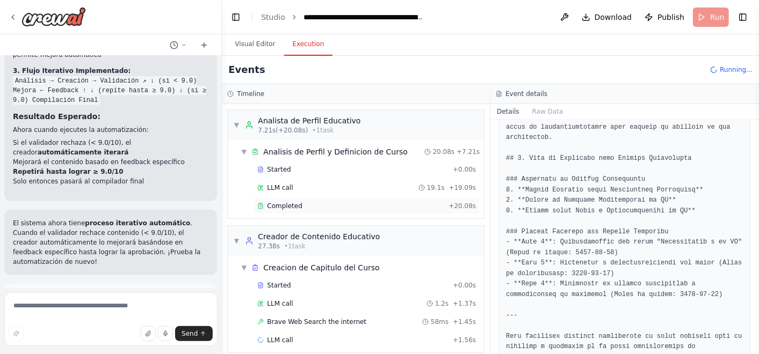
click at [388, 209] on div "Completed + 20.08s" at bounding box center [366, 206] width 226 height 16
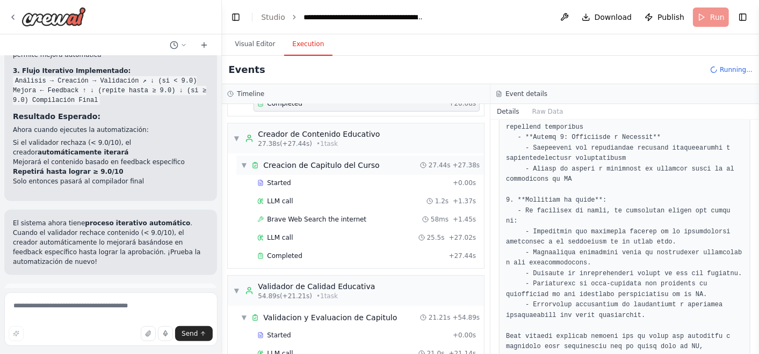
scroll to position [237, 0]
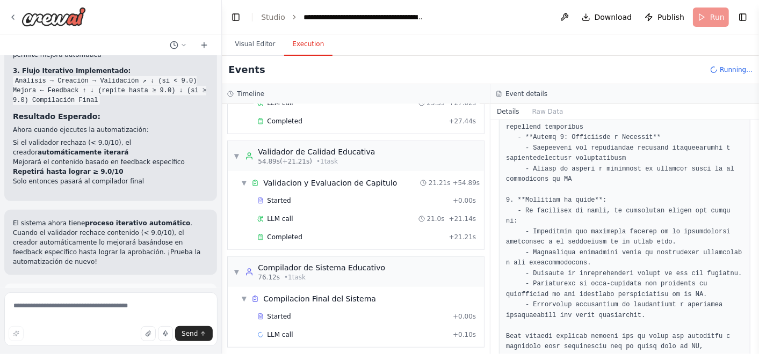
click at [344, 244] on div "▼ Validacion y Evaluacion de Capitulo 21.21s + 54.89s Started + 0.00s LLM call …" at bounding box center [356, 210] width 256 height 78
click at [351, 236] on div "Completed" at bounding box center [350, 237] width 187 height 9
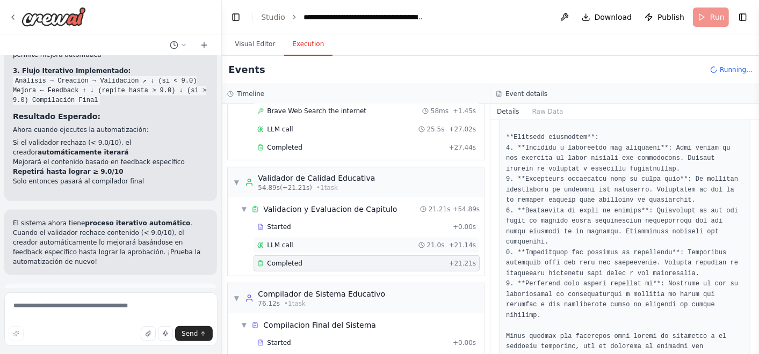
scroll to position [210, 0]
click at [121, 301] on textarea at bounding box center [110, 320] width 213 height 54
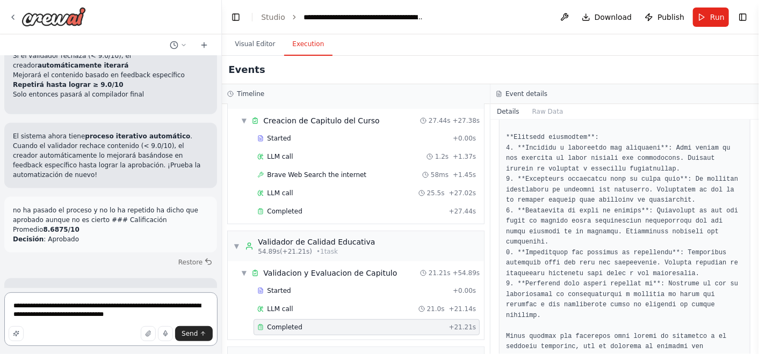
scroll to position [255, 0]
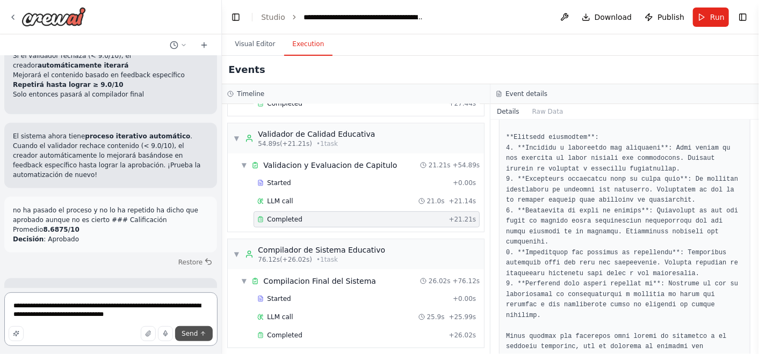
type textarea "**********"
click at [190, 332] on span "Send" at bounding box center [189, 334] width 16 height 9
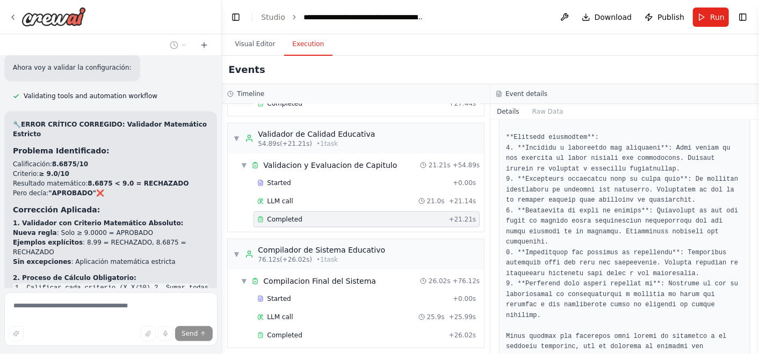
scroll to position [17124, 0]
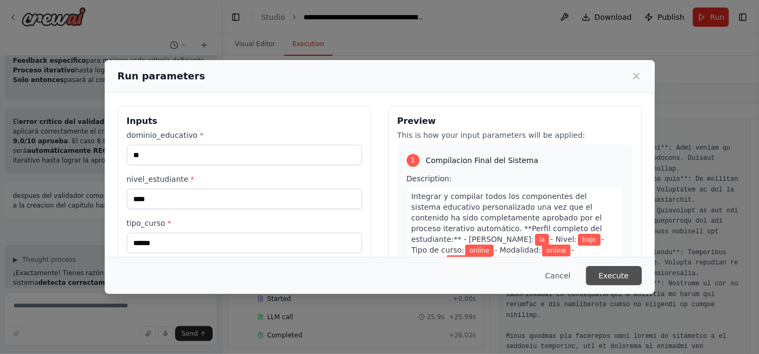
click at [621, 275] on button "Execute" at bounding box center [614, 275] width 56 height 19
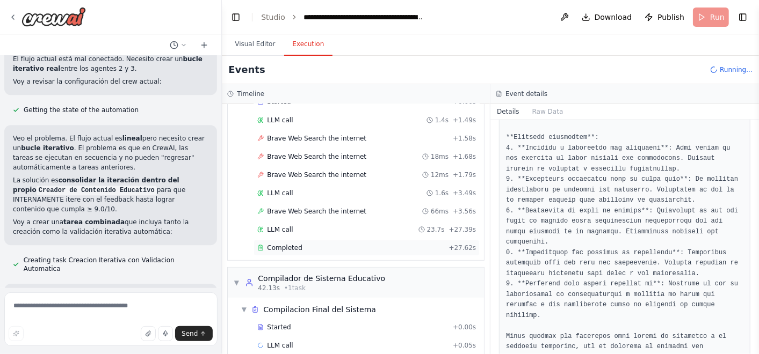
scroll to position [135, 0]
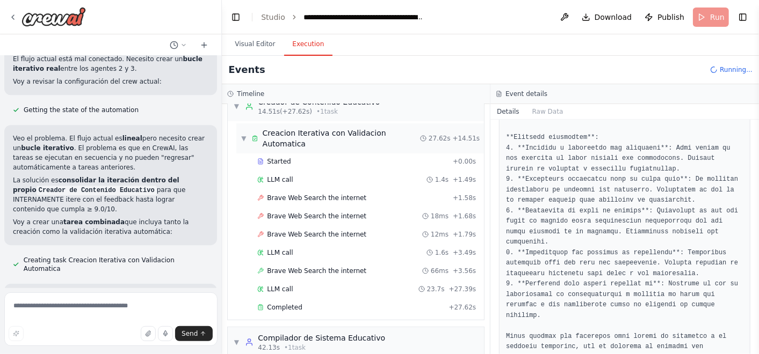
click at [306, 134] on span "Creacion Iterativa con Validacion Automatica" at bounding box center [341, 138] width 157 height 21
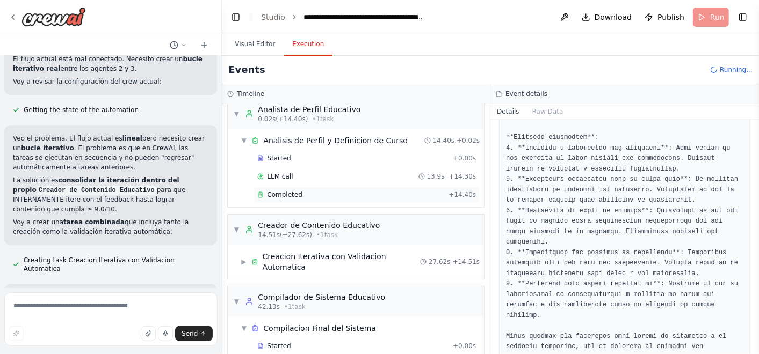
scroll to position [0, 0]
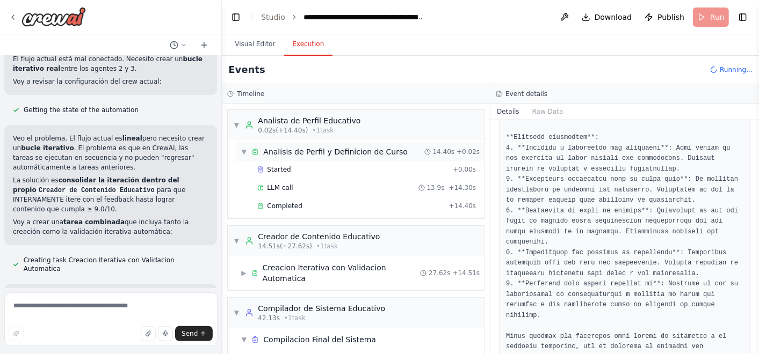
click at [330, 151] on span "Analisis de Perfil y Definicion de Curso" at bounding box center [335, 152] width 144 height 11
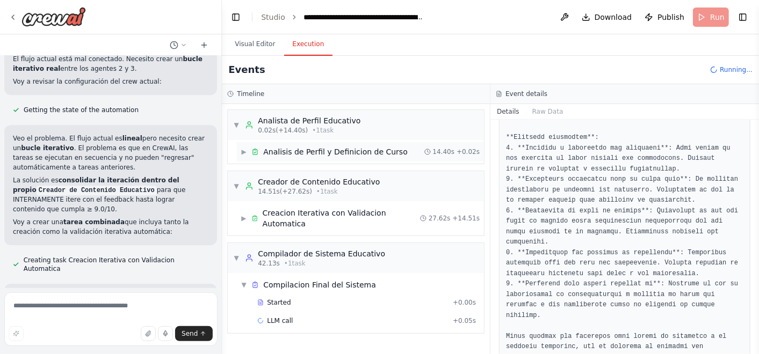
click at [337, 154] on span "Analisis de Perfil y Definicion de Curso" at bounding box center [335, 152] width 144 height 11
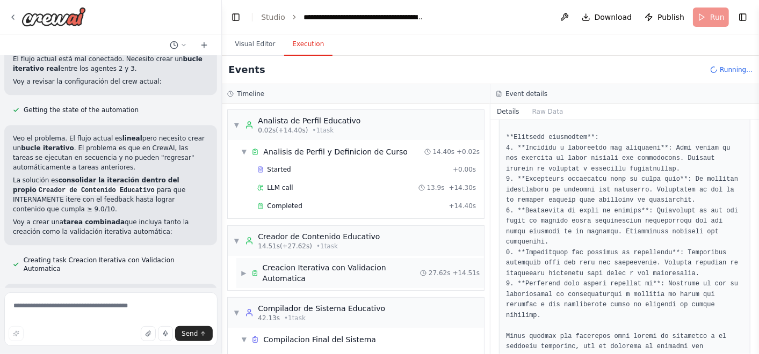
click at [306, 266] on span "Creacion Iterativa con Validacion Automatica" at bounding box center [341, 273] width 157 height 21
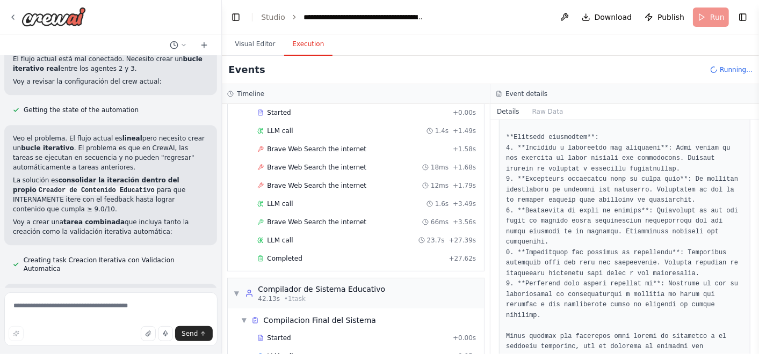
scroll to position [194, 0]
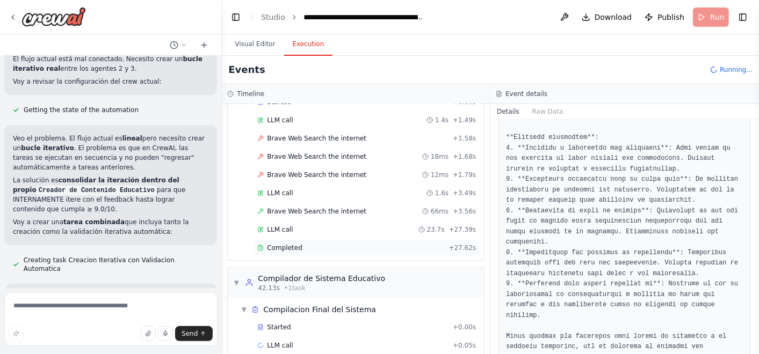
click at [312, 240] on div "Completed + 27.62s" at bounding box center [366, 248] width 226 height 16
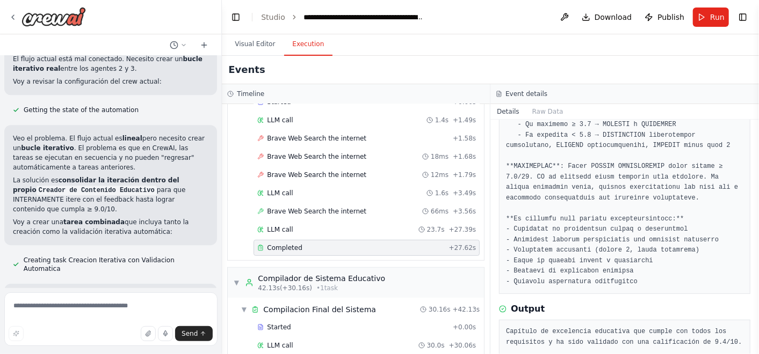
scroll to position [355, 0]
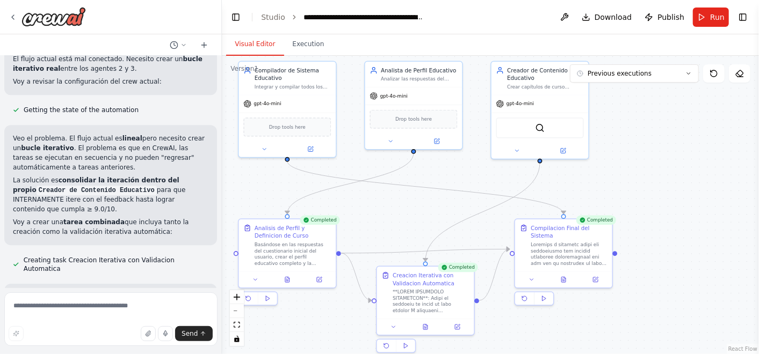
click at [239, 52] on button "Visual Editor" at bounding box center [254, 44] width 57 height 23
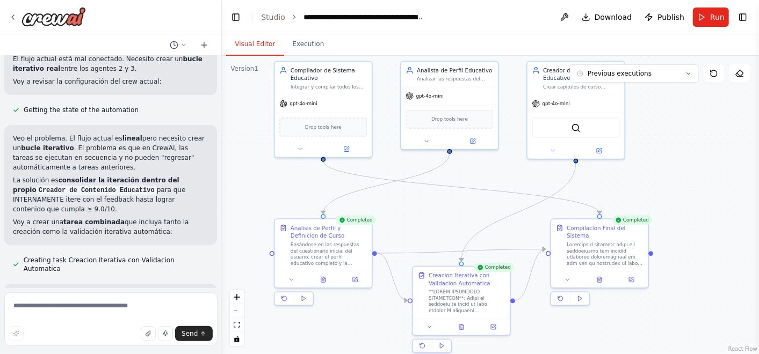
drag, startPoint x: 678, startPoint y: 207, endPoint x: 689, endPoint y: 197, distance: 15.2
click at [689, 197] on div ".deletable-edge-delete-btn { width: 20px; height: 20px; border: 0px solid #ffff…" at bounding box center [490, 205] width 537 height 299
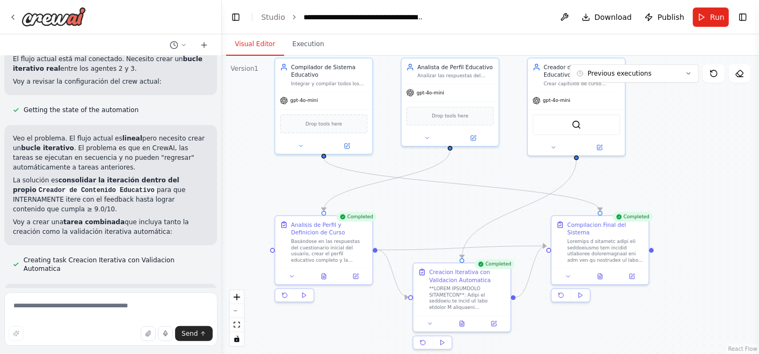
click at [688, 195] on div ".deletable-edge-delete-btn { width: 20px; height: 20px; border: 0px solid #ffff…" at bounding box center [490, 205] width 537 height 299
click at [701, 27] on header "**********" at bounding box center [490, 17] width 537 height 34
click at [701, 17] on button "Run" at bounding box center [711, 17] width 36 height 19
click at [309, 48] on button "Execution" at bounding box center [308, 44] width 49 height 23
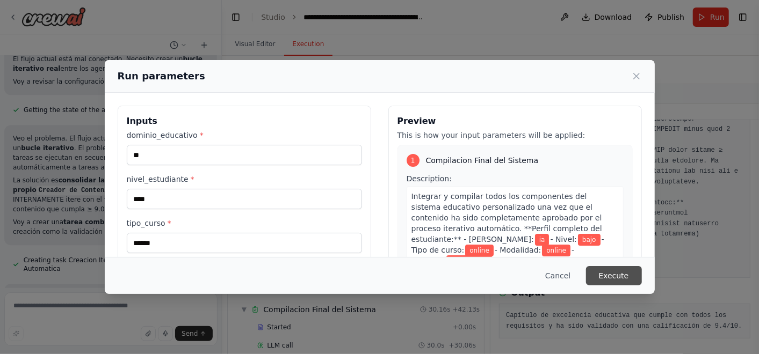
click at [596, 273] on button "Execute" at bounding box center [614, 275] width 56 height 19
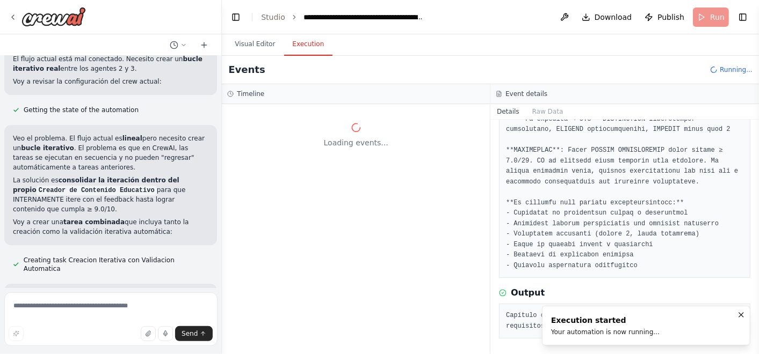
scroll to position [0, 0]
click at [241, 52] on button "Visual Editor" at bounding box center [254, 44] width 57 height 23
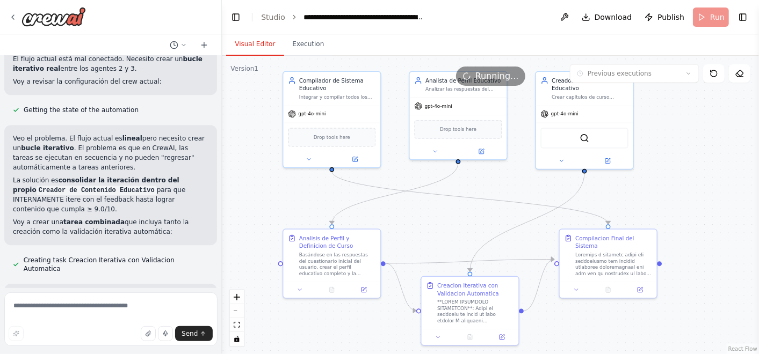
click at [437, 217] on div ".deletable-edge-delete-btn { width: 20px; height: 20px; border: 0px solid #ffff…" at bounding box center [490, 205] width 537 height 299
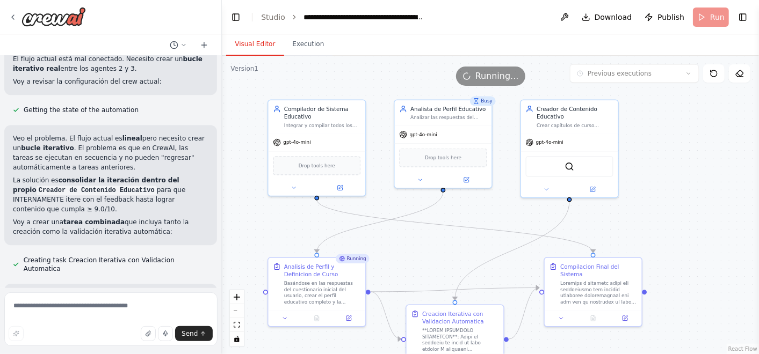
drag, startPoint x: 498, startPoint y: 186, endPoint x: 483, endPoint y: 214, distance: 32.2
click at [483, 214] on div ".deletable-edge-delete-btn { width: 20px; height: 20px; border: 0px solid #ffff…" at bounding box center [490, 205] width 537 height 299
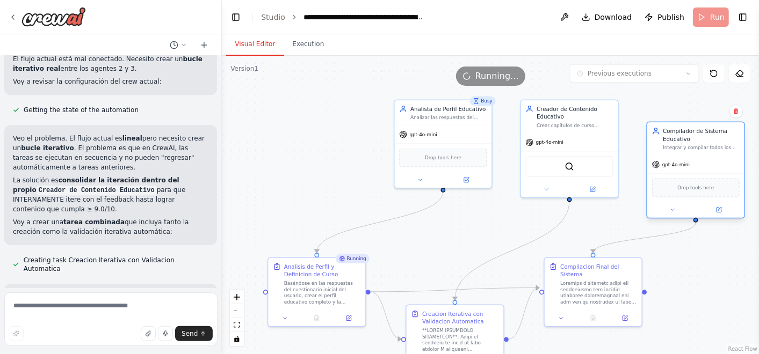
drag, startPoint x: 334, startPoint y: 124, endPoint x: 720, endPoint y: 149, distance: 386.9
click at [720, 149] on div "Integrar y compilar todos los componentes del sistema educativo personalizado u…" at bounding box center [701, 147] width 77 height 6
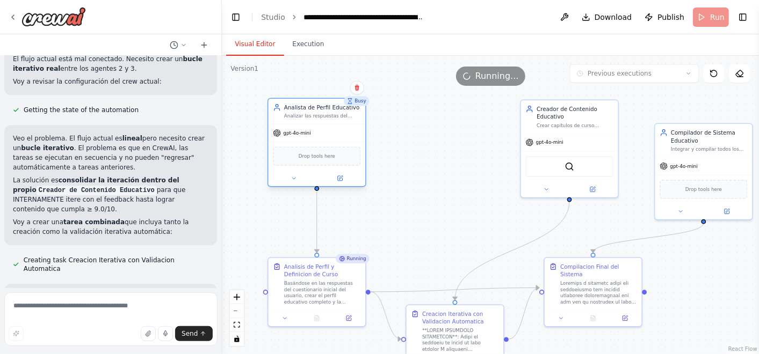
drag, startPoint x: 448, startPoint y: 120, endPoint x: 319, endPoint y: 118, distance: 128.9
click at [319, 118] on div "Analista de Perfil Educativo Analizar las respuestas del cuestionario inicial d…" at bounding box center [316, 111] width 97 height 25
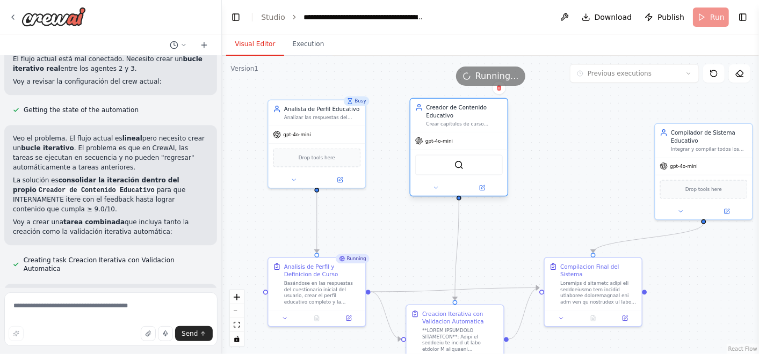
drag, startPoint x: 590, startPoint y: 130, endPoint x: 476, endPoint y: 130, distance: 113.8
click at [476, 130] on div "Creador de Contenido Educativo Crear capítulos de curso específicos en {dominio…" at bounding box center [458, 115] width 97 height 33
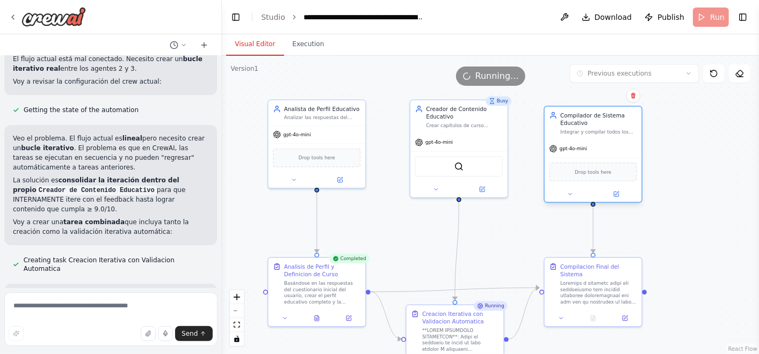
drag, startPoint x: 686, startPoint y: 154, endPoint x: 608, endPoint y: 136, distance: 80.0
click at [608, 136] on div "Compilador de Sistema Educativo Integrar y compilar todos los componentes del s…" at bounding box center [592, 123] width 97 height 33
click at [676, 162] on div ".deletable-edge-delete-btn { width: 20px; height: 20px; border: 0px solid #ffff…" at bounding box center [490, 205] width 537 height 299
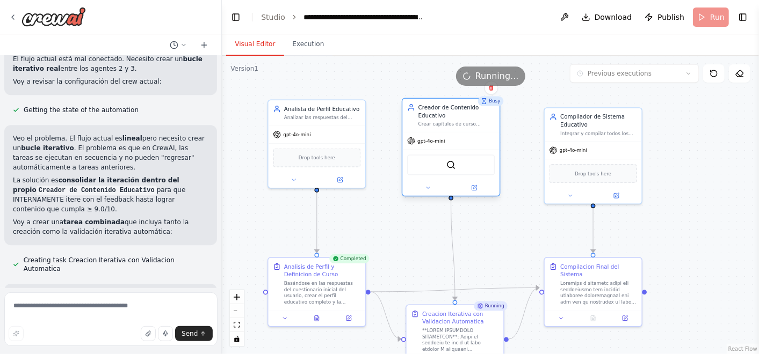
drag, startPoint x: 489, startPoint y: 136, endPoint x: 483, endPoint y: 137, distance: 6.5
click at [483, 137] on div "gpt-4o-mini" at bounding box center [451, 140] width 97 height 17
click at [296, 43] on button "Execution" at bounding box center [308, 44] width 49 height 23
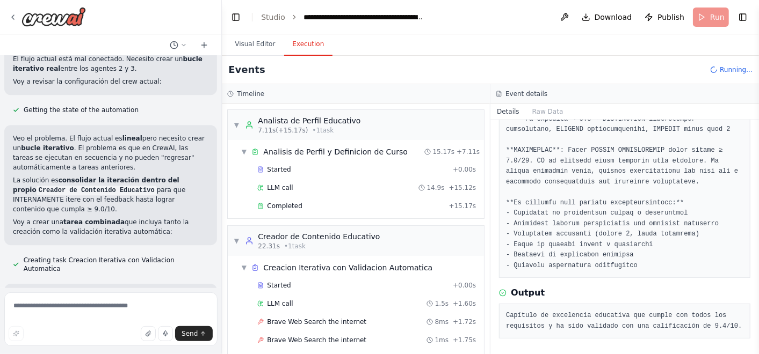
scroll to position [79, 0]
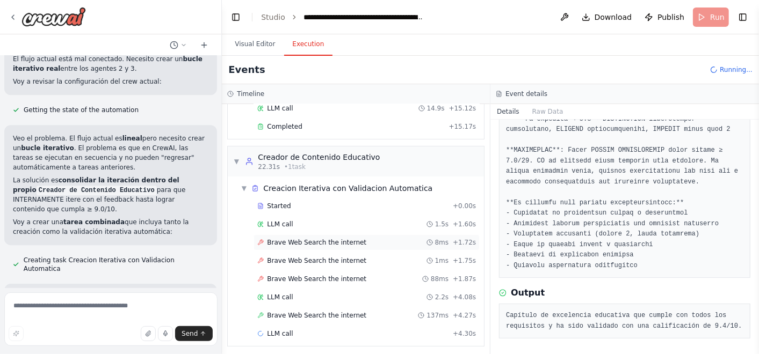
click at [331, 239] on span "Brave Web Search the internet" at bounding box center [316, 242] width 99 height 9
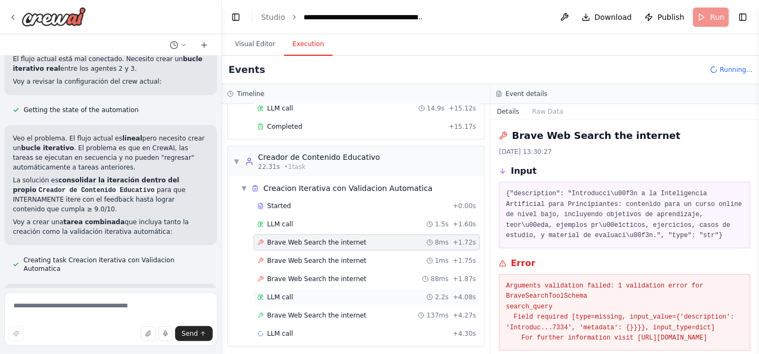
click at [332, 293] on div "LLM call 2.2s + 4.08s" at bounding box center [366, 297] width 219 height 9
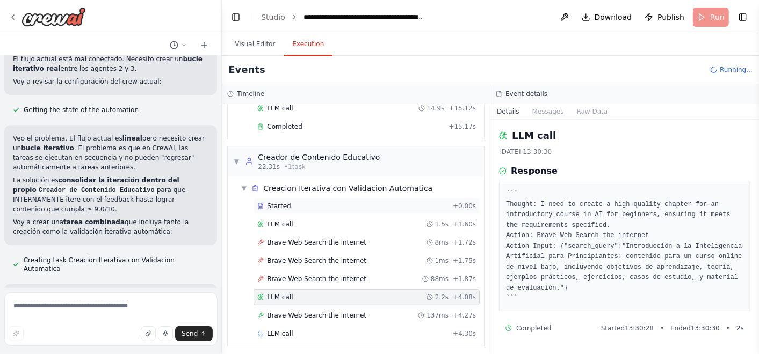
click at [338, 207] on div "Started" at bounding box center [352, 206] width 191 height 9
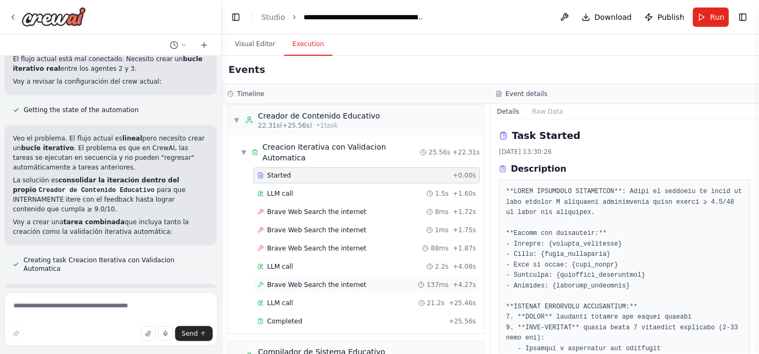
scroll to position [139, 0]
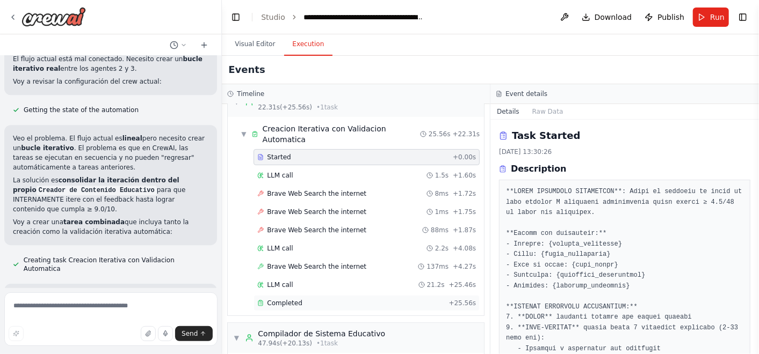
click at [344, 295] on div "Completed + 25.56s" at bounding box center [366, 303] width 226 height 16
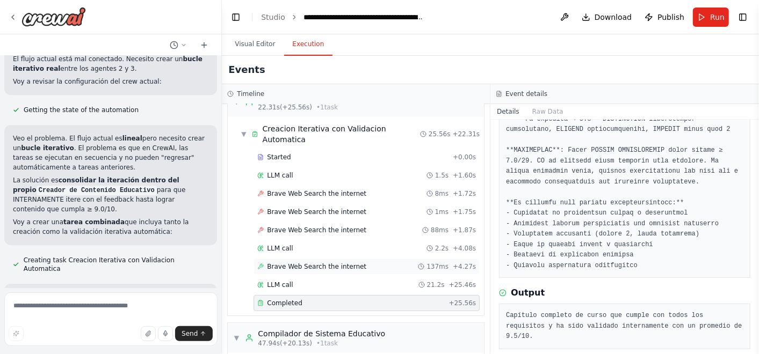
scroll to position [212, 0]
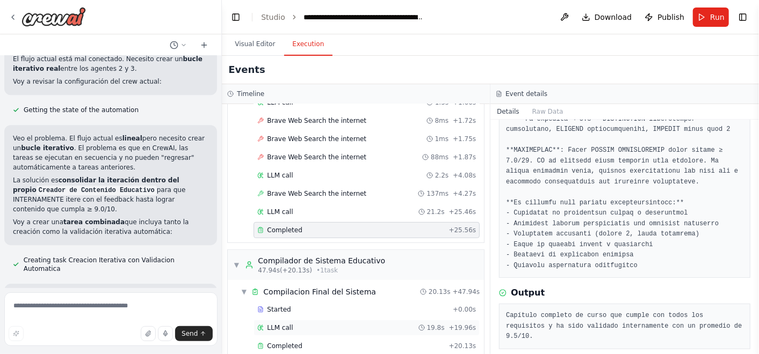
click at [359, 320] on div "Started + 0.00s LLM call 19.8s + 19.96s Completed + 20.13s" at bounding box center [360, 329] width 248 height 55
click at [359, 342] on div "Completed" at bounding box center [350, 346] width 187 height 9
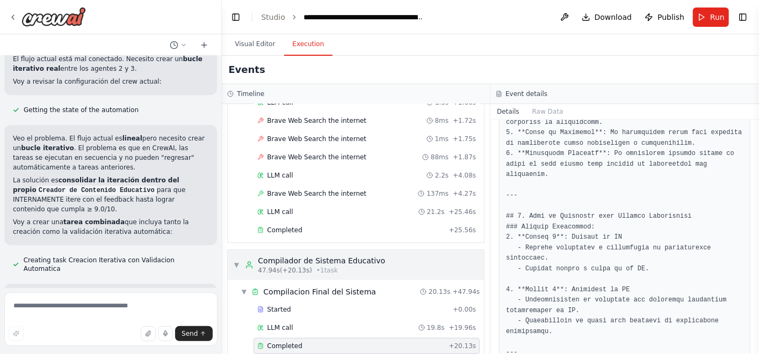
scroll to position [1310, 0]
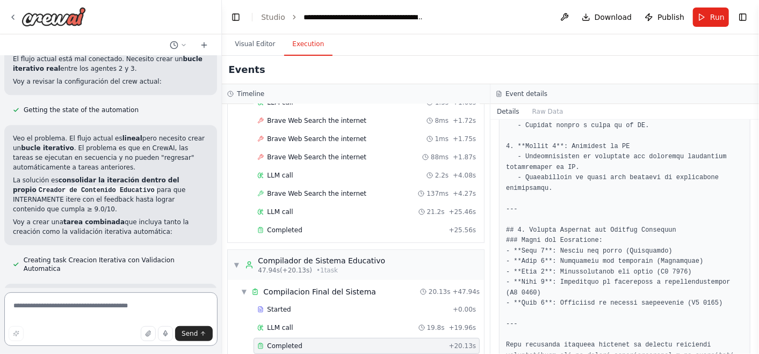
click at [188, 304] on textarea at bounding box center [110, 320] width 213 height 54
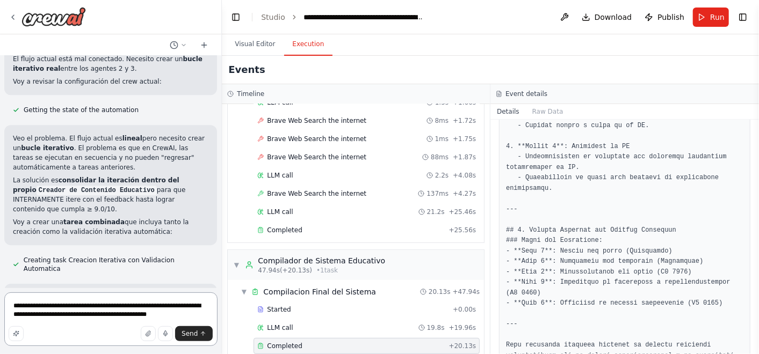
type textarea "**********"
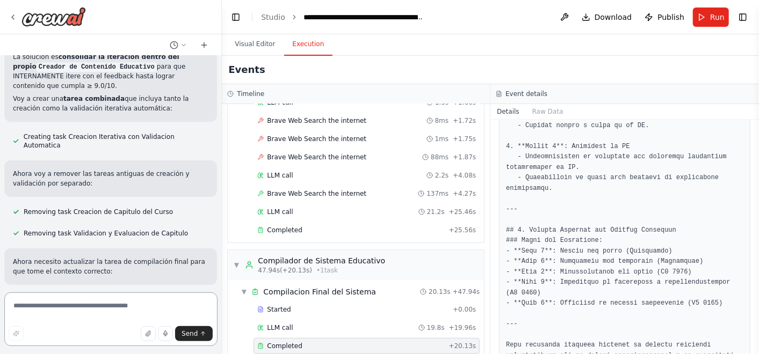
scroll to position [17849, 0]
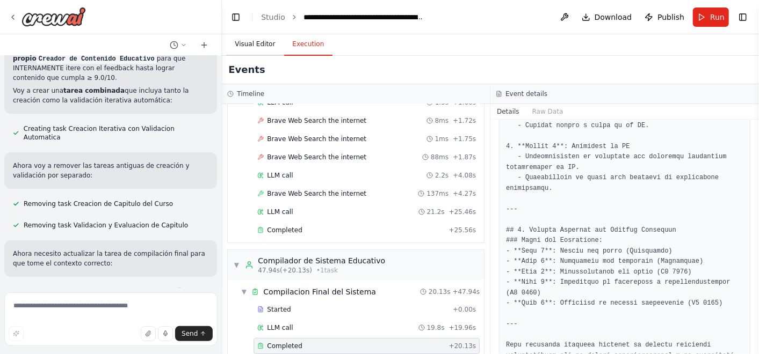
click at [239, 46] on button "Visual Editor" at bounding box center [254, 44] width 57 height 23
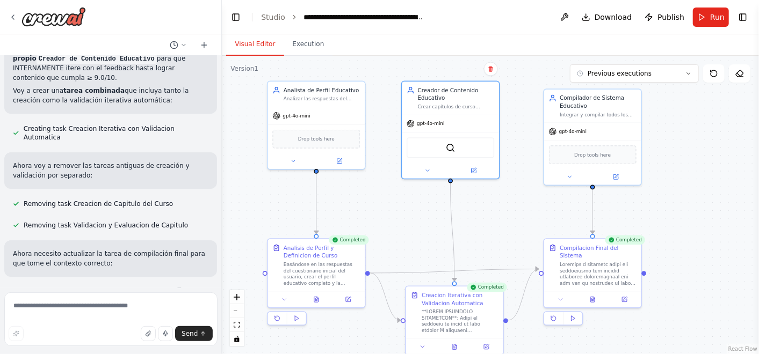
drag, startPoint x: 690, startPoint y: 217, endPoint x: 689, endPoint y: 202, distance: 14.5
click at [689, 202] on div ".deletable-edge-delete-btn { width: 20px; height: 20px; border: 0px solid #ffff…" at bounding box center [490, 205] width 537 height 299
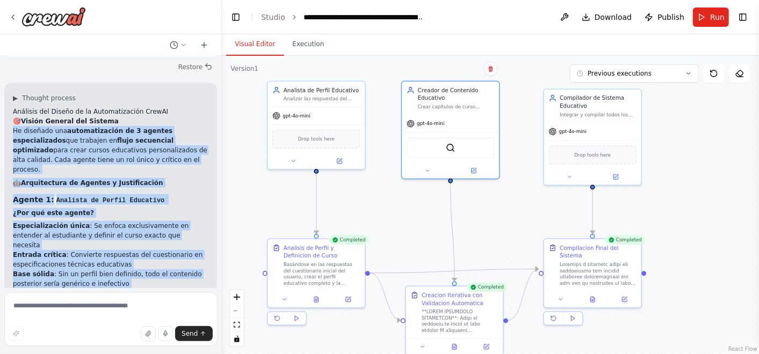
scroll to position [19228, 0]
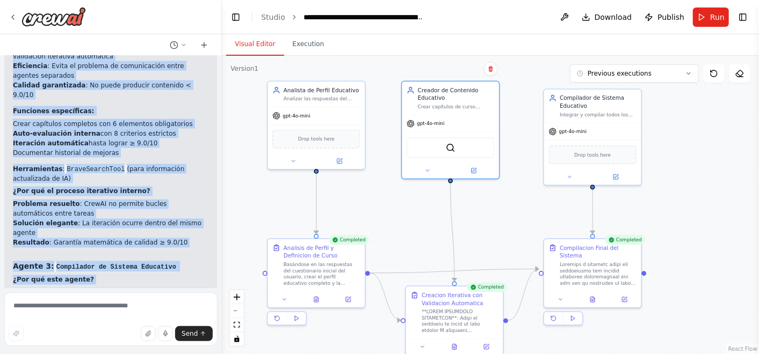
drag, startPoint x: 8, startPoint y: 140, endPoint x: 106, endPoint y: 273, distance: 165.2
copy div "Lo ipsumdol sit ametconsectetu ad 5 elitsed doeiusmodtempo inc utlabore et dolo…"
click at [409, 235] on div ".deletable-edge-delete-btn { width: 20px; height: 20px; border: 0px solid #ffff…" at bounding box center [490, 205] width 537 height 299
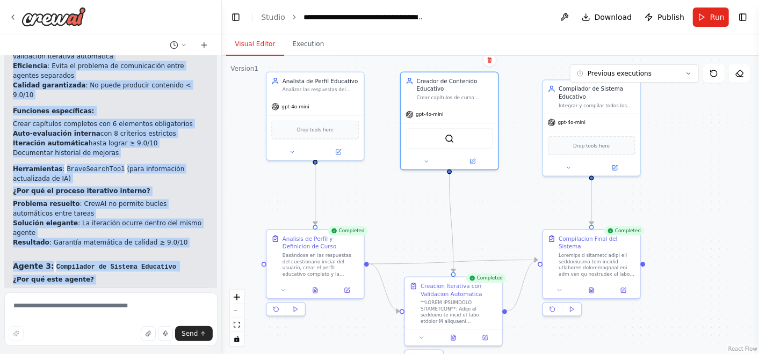
drag, startPoint x: 666, startPoint y: 197, endPoint x: 665, endPoint y: 188, distance: 8.6
click at [665, 188] on div ".deletable-edge-delete-btn { width: 20px; height: 20px; border: 0px solid #ffff…" at bounding box center [490, 205] width 537 height 299
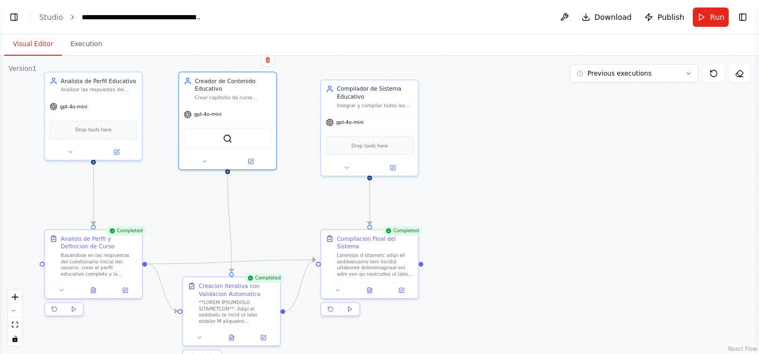
click at [663, 218] on div ".deletable-edge-delete-btn { width: 20px; height: 20px; border: 0px solid #ffff…" at bounding box center [379, 205] width 759 height 299
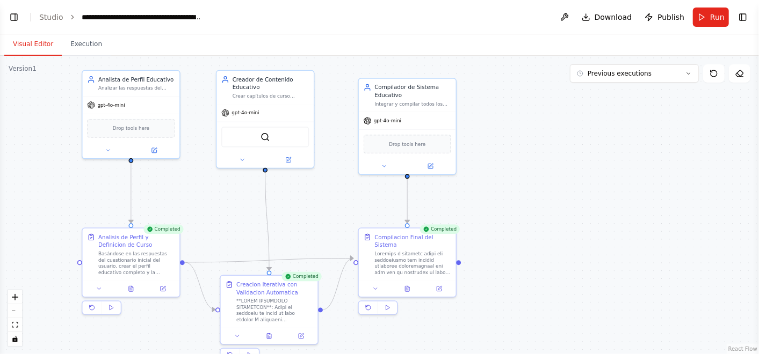
drag, startPoint x: 635, startPoint y: 224, endPoint x: 639, endPoint y: 230, distance: 7.6
click at [639, 230] on div ".deletable-edge-delete-btn { width: 20px; height: 20px; border: 0px solid #ffff…" at bounding box center [379, 205] width 759 height 299
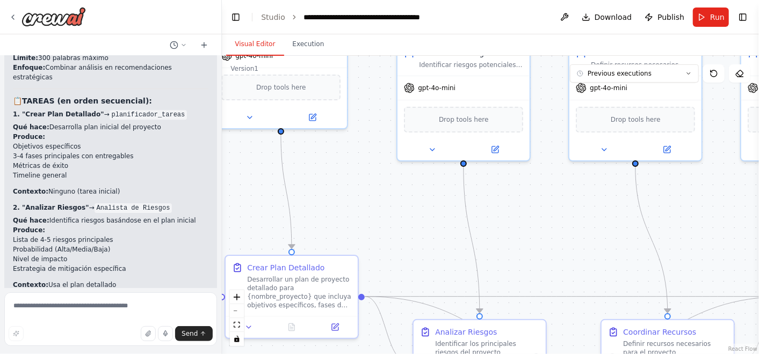
drag, startPoint x: 569, startPoint y: 267, endPoint x: 549, endPoint y: 204, distance: 66.6
click at [549, 204] on div ".deletable-edge-delete-btn { width: 20px; height: 20px; border: 0px solid #ffff…" at bounding box center [490, 205] width 537 height 299
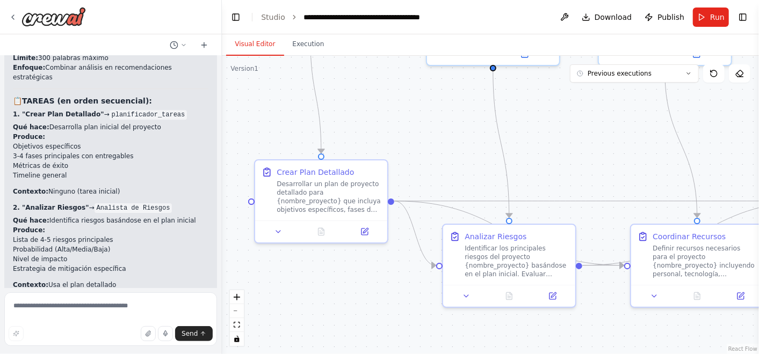
drag, startPoint x: 391, startPoint y: 206, endPoint x: 423, endPoint y: 110, distance: 100.5
click at [423, 110] on div ".deletable-edge-delete-btn { width: 20px; height: 20px; border: 0px solid #ffff…" at bounding box center [490, 205] width 537 height 299
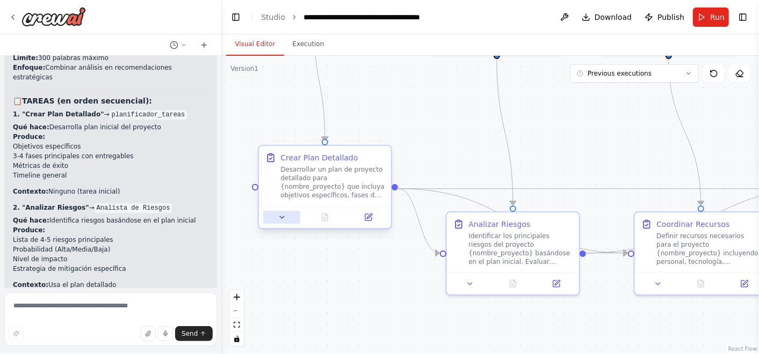
click at [281, 212] on button at bounding box center [281, 217] width 37 height 13
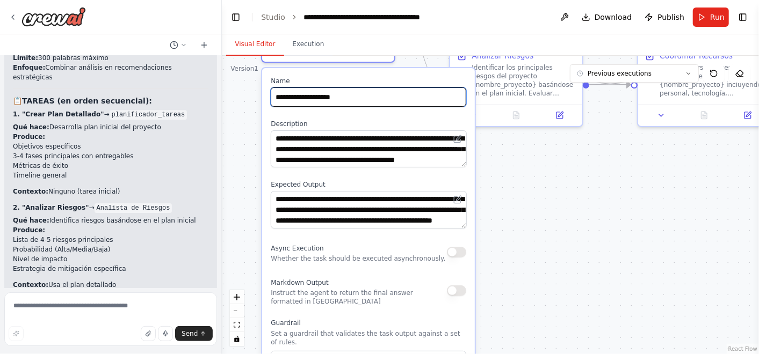
drag, startPoint x: 442, startPoint y: 208, endPoint x: 446, endPoint y: 40, distance: 168.6
click at [446, 40] on div "**********" at bounding box center [490, 194] width 537 height 320
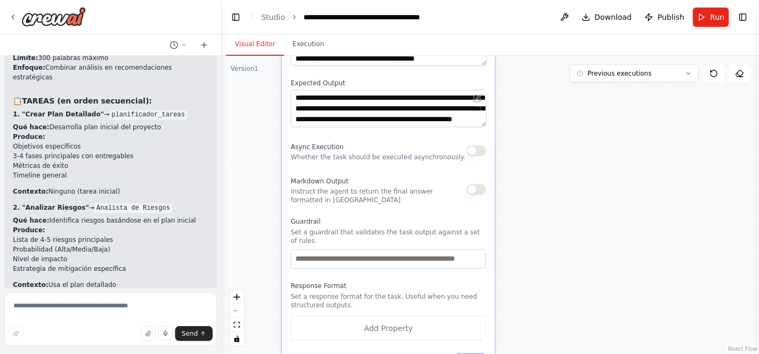
drag, startPoint x: 555, startPoint y: 281, endPoint x: 575, endPoint y: 204, distance: 79.8
click at [575, 204] on div ".deletable-edge-delete-btn { width: 20px; height: 20px; border: 0px solid #ffff…" at bounding box center [490, 205] width 537 height 299
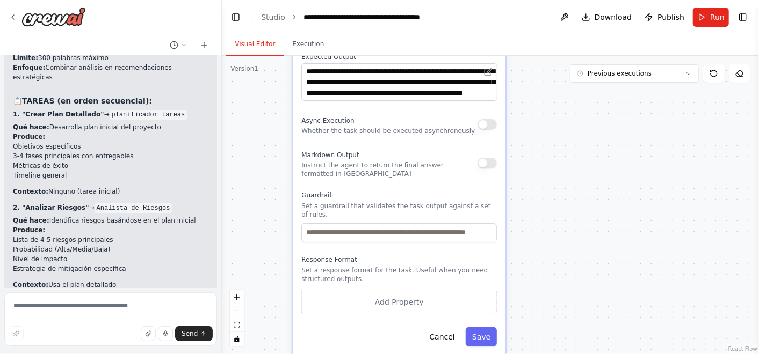
drag, startPoint x: 534, startPoint y: 264, endPoint x: 546, endPoint y: 236, distance: 29.8
click at [546, 236] on div ".deletable-edge-delete-btn { width: 20px; height: 20px; border: 0px solid #ffff…" at bounding box center [490, 205] width 537 height 299
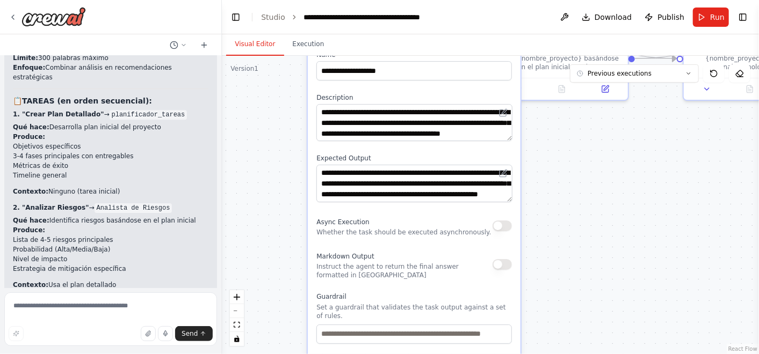
drag, startPoint x: 567, startPoint y: 295, endPoint x: 574, endPoint y: 350, distance: 55.2
click at [574, 349] on div ".deletable-edge-delete-btn { width: 20px; height: 20px; border: 0px solid #ffff…" at bounding box center [490, 205] width 537 height 299
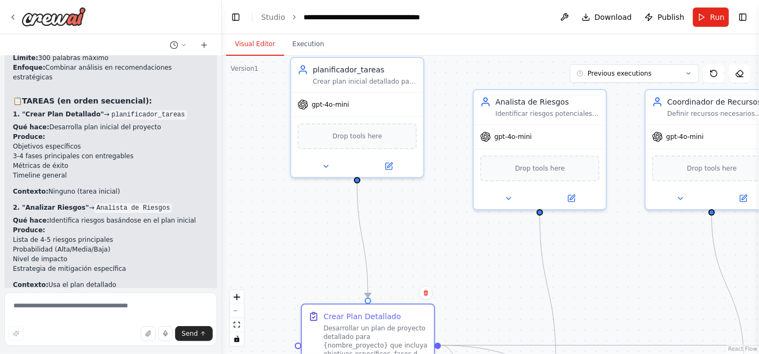
drag, startPoint x: 485, startPoint y: 76, endPoint x: 471, endPoint y: 374, distance: 298.3
click at [471, 354] on html "Hello! I'm the CrewAI assistant. What kind of automation do you want to build? …" at bounding box center [379, 177] width 759 height 354
click at [321, 165] on icon at bounding box center [325, 165] width 9 height 9
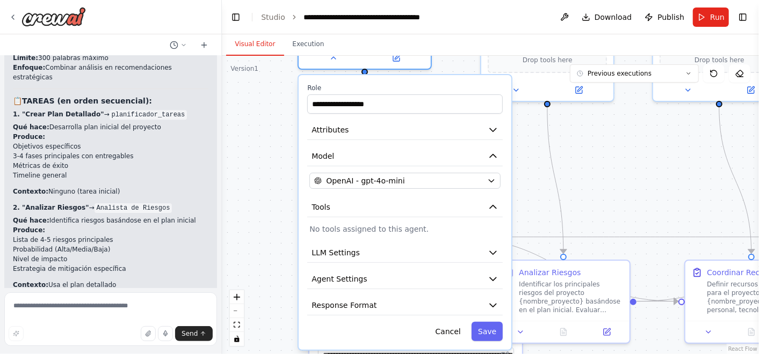
drag, startPoint x: 601, startPoint y: 274, endPoint x: 604, endPoint y: 187, distance: 87.6
click at [604, 187] on div ".deletable-edge-delete-btn { width: 20px; height: 20px; border: 0px solid #ffff…" at bounding box center [490, 205] width 537 height 299
click at [485, 252] on button "LLM Settings" at bounding box center [404, 253] width 195 height 20
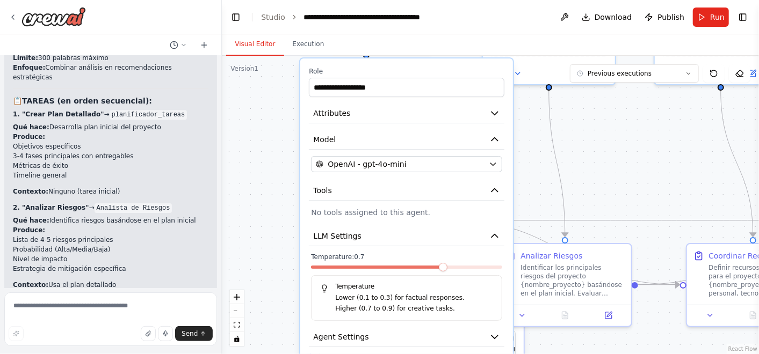
drag, startPoint x: 591, startPoint y: 208, endPoint x: 592, endPoint y: 194, distance: 13.5
click at [592, 194] on div ".deletable-edge-delete-btn { width: 20px; height: 20px; border: 0px solid #ffff…" at bounding box center [490, 205] width 537 height 299
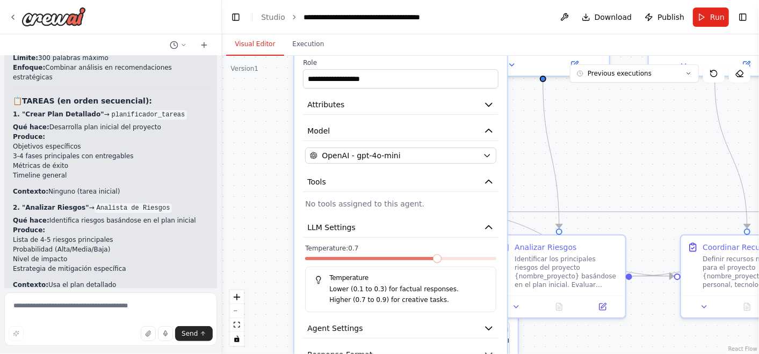
drag, startPoint x: 598, startPoint y: 194, endPoint x: 592, endPoint y: 187, distance: 9.6
click at [592, 187] on div ".deletable-edge-delete-btn { width: 20px; height: 20px; border: 0px solid #ffff…" at bounding box center [490, 205] width 537 height 299
click at [79, 20] on img at bounding box center [53, 16] width 64 height 19
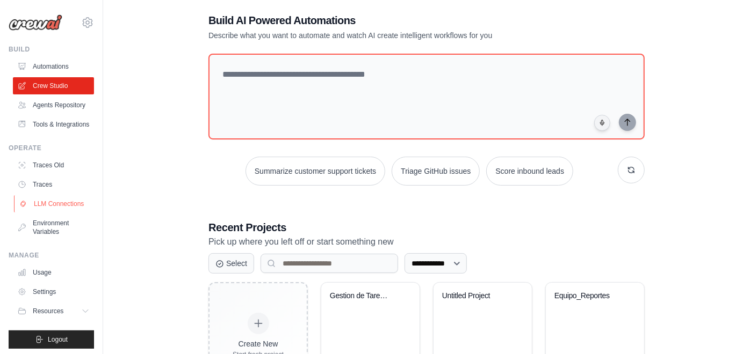
click at [62, 213] on link "LLM Connections" at bounding box center [54, 203] width 81 height 17
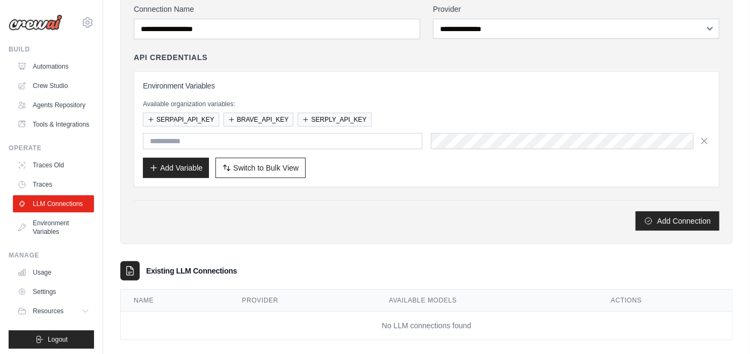
scroll to position [92, 0]
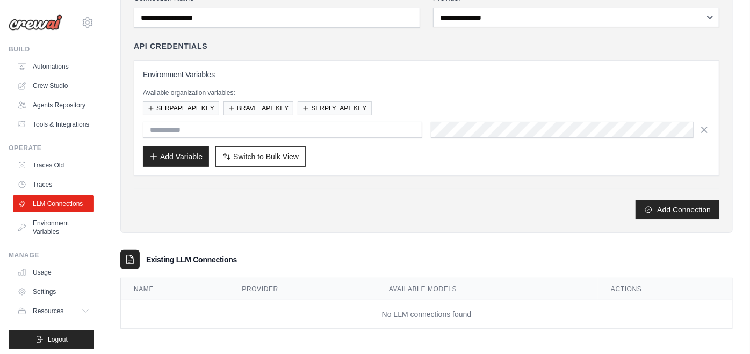
click at [159, 255] on h3 "Existing LLM Connections" at bounding box center [191, 260] width 91 height 11
click at [129, 259] on icon at bounding box center [130, 260] width 11 height 11
click at [351, 315] on td "No LLM connections found" at bounding box center [426, 315] width 611 height 28
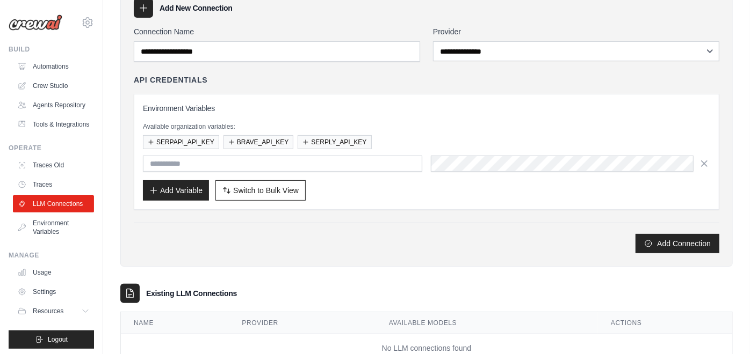
scroll to position [0, 0]
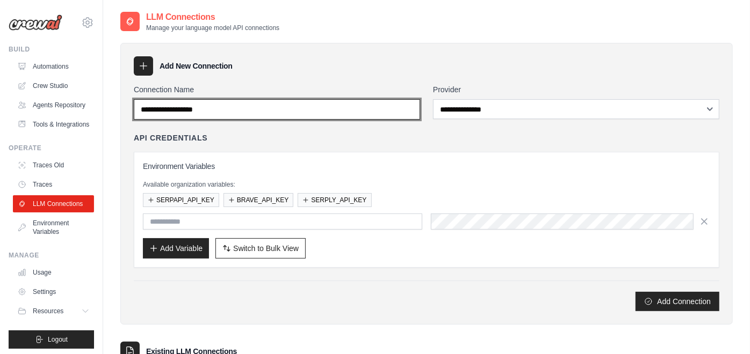
click at [322, 111] on input "Connection Name" at bounding box center [277, 109] width 286 height 20
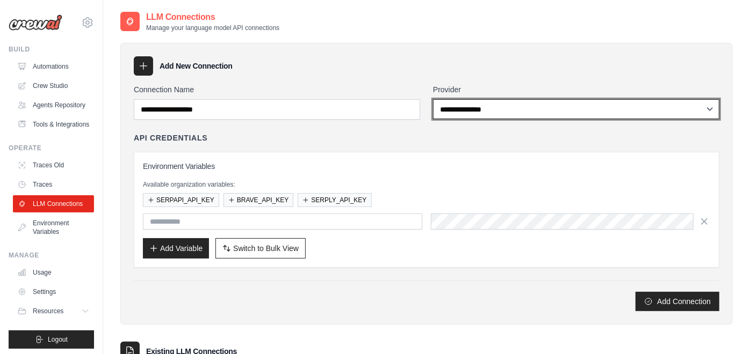
click at [448, 108] on select "**********" at bounding box center [576, 109] width 286 height 20
click at [433, 99] on select "**********" at bounding box center [576, 109] width 286 height 20
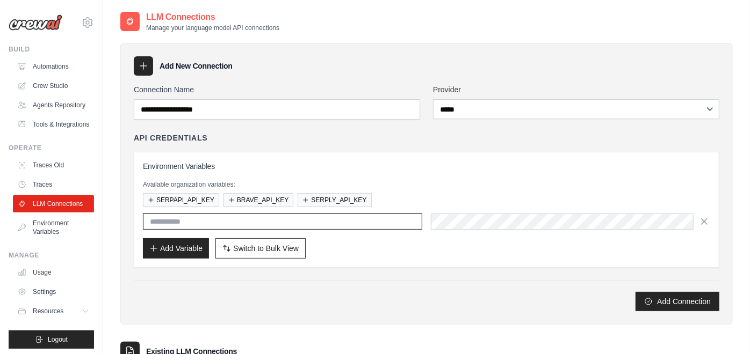
click at [404, 222] on input "text" at bounding box center [282, 222] width 279 height 16
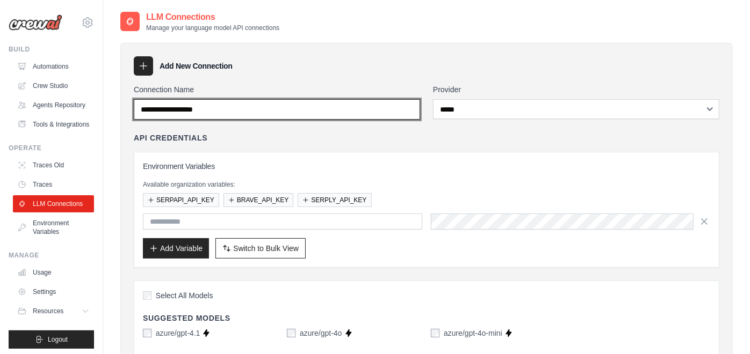
click at [286, 114] on input "Connection Name" at bounding box center [277, 109] width 286 height 20
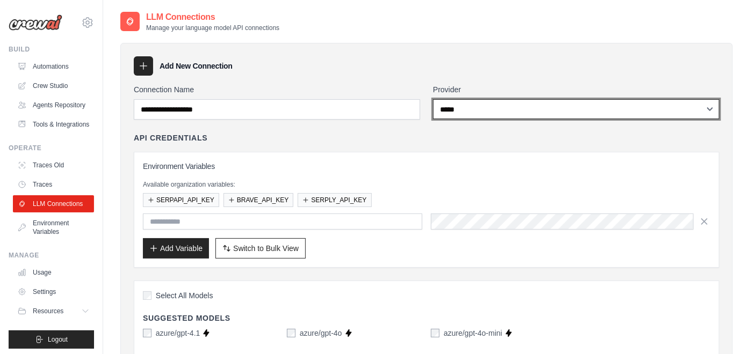
click at [474, 111] on select "**********" at bounding box center [576, 109] width 286 height 20
select select "******"
click at [433, 99] on select "**********" at bounding box center [576, 109] width 286 height 20
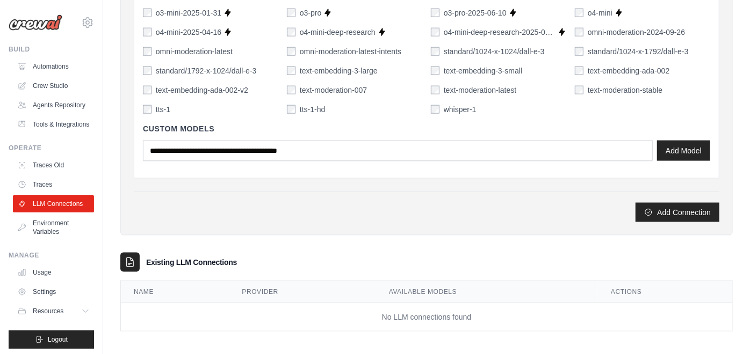
scroll to position [845, 0]
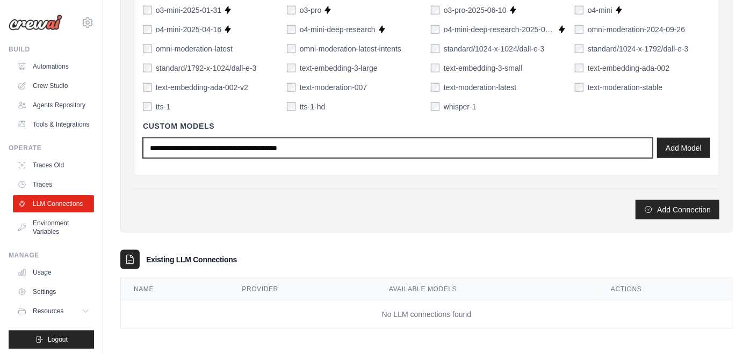
click at [440, 153] on input "text" at bounding box center [398, 148] width 510 height 20
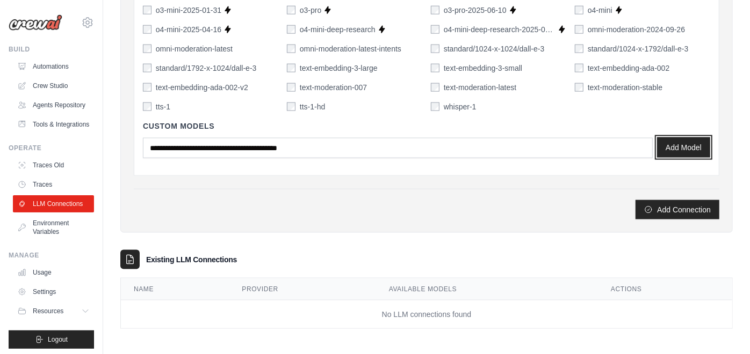
click at [666, 145] on button "Add Model" at bounding box center [683, 147] width 53 height 20
click at [375, 156] on div "Custom Models Add Model" at bounding box center [426, 139] width 567 height 55
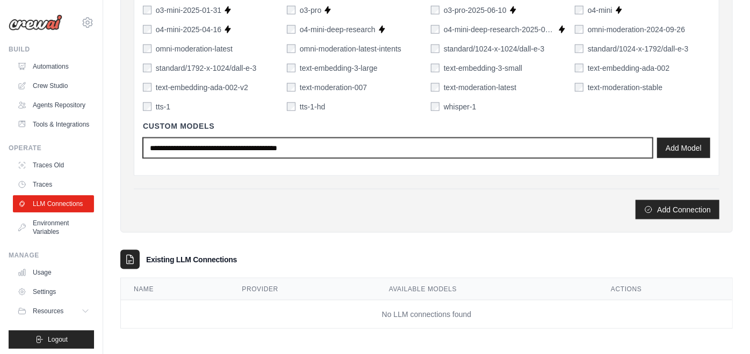
click at [372, 154] on input "text" at bounding box center [398, 148] width 510 height 20
type input "******"
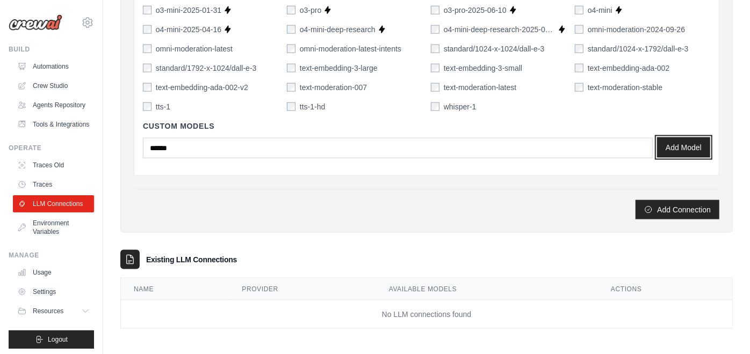
click at [710, 145] on button "Add Model" at bounding box center [683, 147] width 53 height 20
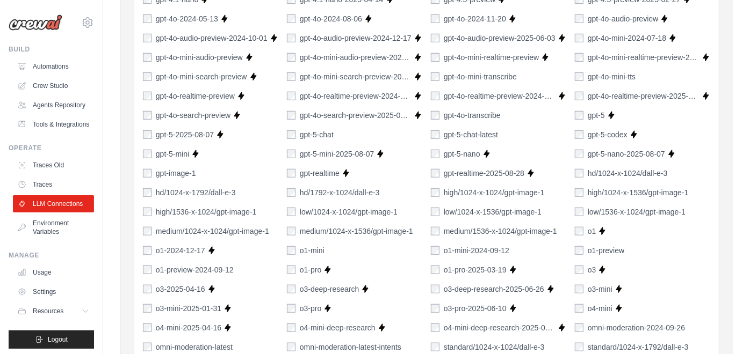
scroll to position [725, 0]
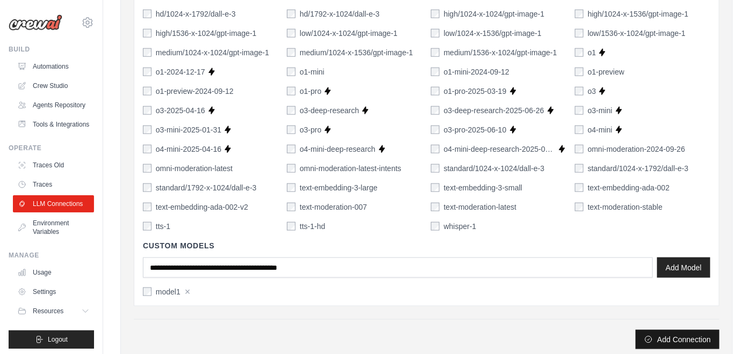
click at [684, 335] on button "Add Connection" at bounding box center [677, 339] width 84 height 19
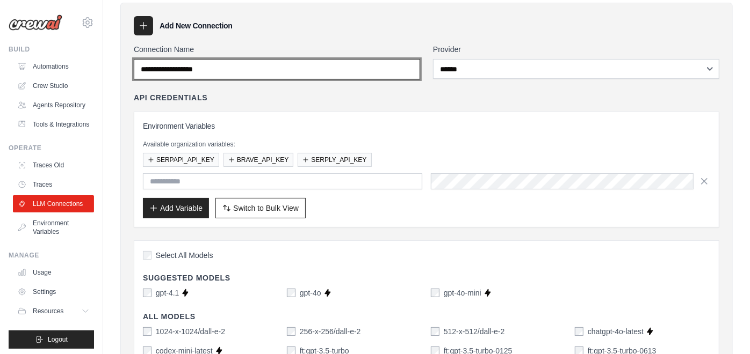
scroll to position [0, 0]
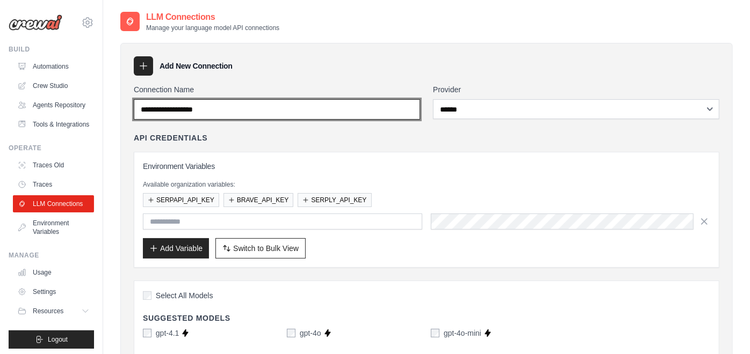
click at [286, 108] on input "Connection Name" at bounding box center [277, 109] width 286 height 20
type input "********"
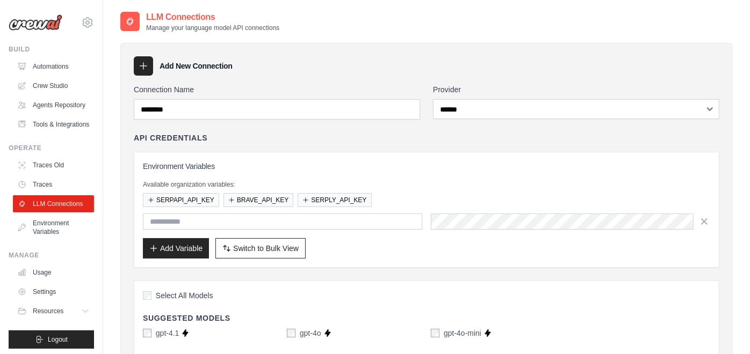
click at [353, 164] on h3 "Environment Variables" at bounding box center [426, 166] width 567 height 11
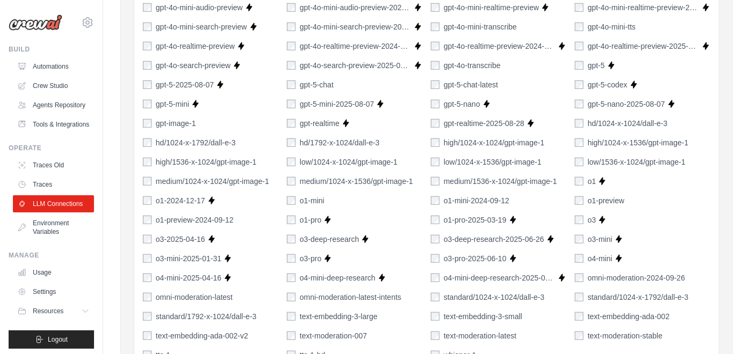
scroll to position [835, 0]
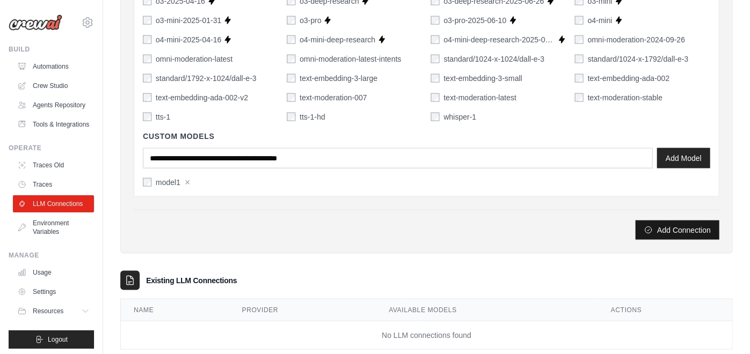
click at [674, 224] on button "Add Connection" at bounding box center [677, 230] width 84 height 19
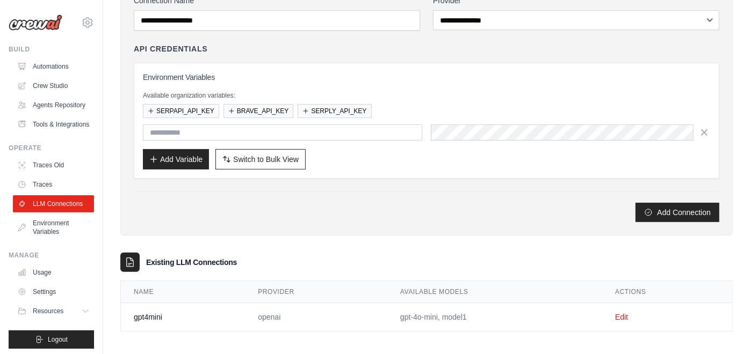
scroll to position [129, 0]
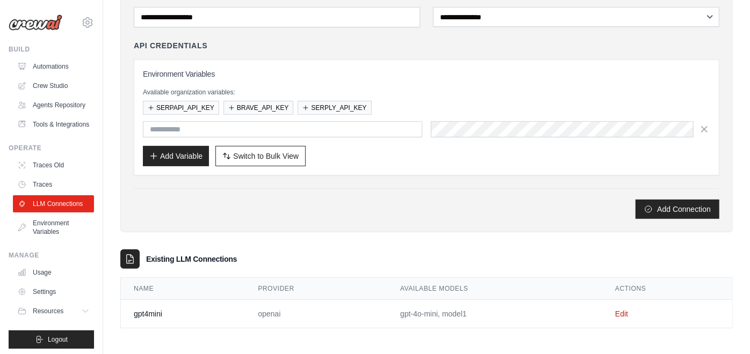
click at [354, 302] on td "openai" at bounding box center [316, 314] width 142 height 28
click at [255, 304] on td "openai" at bounding box center [316, 314] width 142 height 28
click at [152, 316] on td "gpt4mini" at bounding box center [183, 314] width 124 height 28
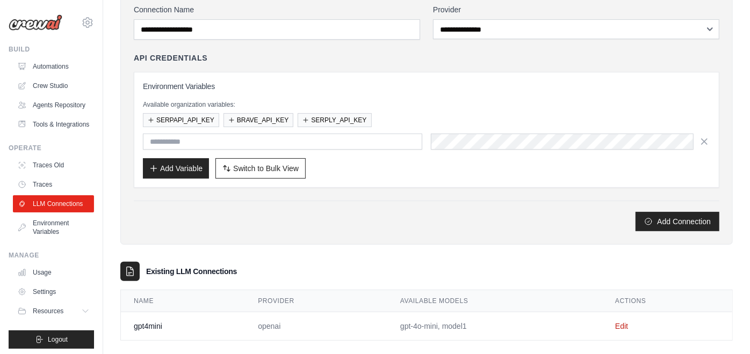
scroll to position [119, 0]
